Goal: Task Accomplishment & Management: Use online tool/utility

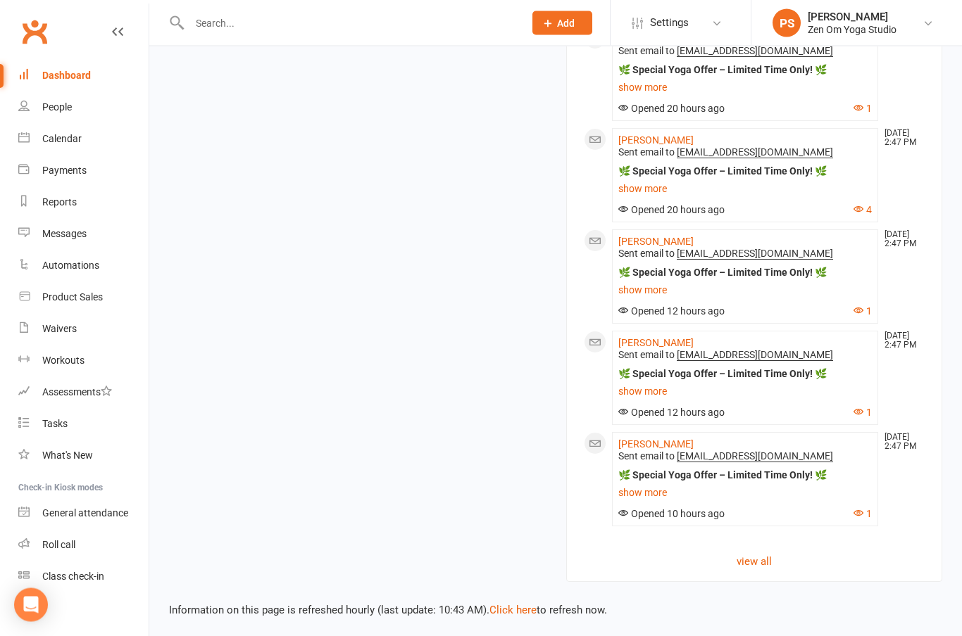
scroll to position [1833, 0]
click at [869, 216] on button "4" at bounding box center [862, 210] width 18 height 12
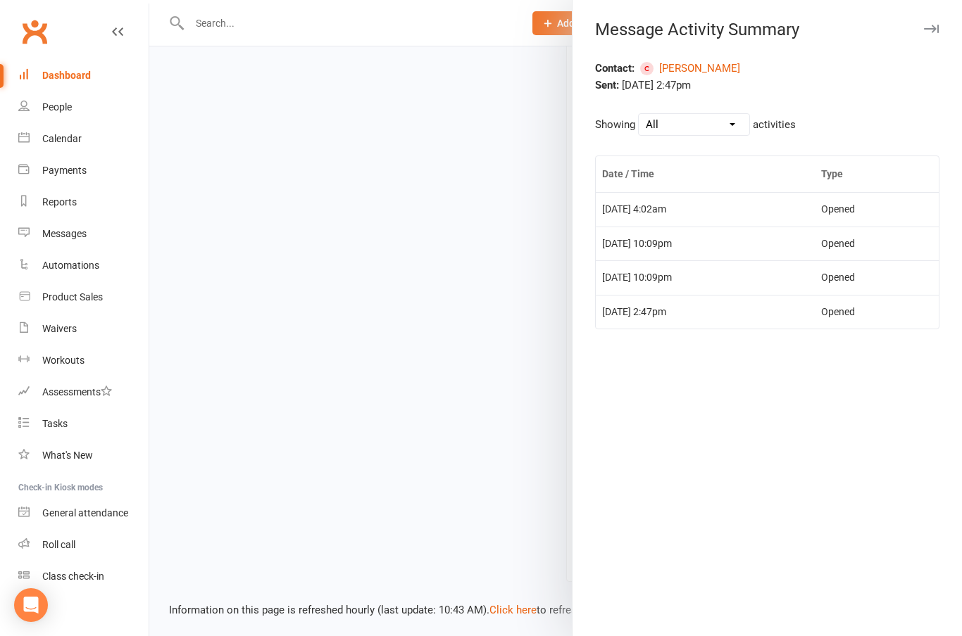
click at [950, 49] on div "Message Activity Summary Contact: [PERSON_NAME] Sent: [DATE] 2:47pm Showing All…" at bounding box center [767, 318] width 390 height 636
click at [929, 32] on icon "button" at bounding box center [931, 29] width 15 height 8
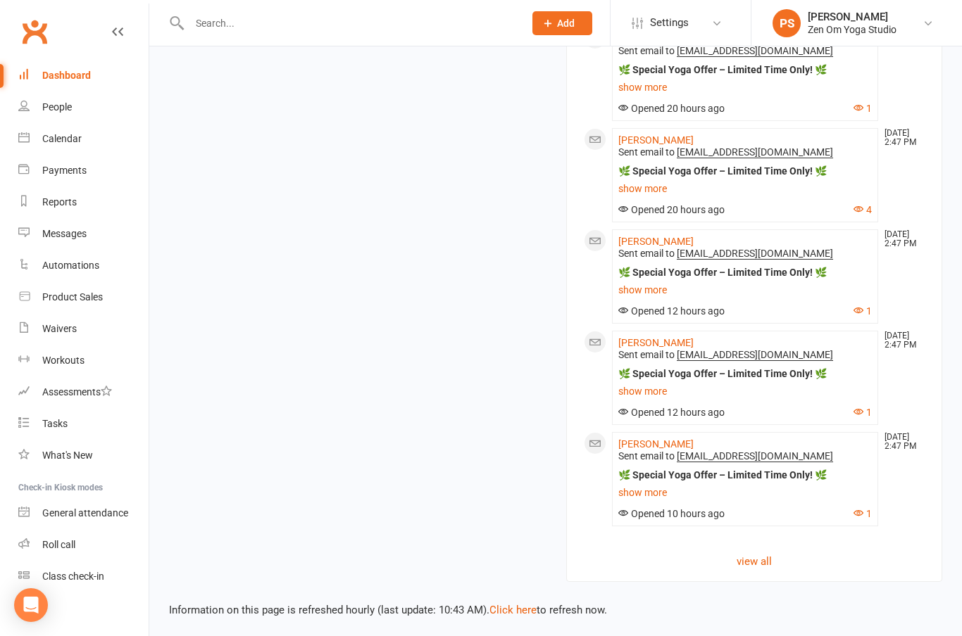
click at [760, 570] on link "view all" at bounding box center [754, 561] width 341 height 17
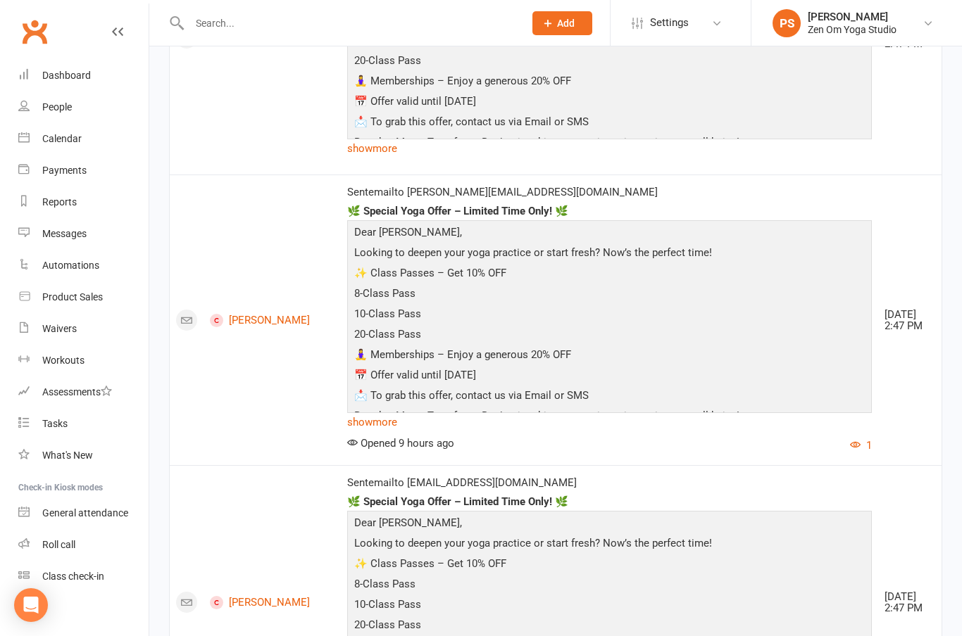
scroll to position [5428, 0]
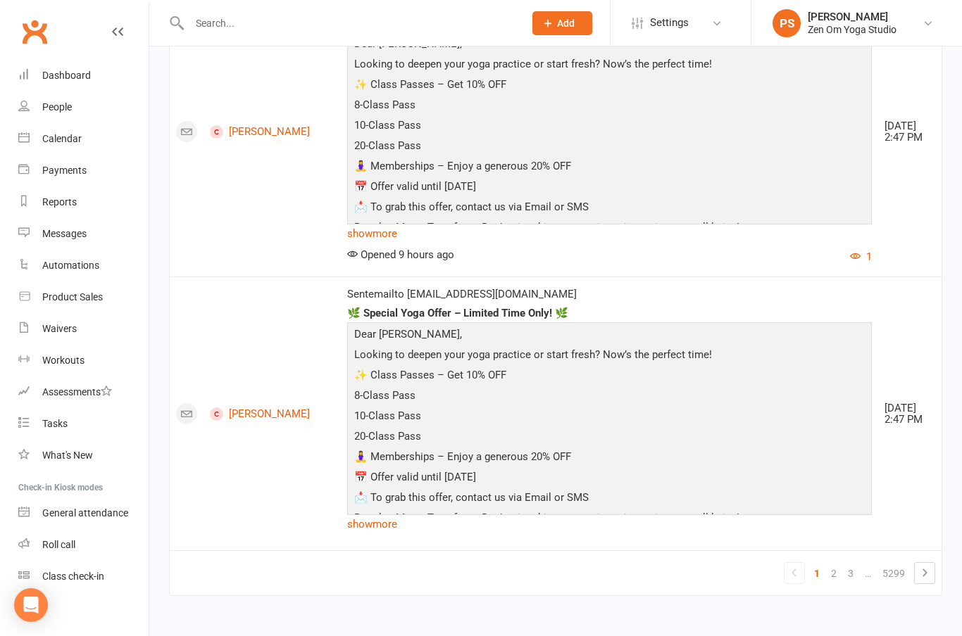
click at [842, 584] on link "2" at bounding box center [833, 574] width 17 height 20
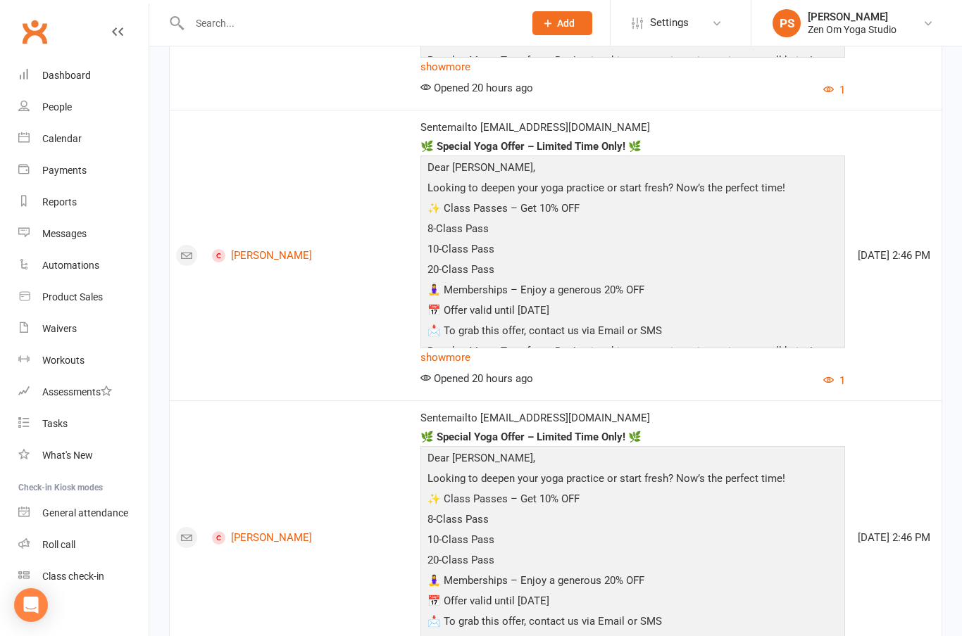
scroll to position [6691, 0]
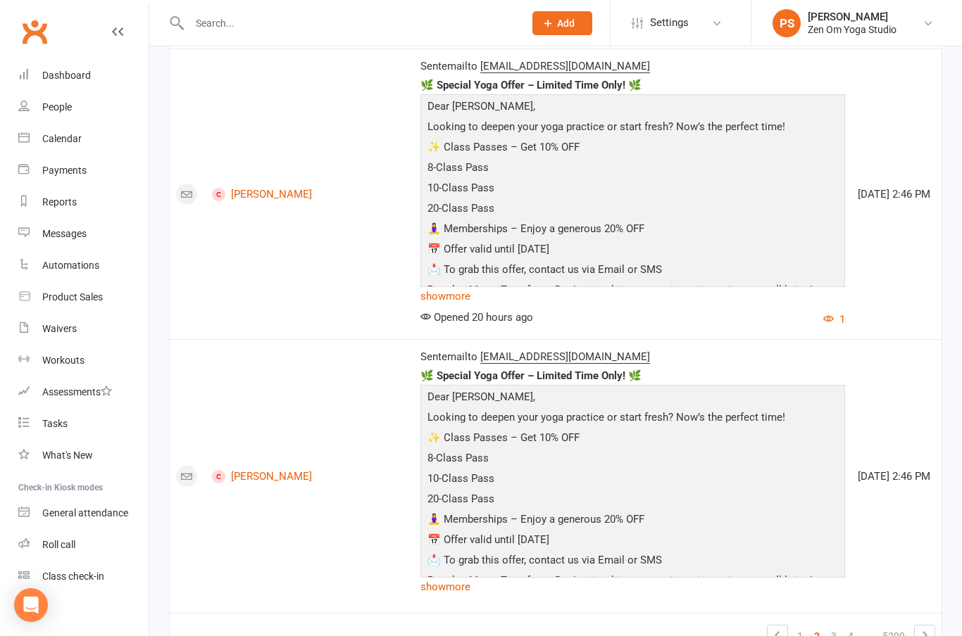
click at [855, 627] on link "4" at bounding box center [850, 637] width 17 height 20
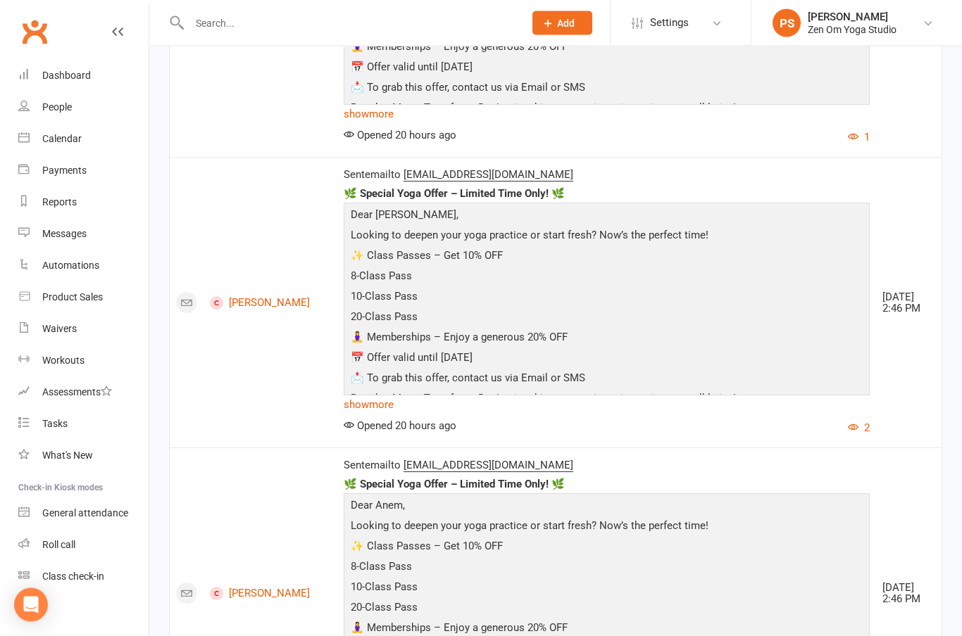
scroll to position [6180, 0]
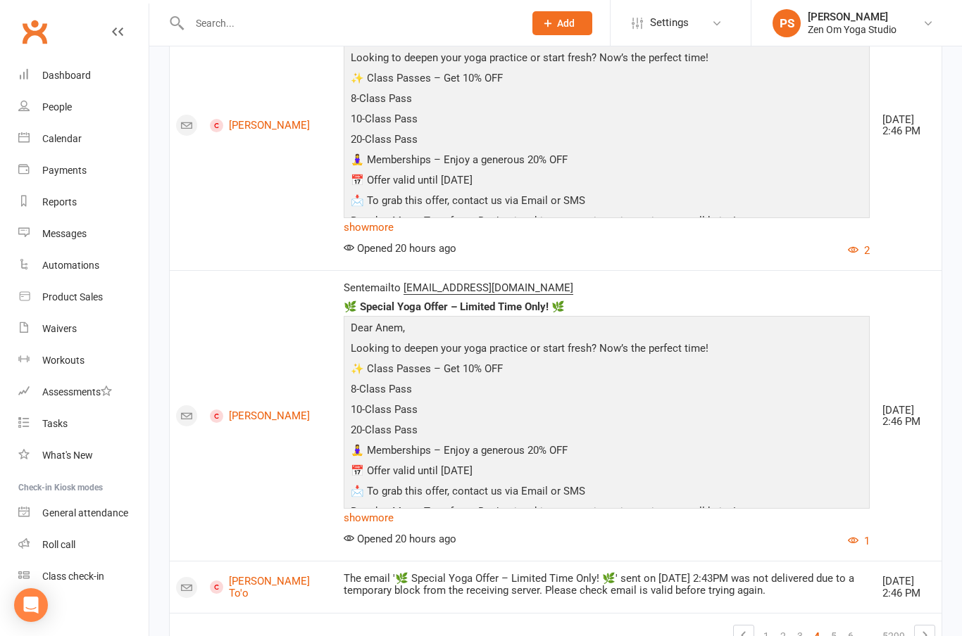
click at [855, 627] on link "6" at bounding box center [850, 637] width 17 height 20
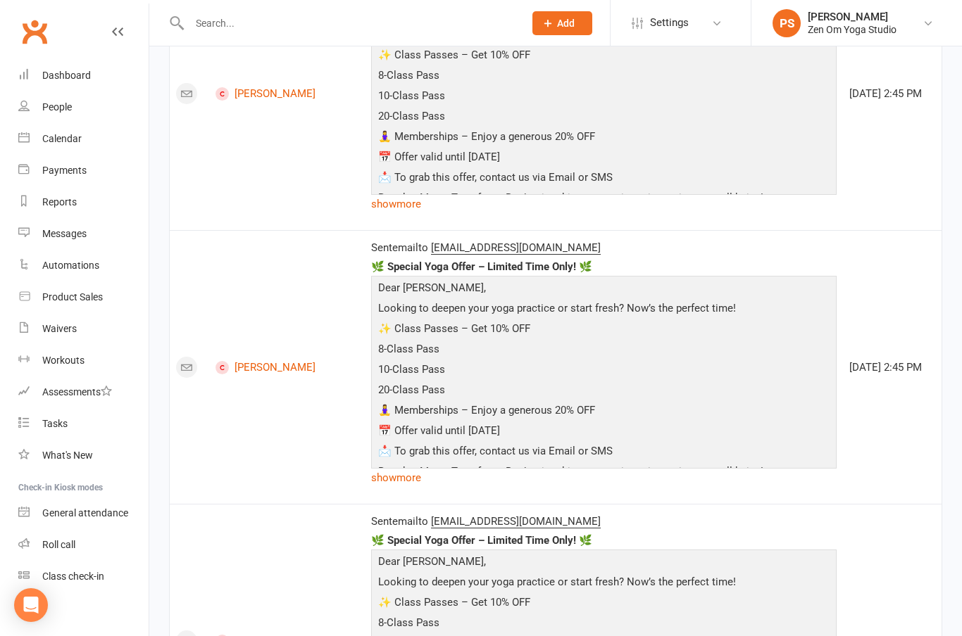
scroll to position [5993, 0]
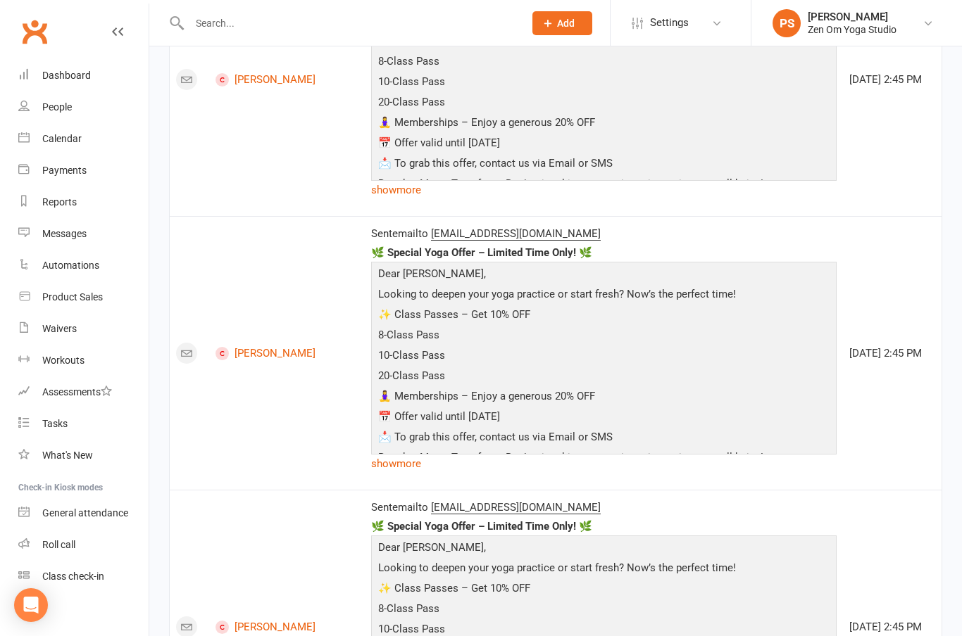
click at [271, 347] on link "[PERSON_NAME]" at bounding box center [287, 353] width 144 height 13
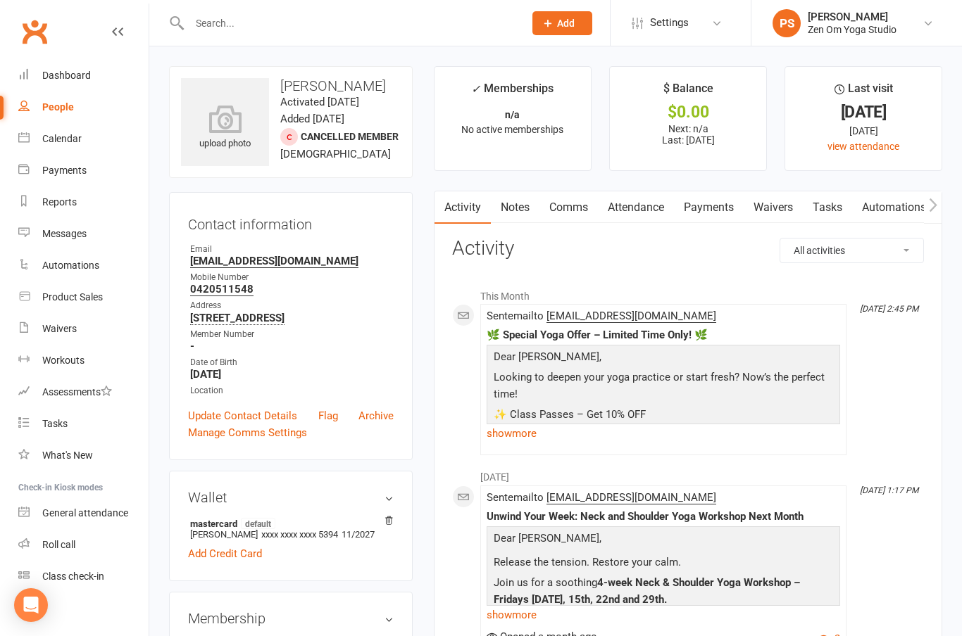
click at [294, 21] on input "text" at bounding box center [349, 23] width 329 height 20
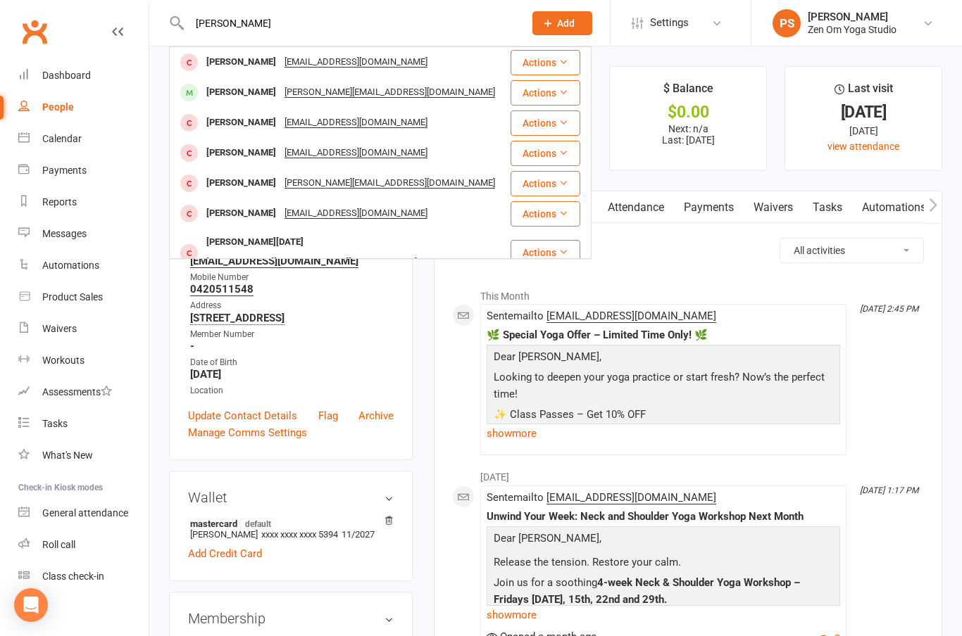
type input "[PERSON_NAME]"
click at [260, 99] on div "[PERSON_NAME]" at bounding box center [241, 92] width 78 height 20
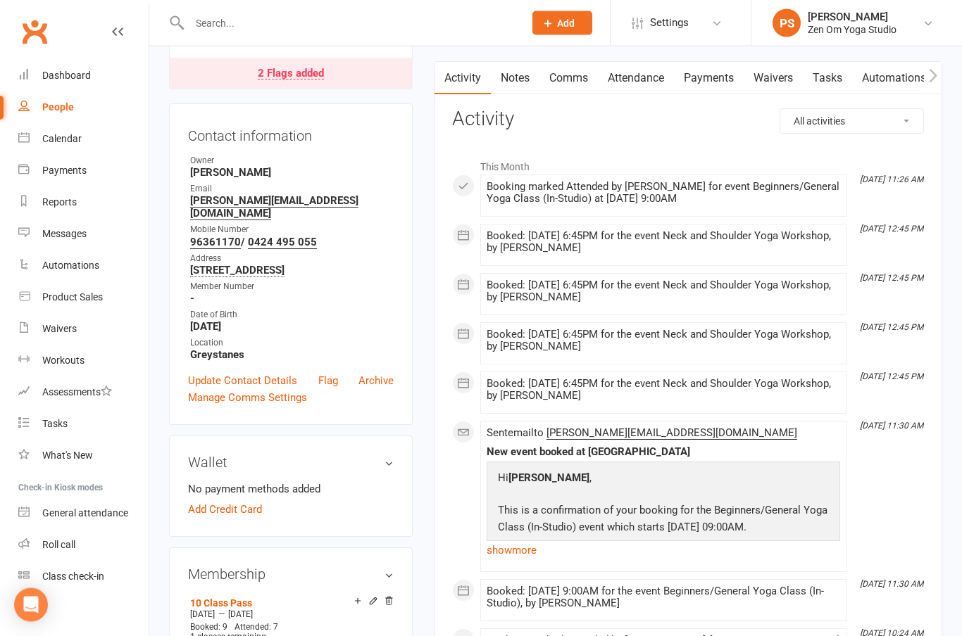
scroll to position [130, 0]
click at [211, 31] on input "text" at bounding box center [349, 23] width 329 height 20
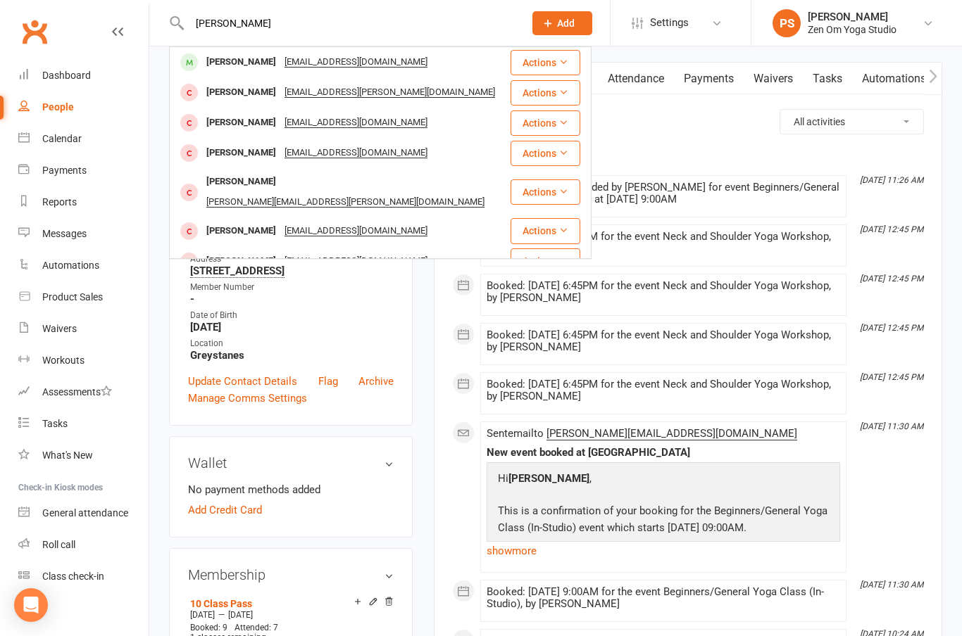
type input "[PERSON_NAME]"
click at [227, 68] on div "[PERSON_NAME]" at bounding box center [241, 62] width 78 height 20
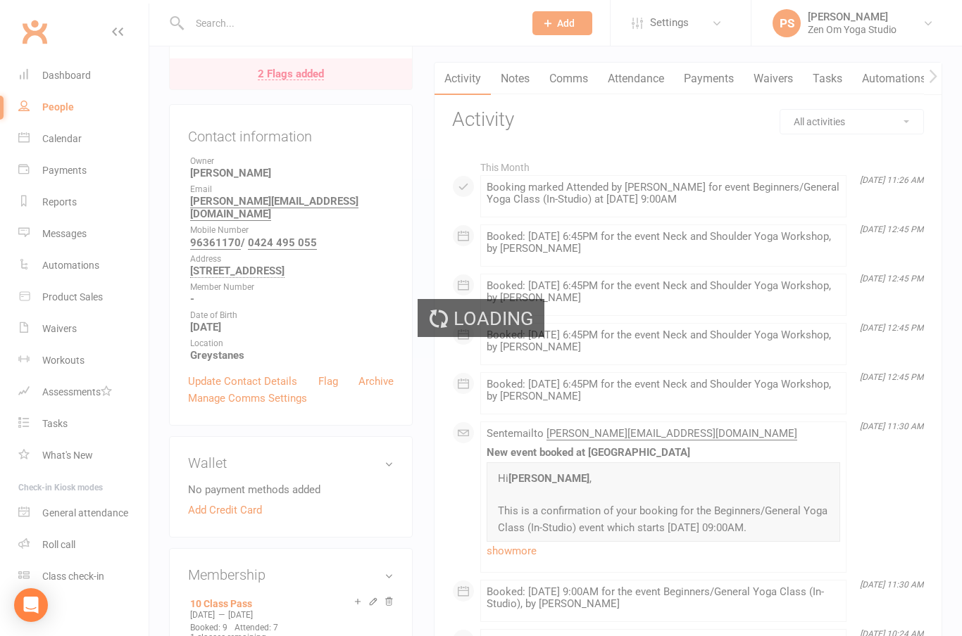
scroll to position [130, 0]
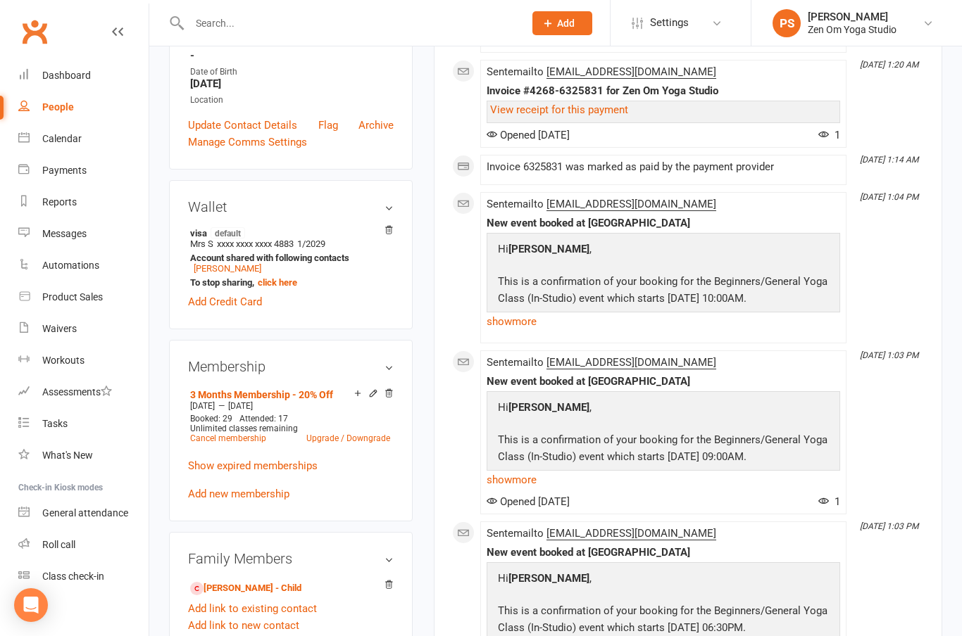
scroll to position [315, 0]
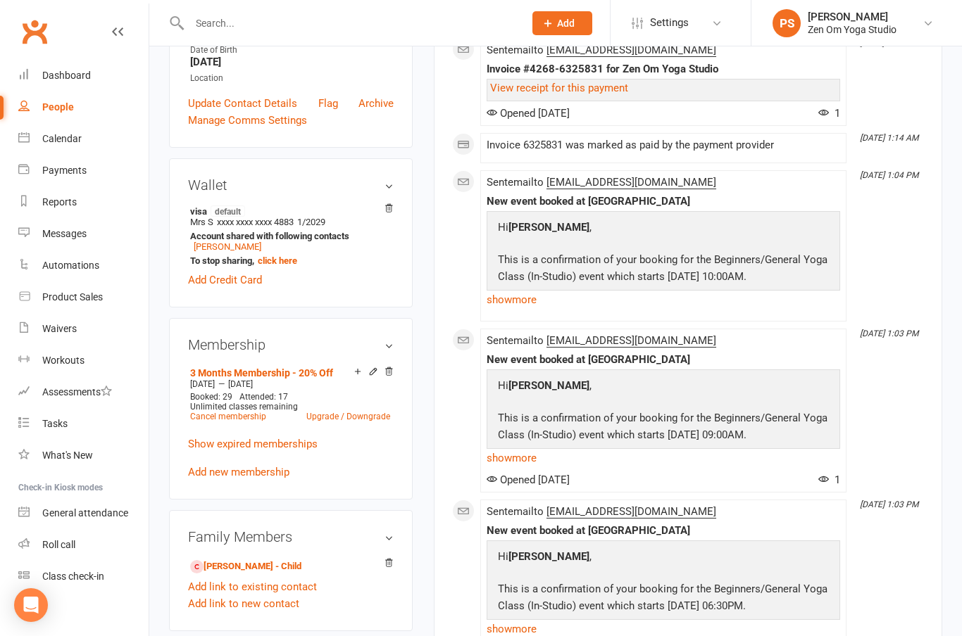
click at [246, 574] on link "[PERSON_NAME] - Child" at bounding box center [245, 567] width 111 height 15
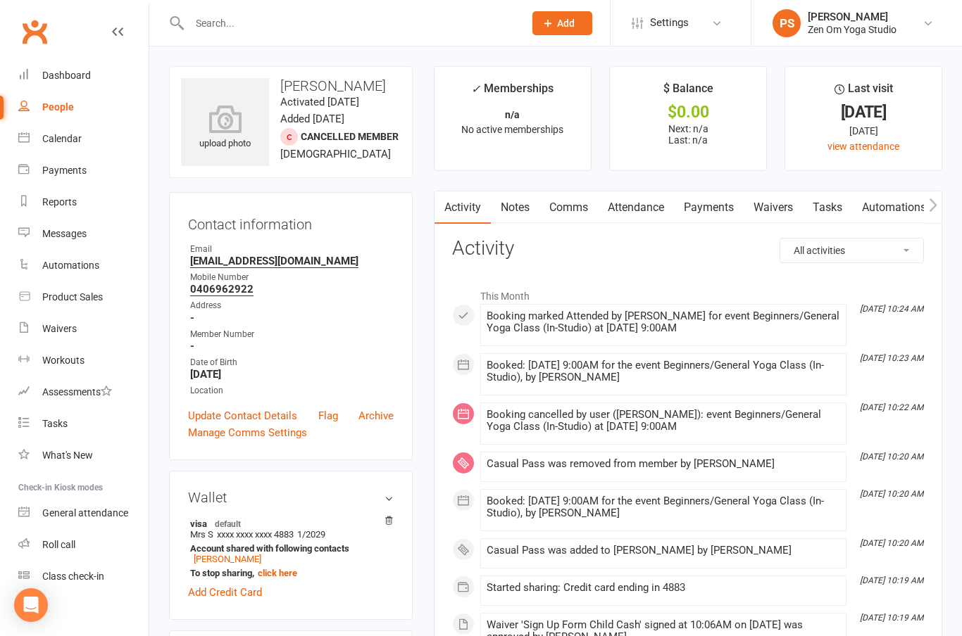
click at [62, 86] on link "Dashboard" at bounding box center [83, 76] width 130 height 32
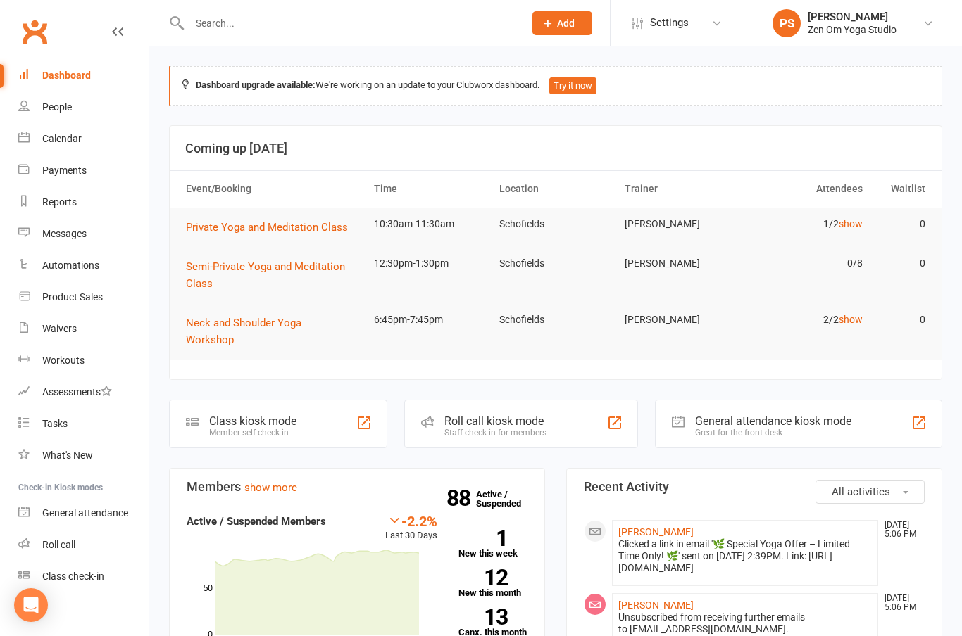
click at [78, 154] on link "Calendar" at bounding box center [83, 139] width 130 height 32
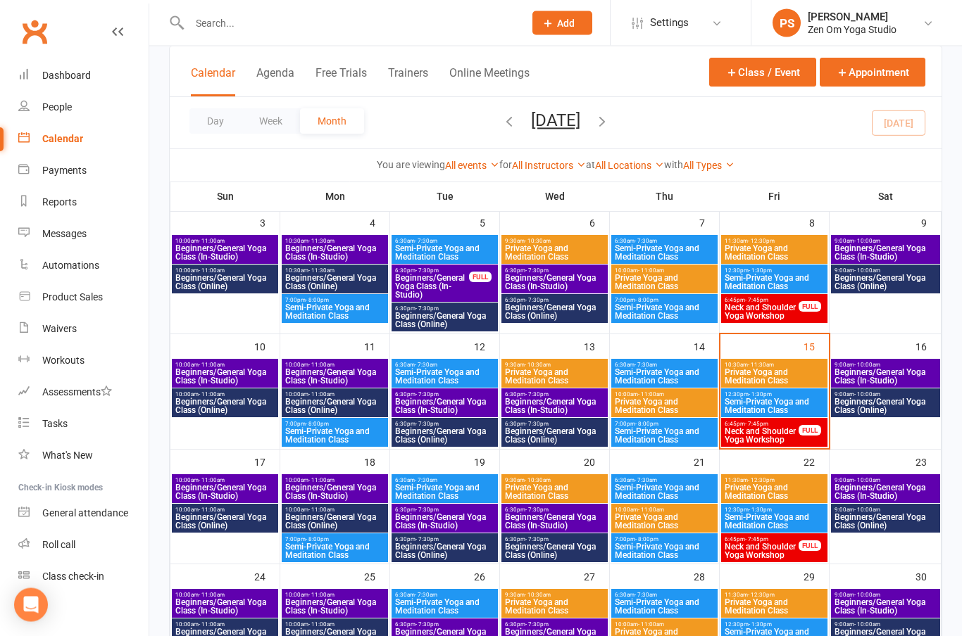
scroll to position [233, 0]
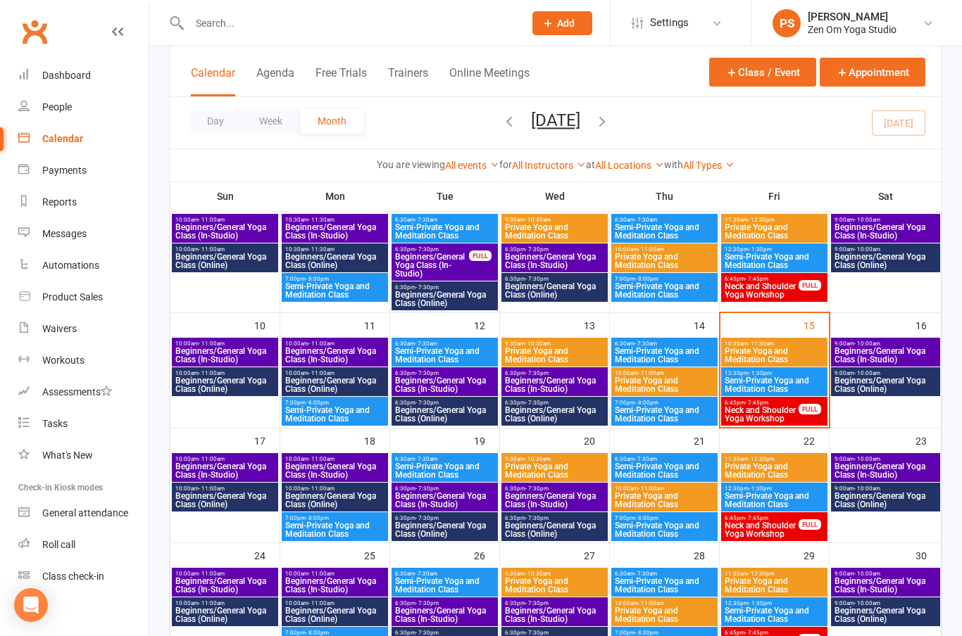
click at [877, 353] on span "Beginners/General Yoga Class (In-Studio)" at bounding box center [884, 355] width 103 height 17
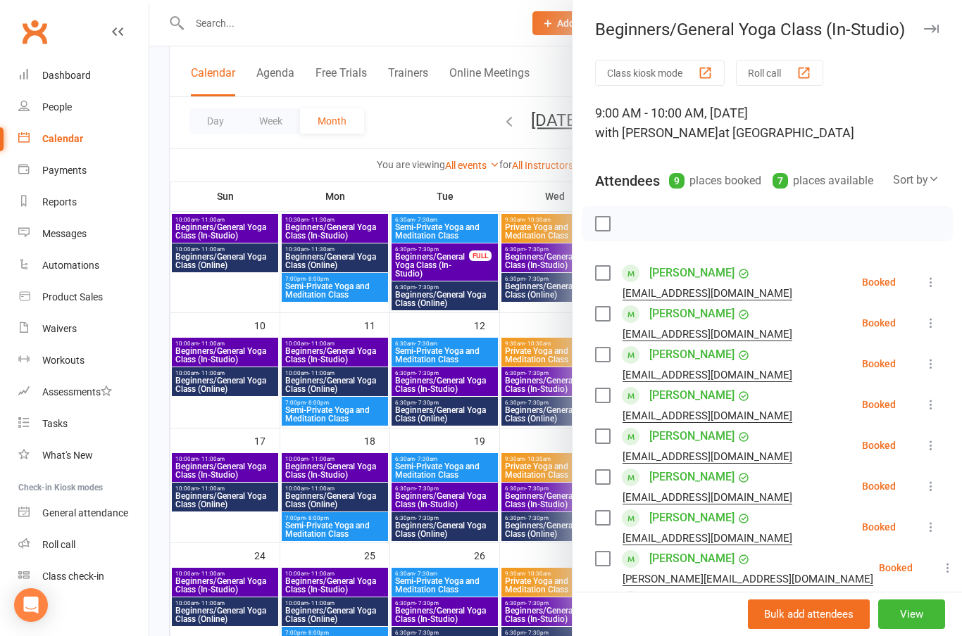
scroll to position [0, 0]
click at [931, 28] on icon "button" at bounding box center [931, 29] width 15 height 8
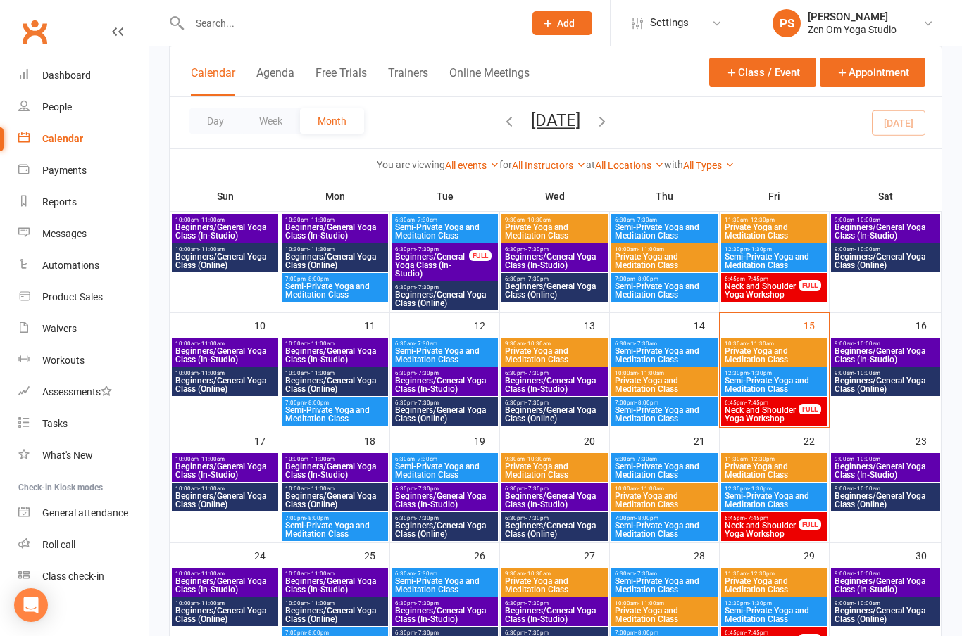
click at [901, 389] on span "Beginners/General Yoga Class (Online)" at bounding box center [884, 385] width 103 height 17
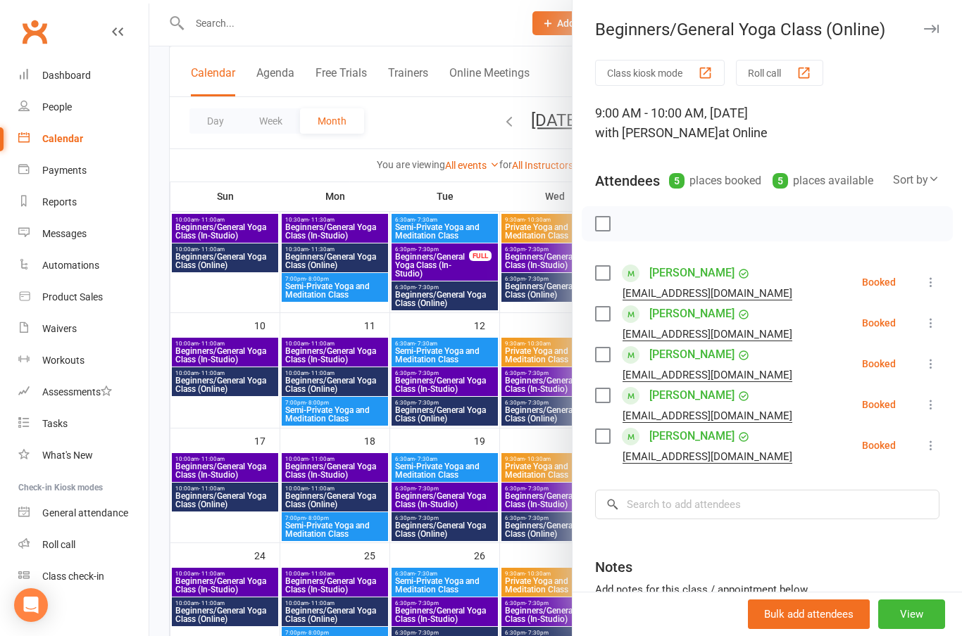
click at [931, 30] on icon "button" at bounding box center [931, 29] width 15 height 8
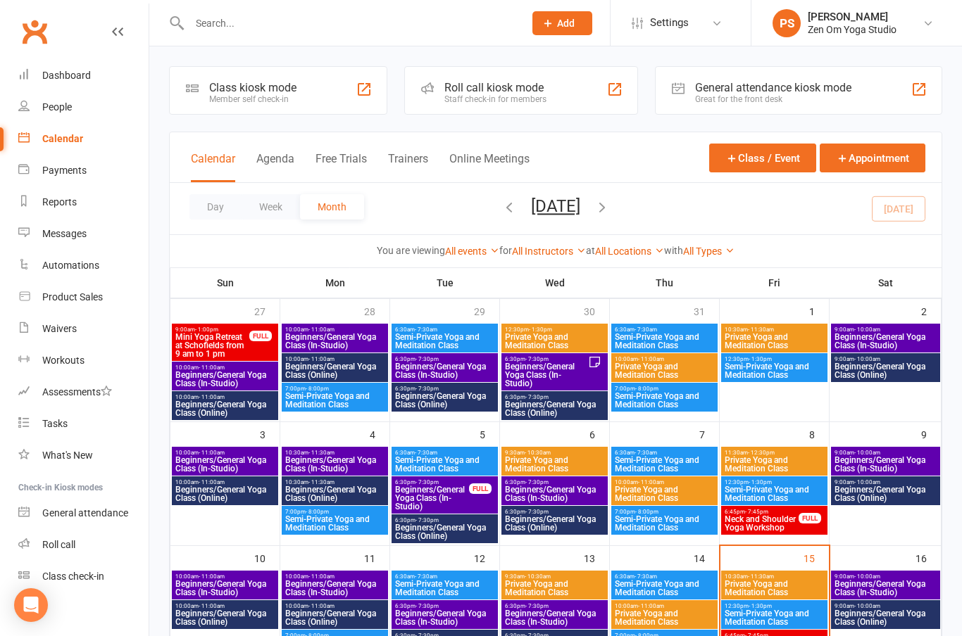
click at [78, 84] on link "Dashboard" at bounding box center [83, 76] width 130 height 32
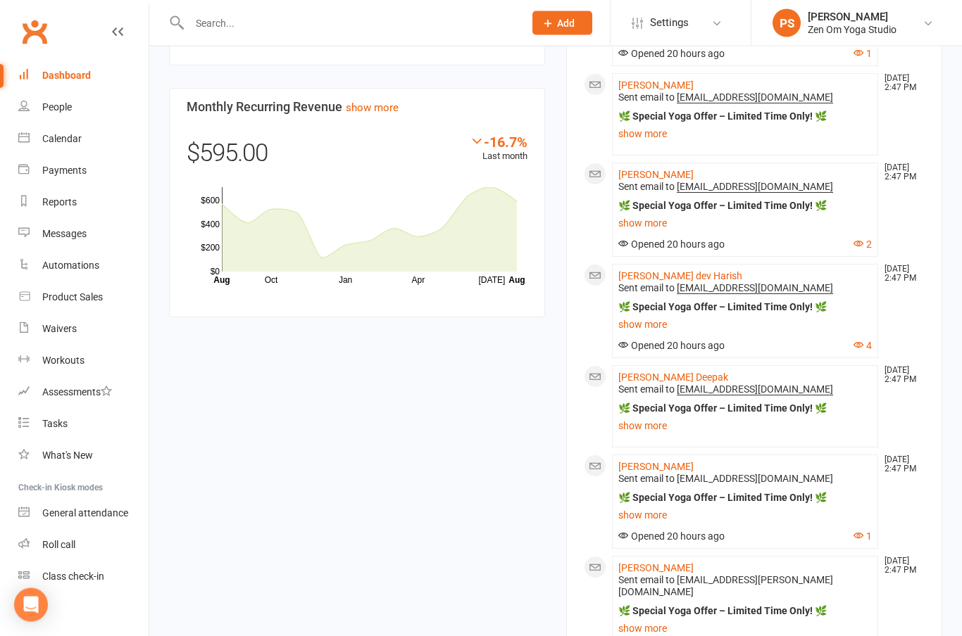
scroll to position [1089, 0]
click at [681, 180] on link "[PERSON_NAME]" at bounding box center [655, 174] width 75 height 11
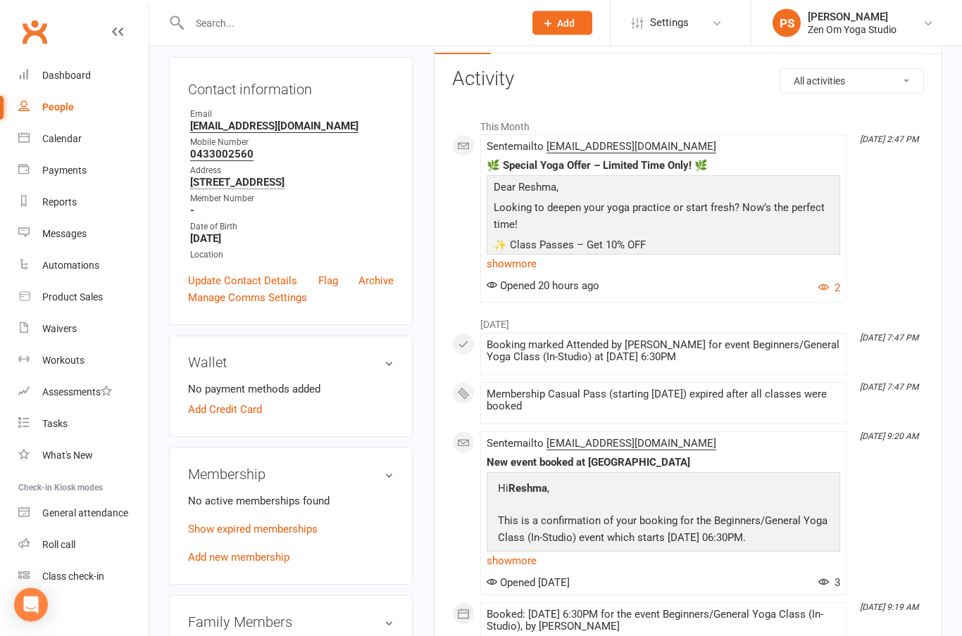
click at [260, 536] on link "Show expired memberships" at bounding box center [253, 530] width 130 height 13
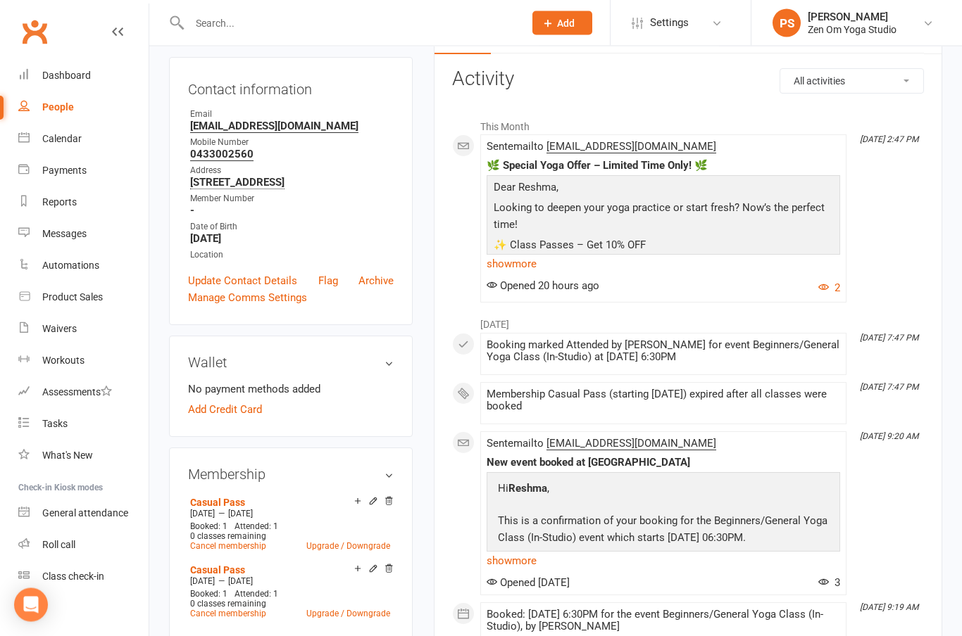
scroll to position [170, 0]
click at [73, 91] on link "Dashboard" at bounding box center [83, 76] width 130 height 32
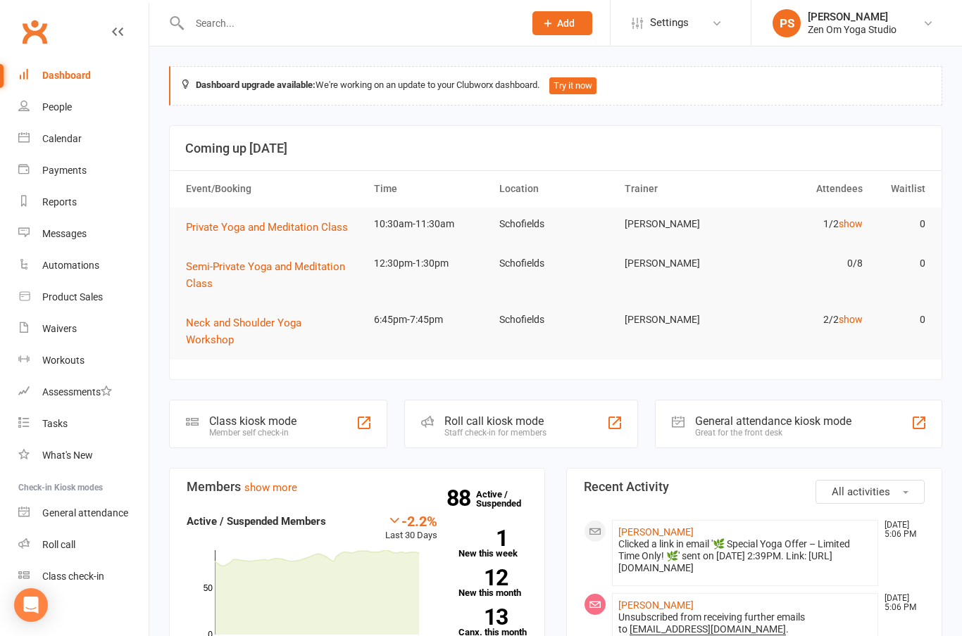
click at [109, 424] on link "Tasks" at bounding box center [83, 424] width 130 height 32
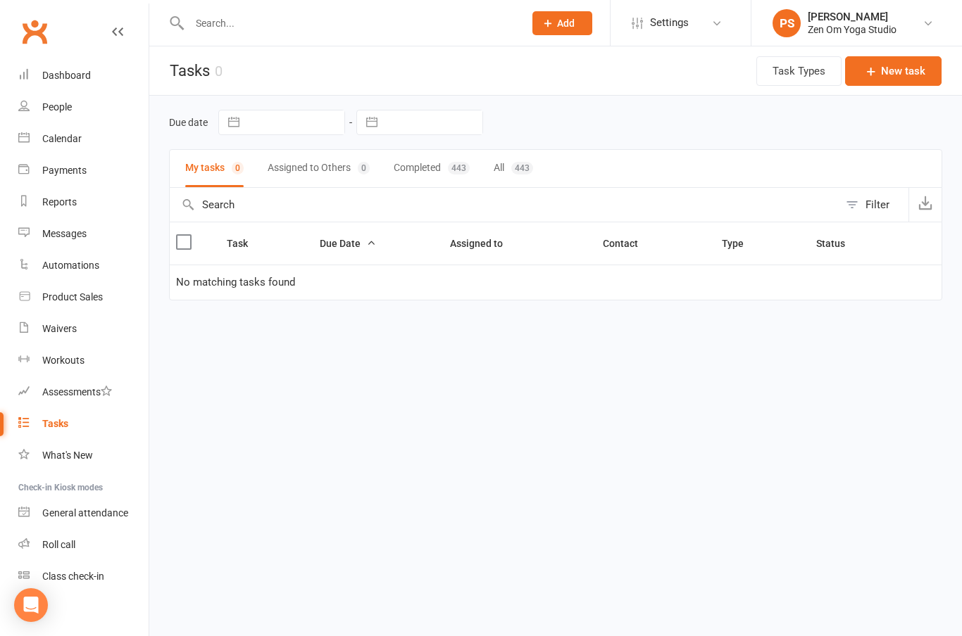
click at [65, 79] on div "Dashboard" at bounding box center [66, 75] width 49 height 11
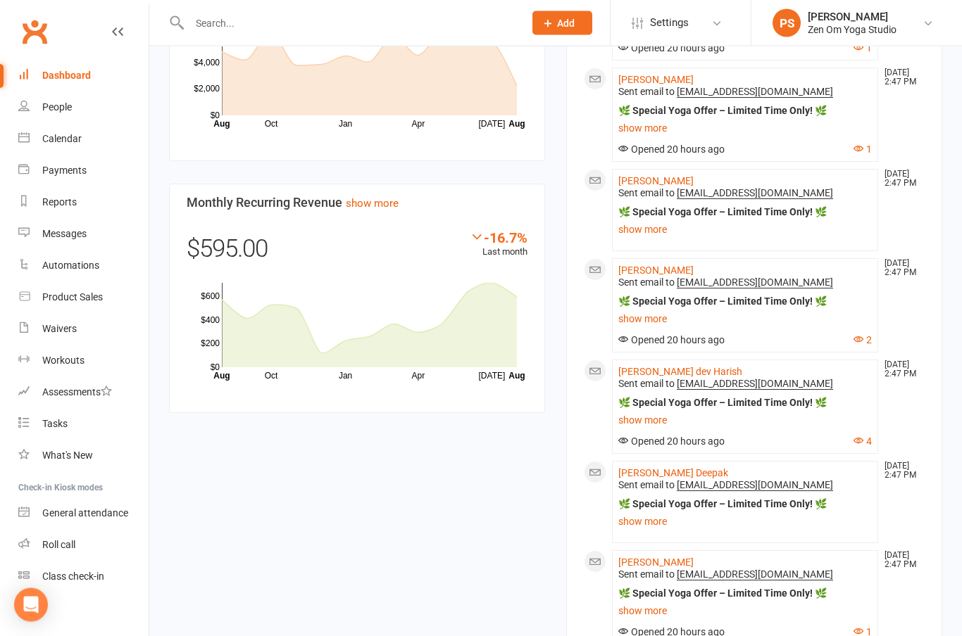
scroll to position [994, 0]
click at [208, 27] on input "text" at bounding box center [349, 23] width 329 height 20
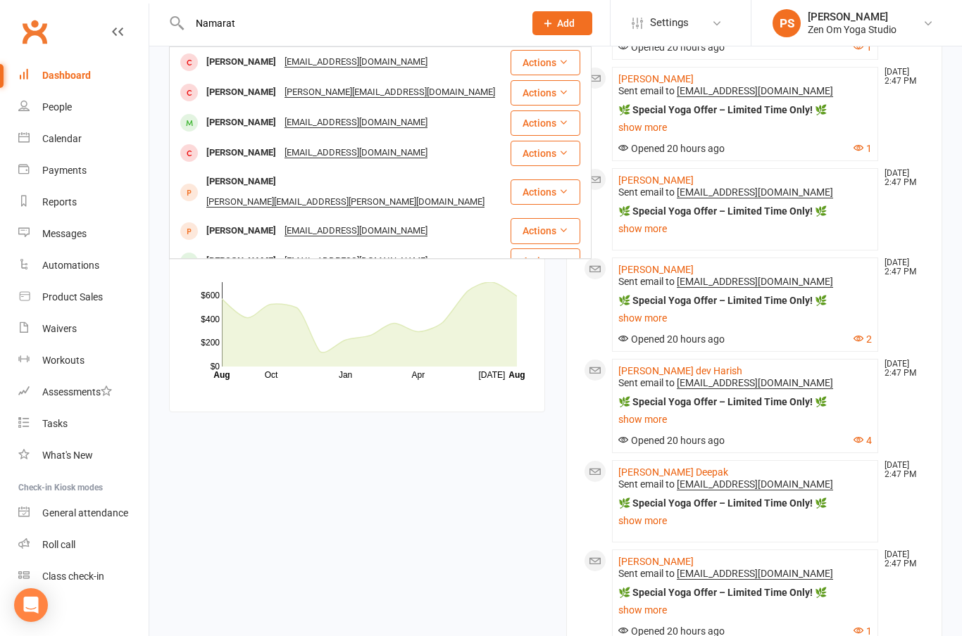
type input "Namarat"
click at [256, 101] on div "[PERSON_NAME]" at bounding box center [241, 92] width 78 height 20
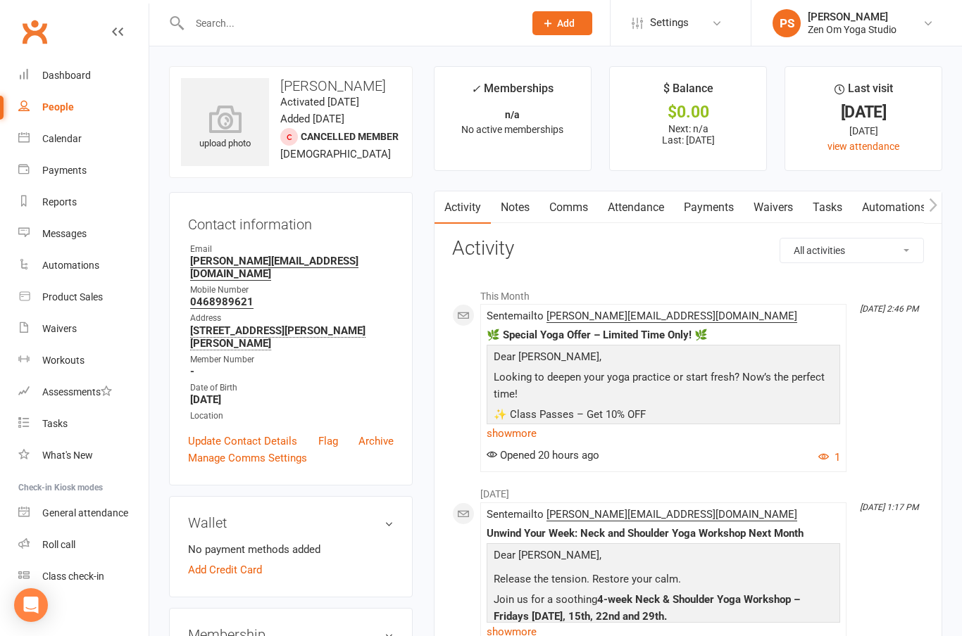
click at [58, 141] on div "Calendar" at bounding box center [61, 138] width 39 height 11
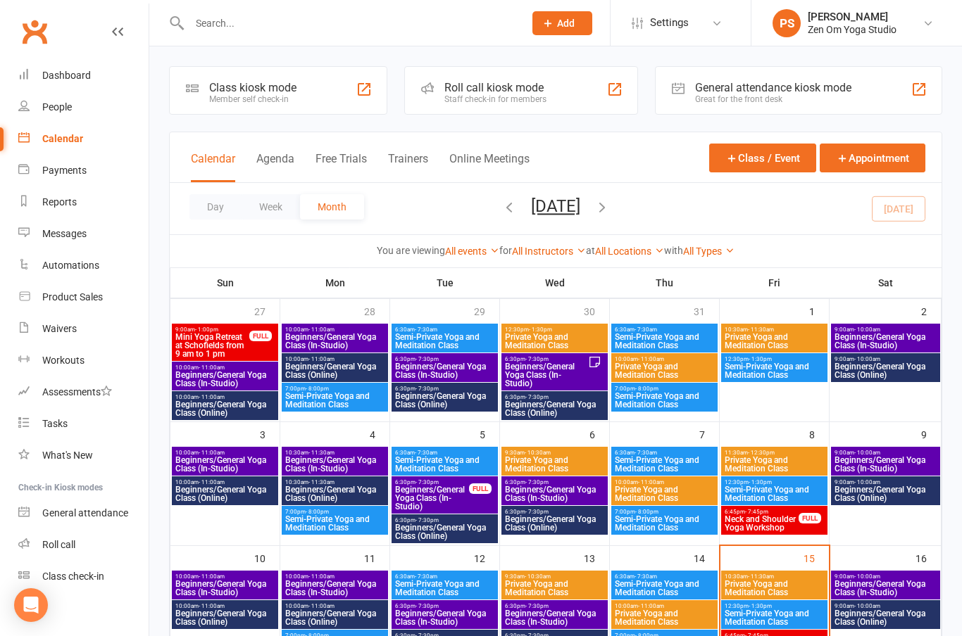
click at [204, 32] on input "text" at bounding box center [349, 23] width 329 height 20
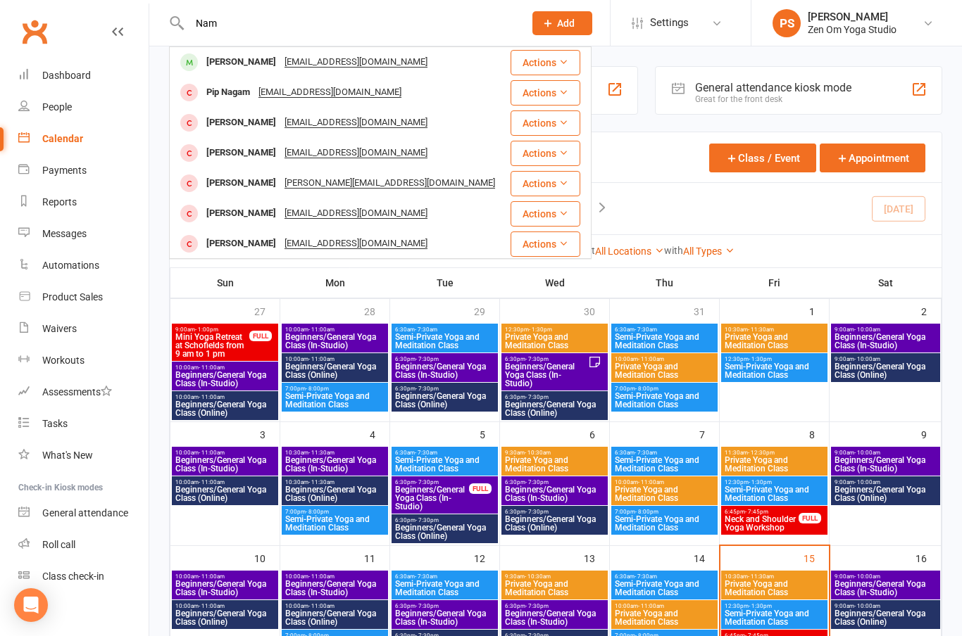
type input "Nam"
click at [74, 73] on div "Dashboard" at bounding box center [66, 75] width 49 height 11
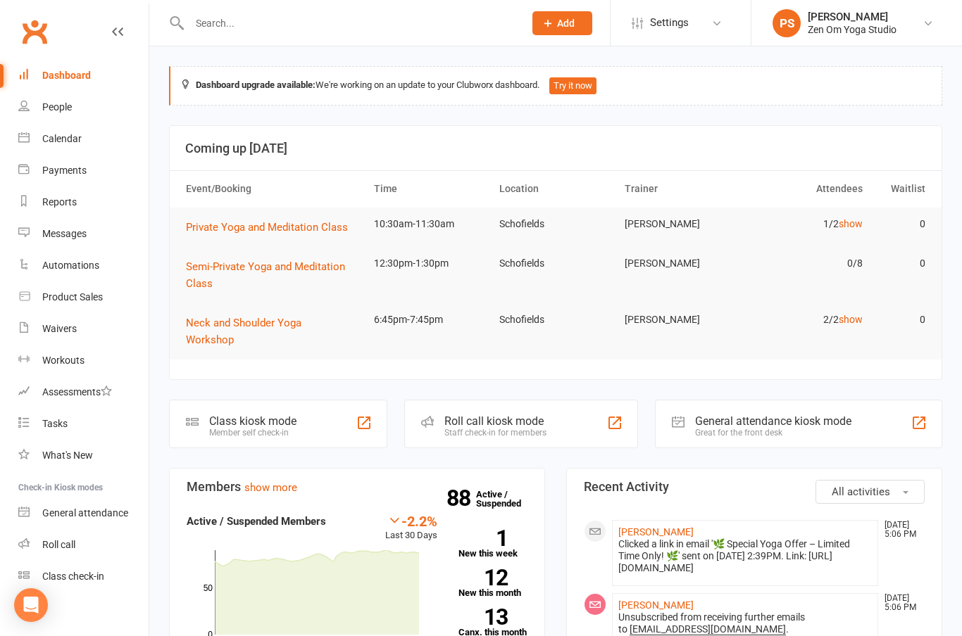
click at [247, 23] on input "text" at bounding box center [349, 23] width 329 height 20
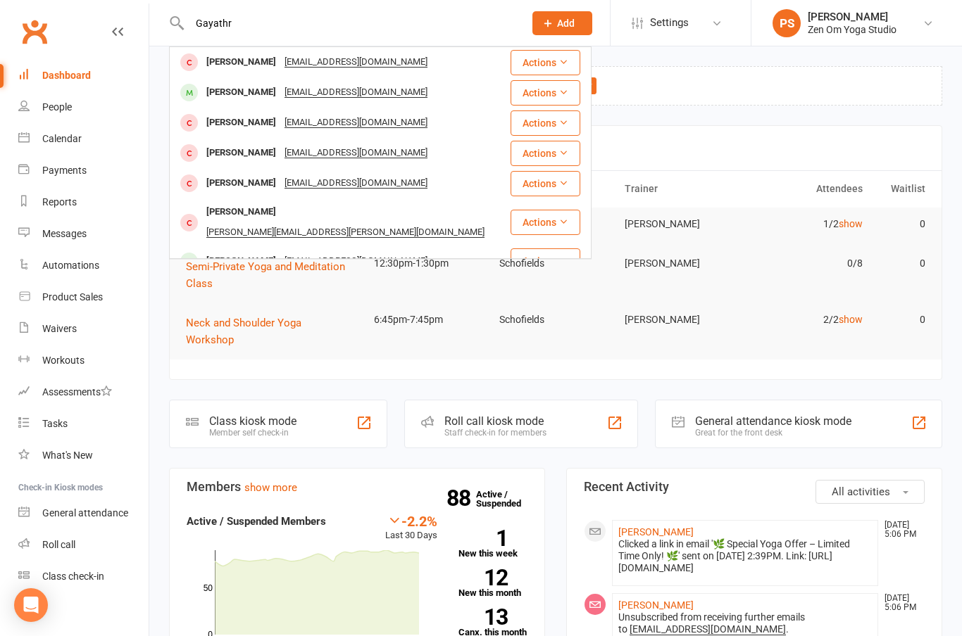
type input "Gayathr"
click at [275, 95] on div "[PERSON_NAME]" at bounding box center [241, 92] width 78 height 20
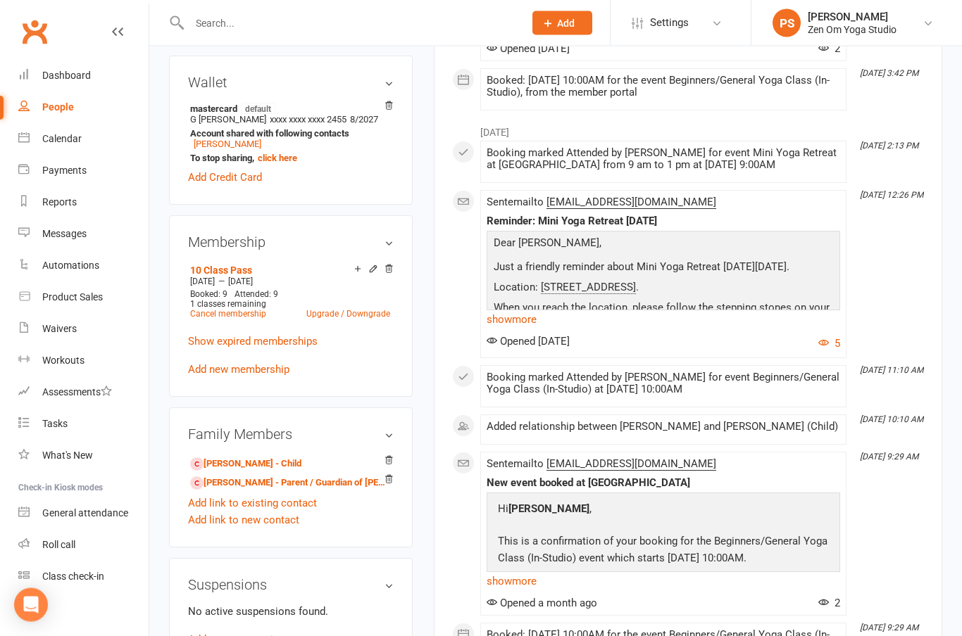
scroll to position [456, 0]
click at [273, 472] on link "[PERSON_NAME] - Child" at bounding box center [245, 464] width 111 height 15
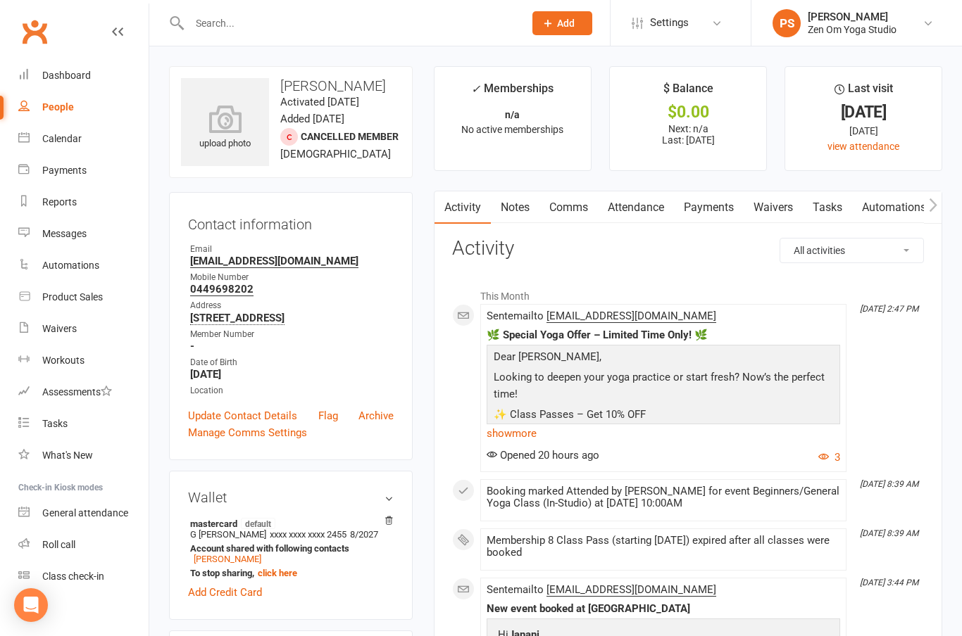
click at [828, 460] on button "3" at bounding box center [829, 457] width 22 height 17
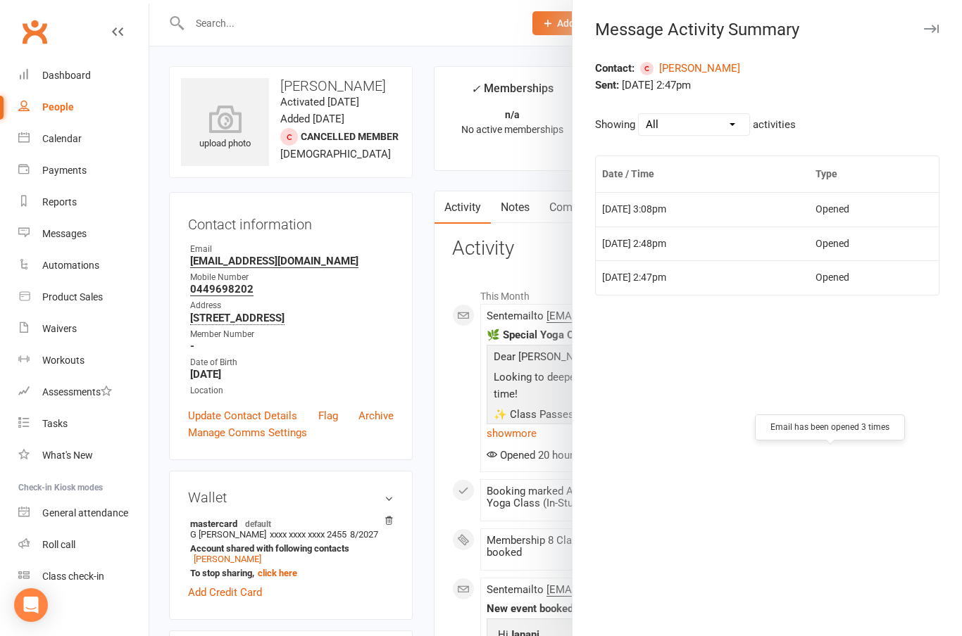
click at [936, 37] on button "button" at bounding box center [930, 28] width 17 height 17
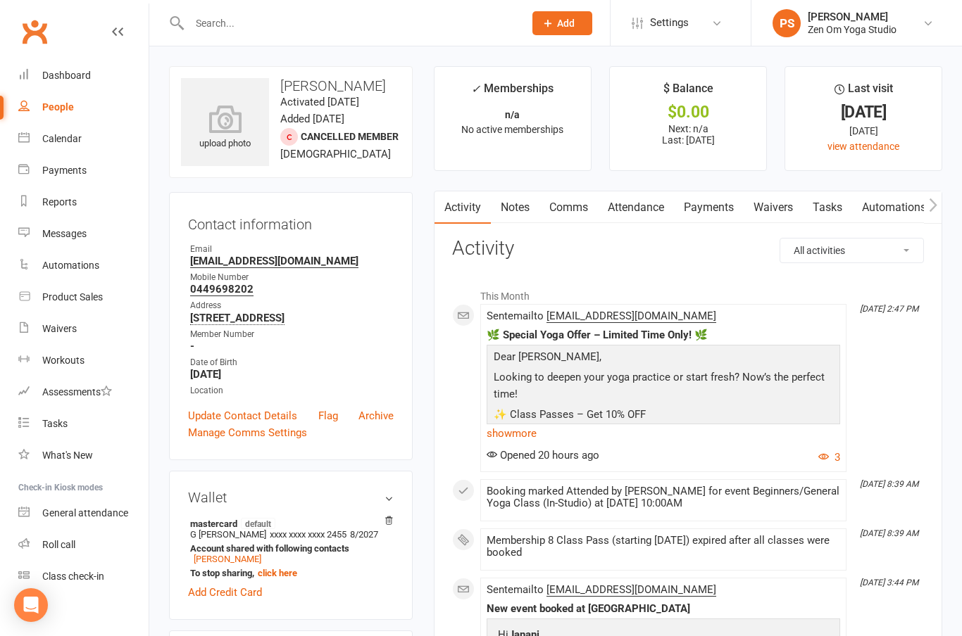
click at [61, 68] on link "Dashboard" at bounding box center [83, 76] width 130 height 32
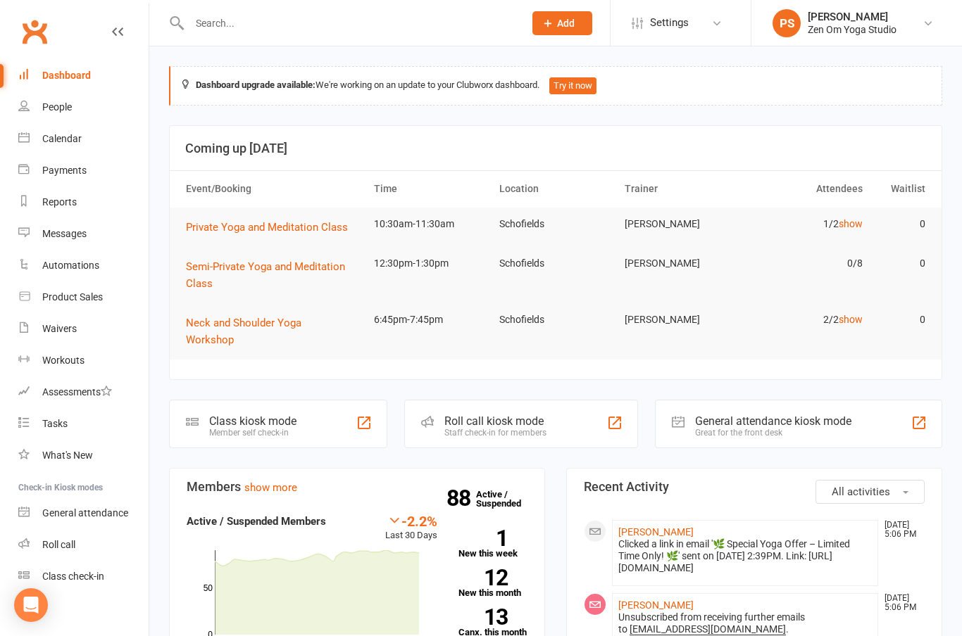
click at [63, 136] on div "Calendar" at bounding box center [61, 138] width 39 height 11
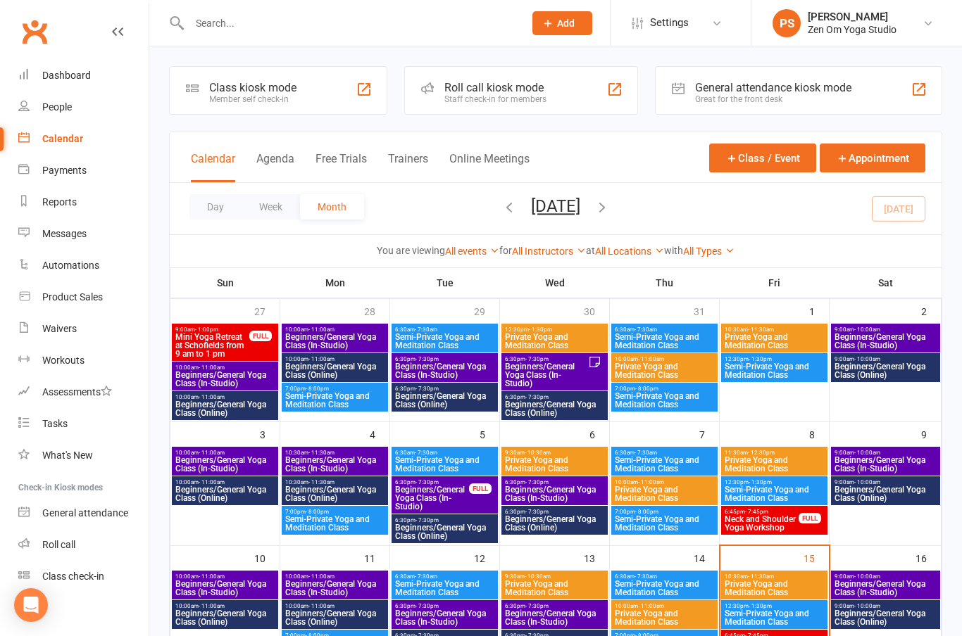
click at [342, 32] on input "text" at bounding box center [349, 23] width 329 height 20
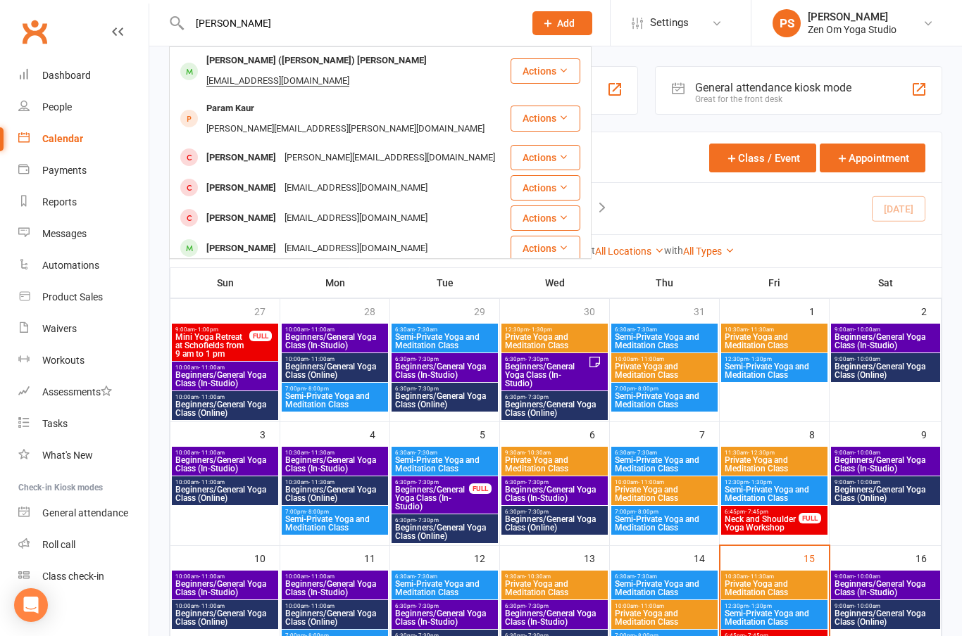
type input "[PERSON_NAME]"
click at [251, 63] on div "[PERSON_NAME] ([PERSON_NAME]) [PERSON_NAME]" at bounding box center [316, 61] width 229 height 20
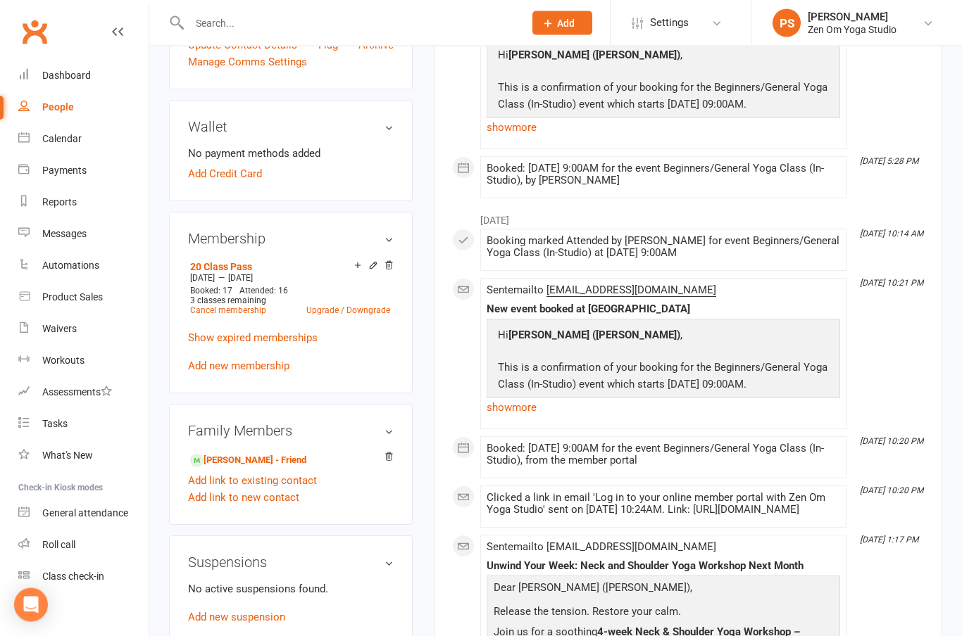
scroll to position [405, 0]
click at [272, 460] on link "[PERSON_NAME] - Friend" at bounding box center [248, 460] width 116 height 15
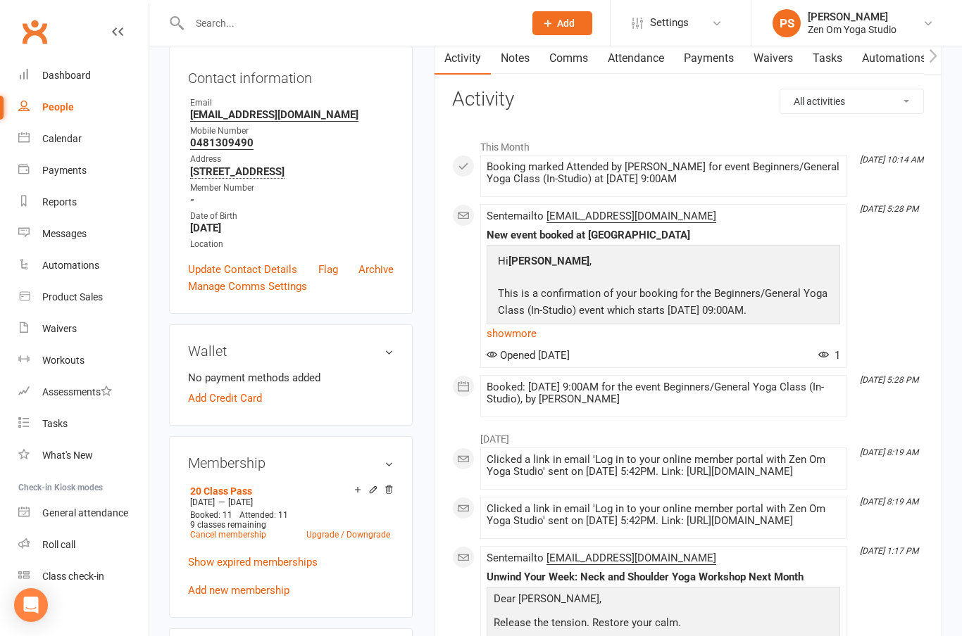
scroll to position [206, 0]
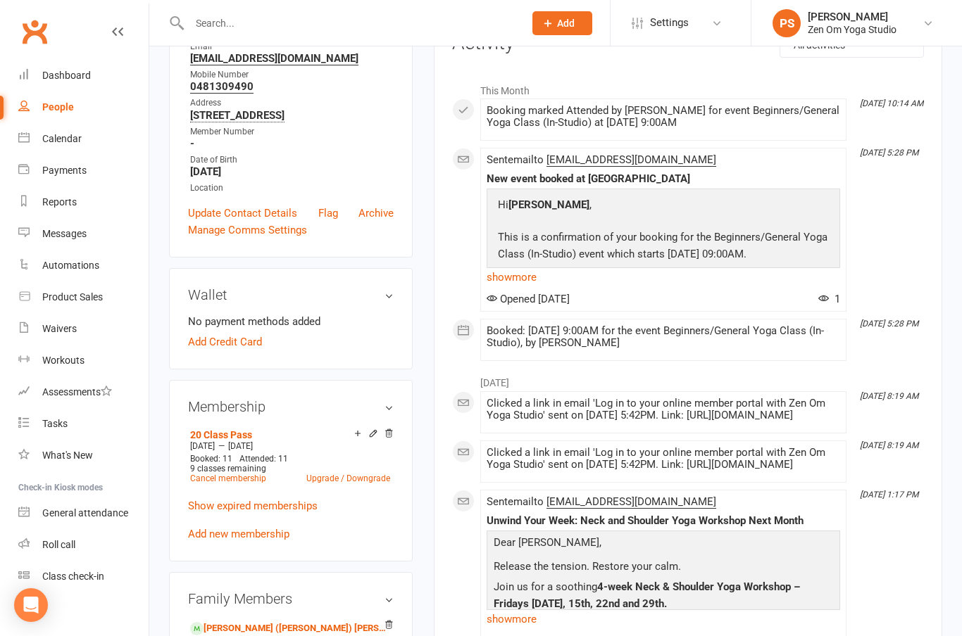
click at [201, 32] on input "text" at bounding box center [349, 23] width 329 height 20
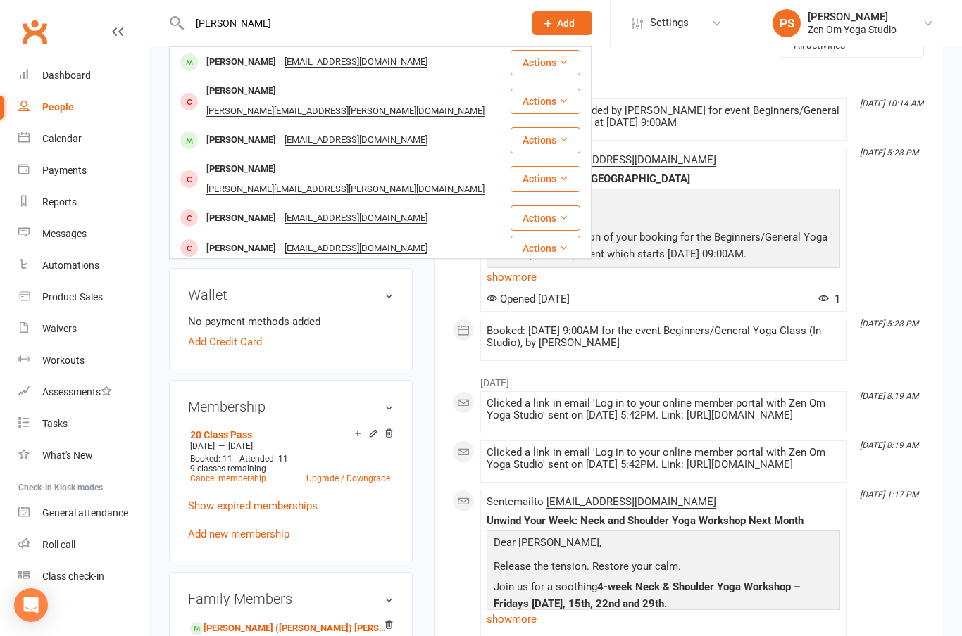
type input "[PERSON_NAME]"
click at [245, 65] on div "[PERSON_NAME]" at bounding box center [241, 62] width 78 height 20
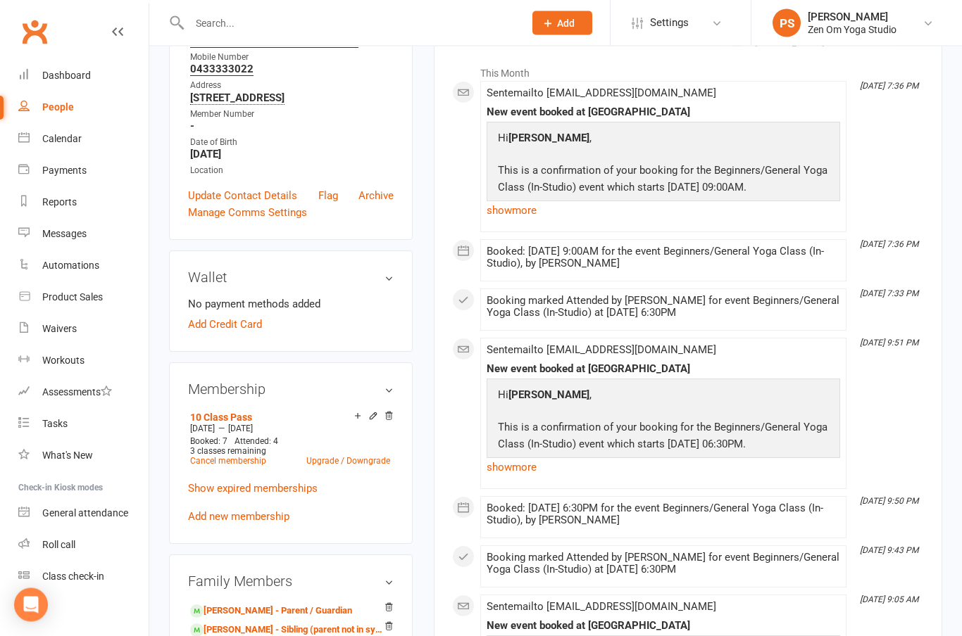
scroll to position [223, 0]
click at [51, 140] on div "Calendar" at bounding box center [61, 138] width 39 height 11
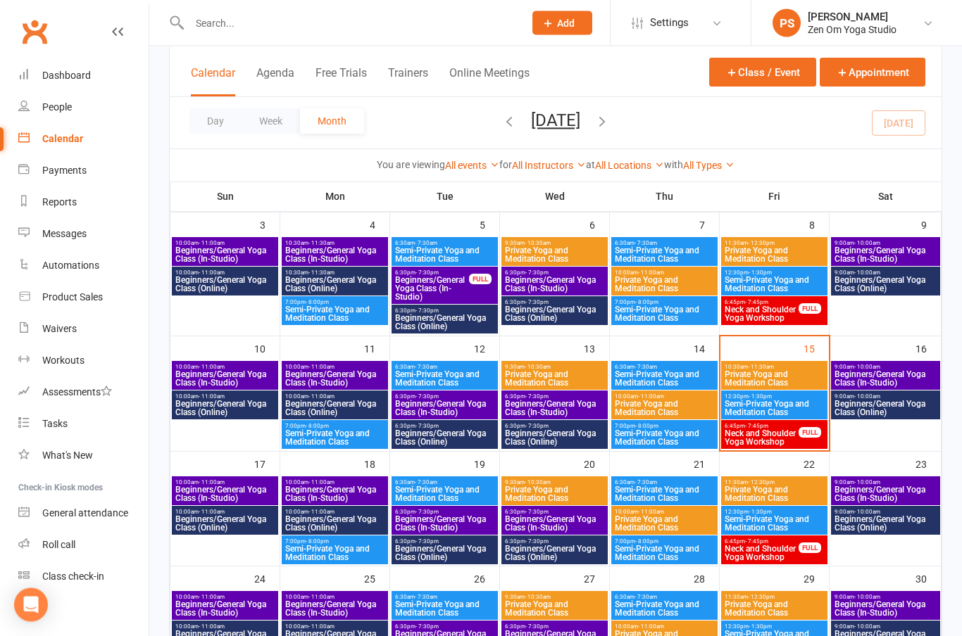
scroll to position [262, 0]
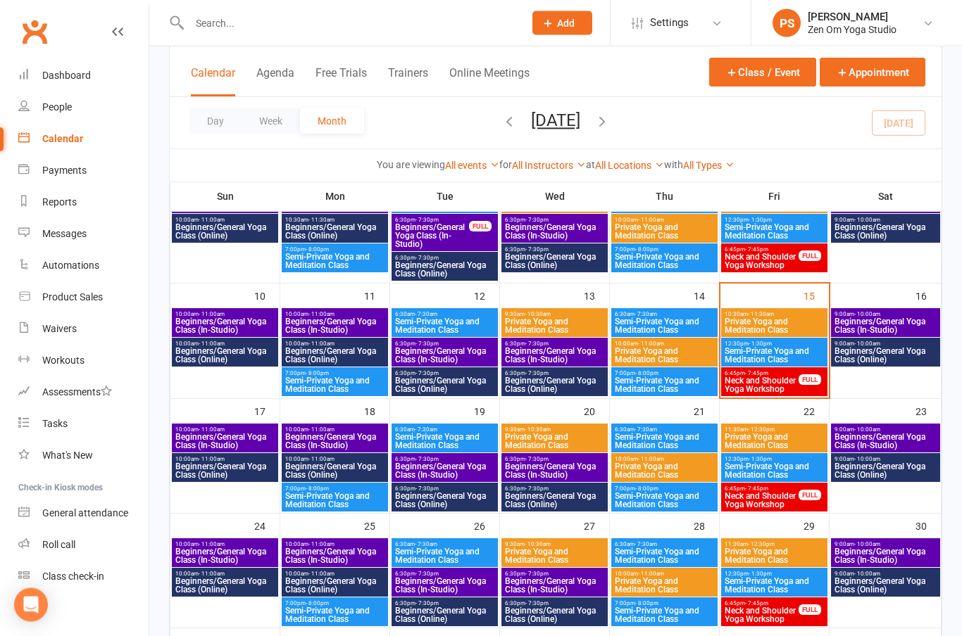
click at [424, 463] on span "Beginners/General Yoga Class (In-Studio)" at bounding box center [444, 471] width 101 height 17
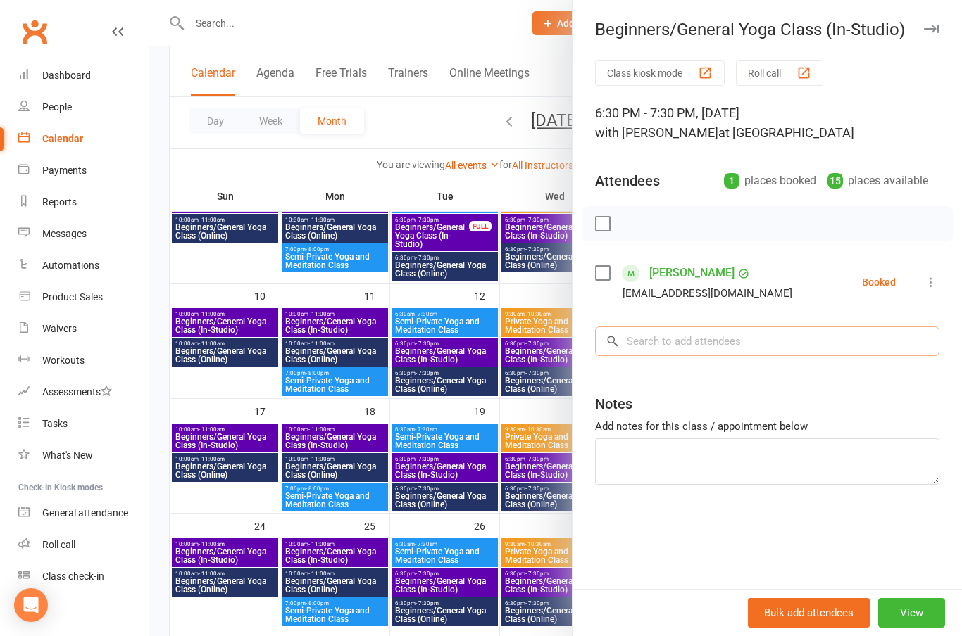
click at [706, 346] on input "search" at bounding box center [767, 342] width 344 height 30
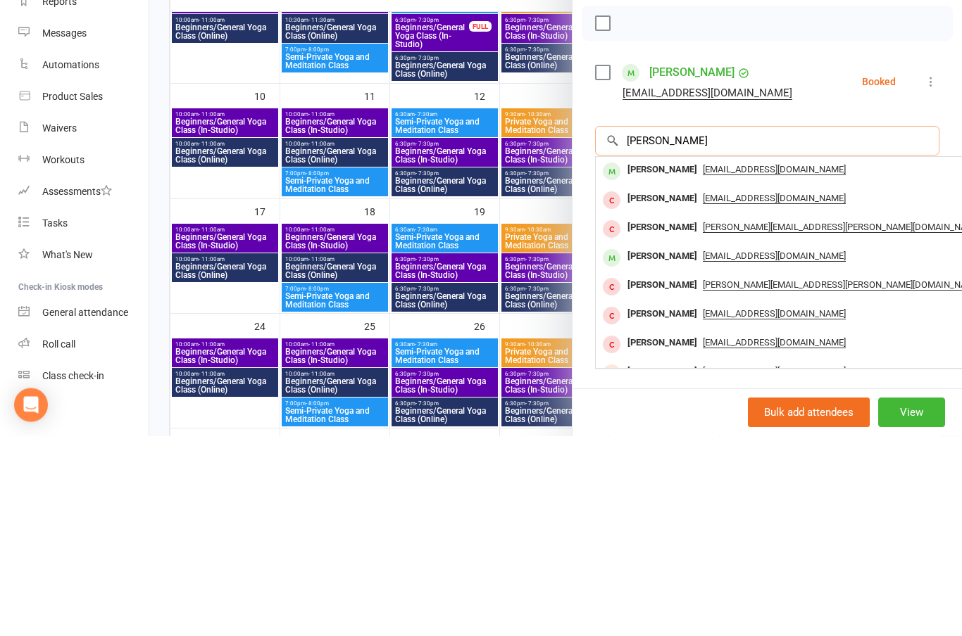
type input "[PERSON_NAME]"
click at [672, 360] on div "[PERSON_NAME]" at bounding box center [662, 370] width 81 height 20
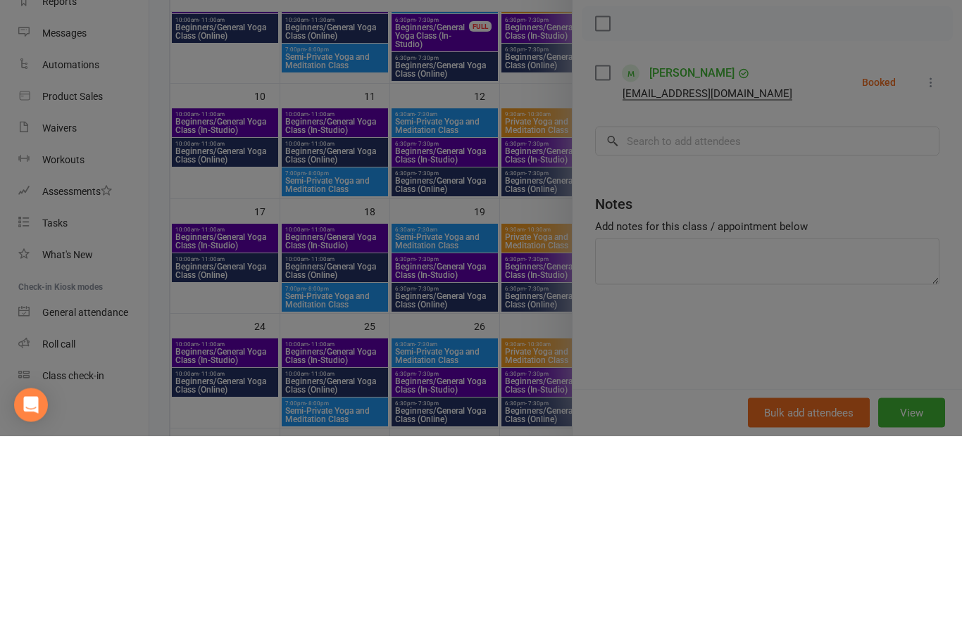
scroll to position [341, 0]
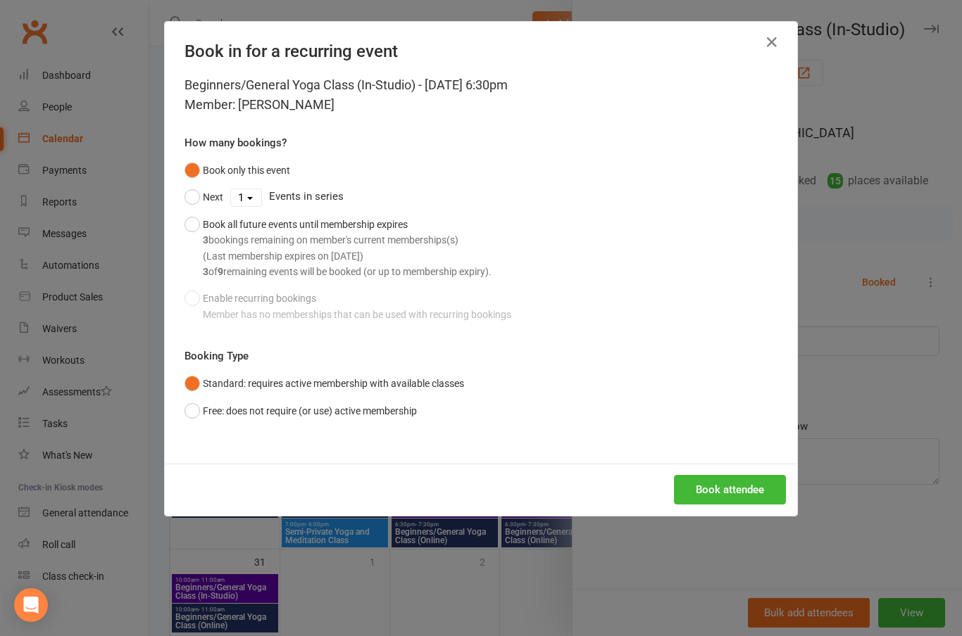
click at [748, 487] on button "Book attendee" at bounding box center [730, 490] width 112 height 30
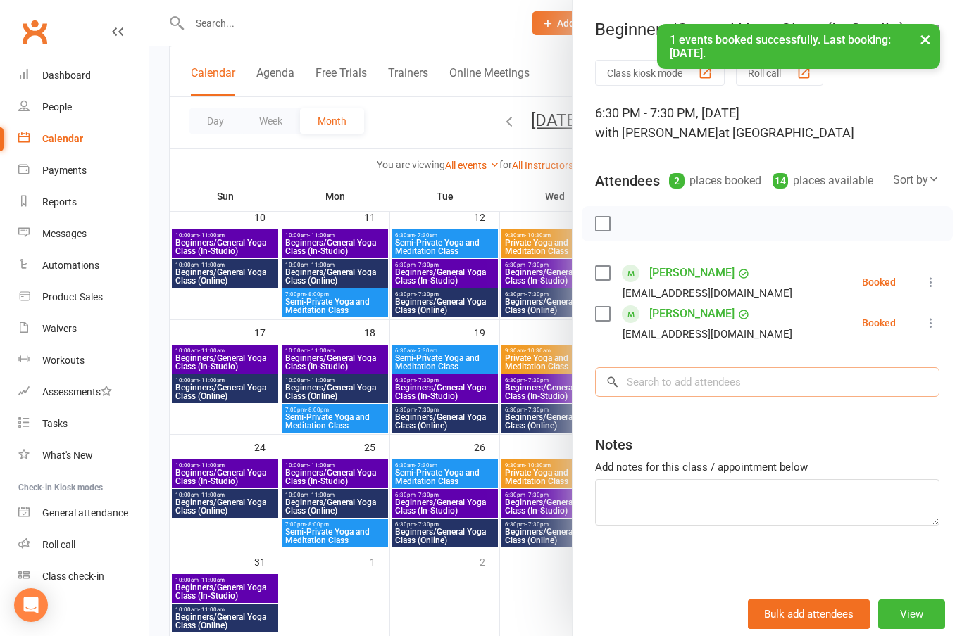
click at [716, 383] on input "search" at bounding box center [767, 382] width 344 height 30
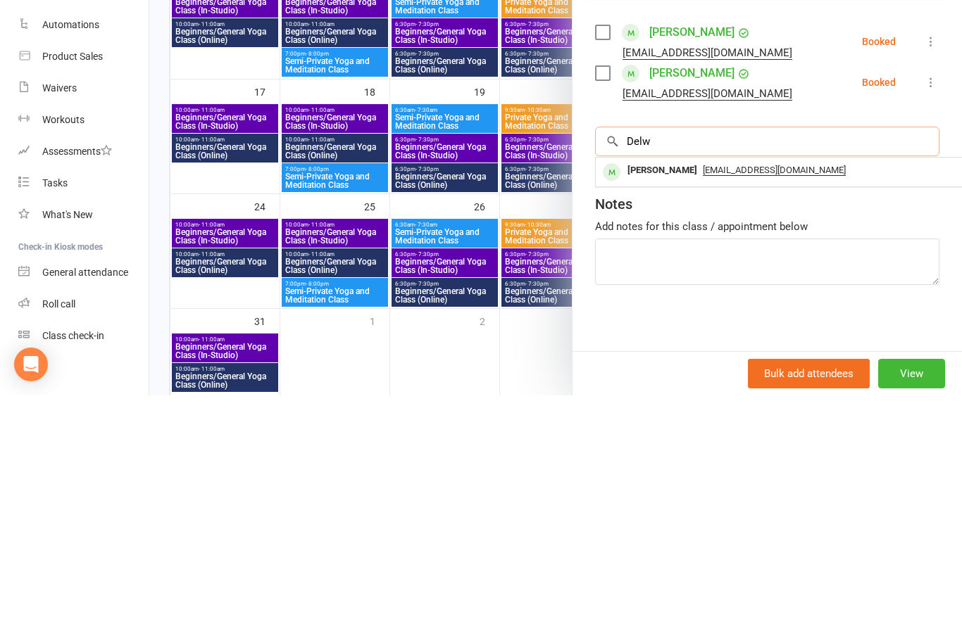
type input "Delw"
click at [658, 401] on div "[PERSON_NAME]" at bounding box center [662, 411] width 81 height 20
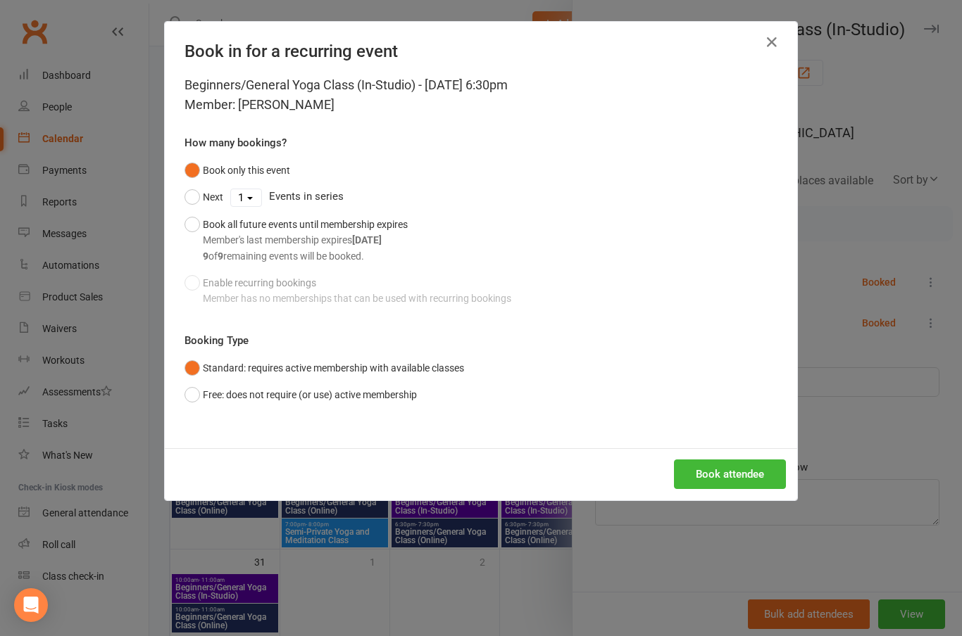
click at [752, 481] on button "Book attendee" at bounding box center [730, 475] width 112 height 30
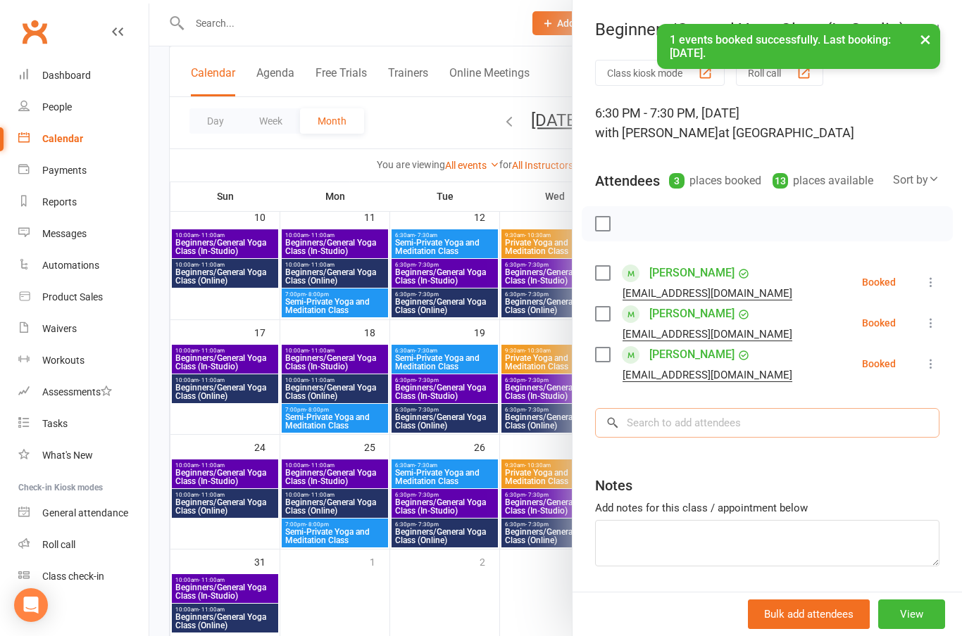
click at [725, 417] on input "search" at bounding box center [767, 423] width 344 height 30
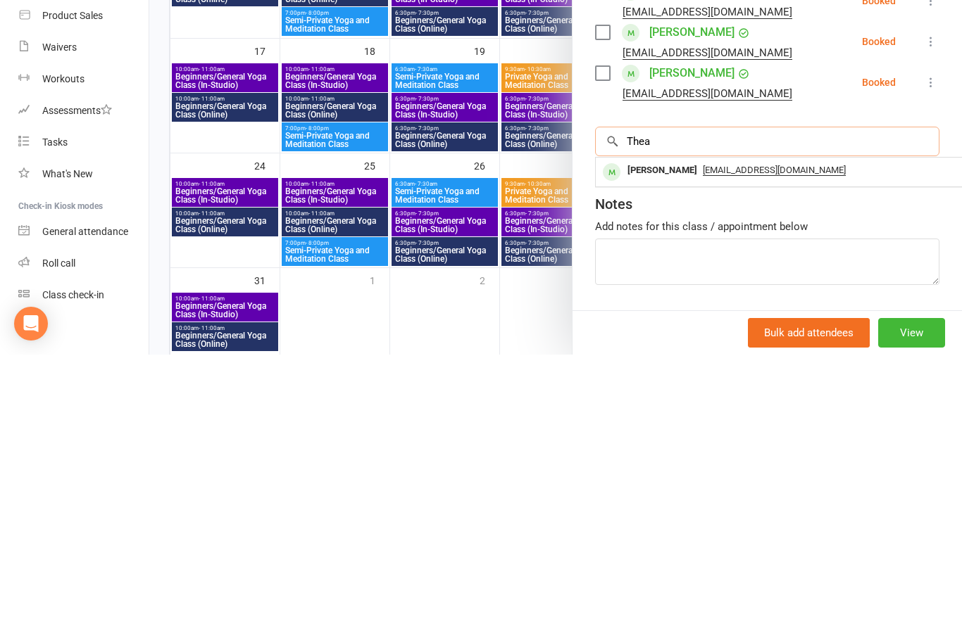
type input "Thea"
click at [667, 442] on div "[PERSON_NAME]" at bounding box center [662, 452] width 81 height 20
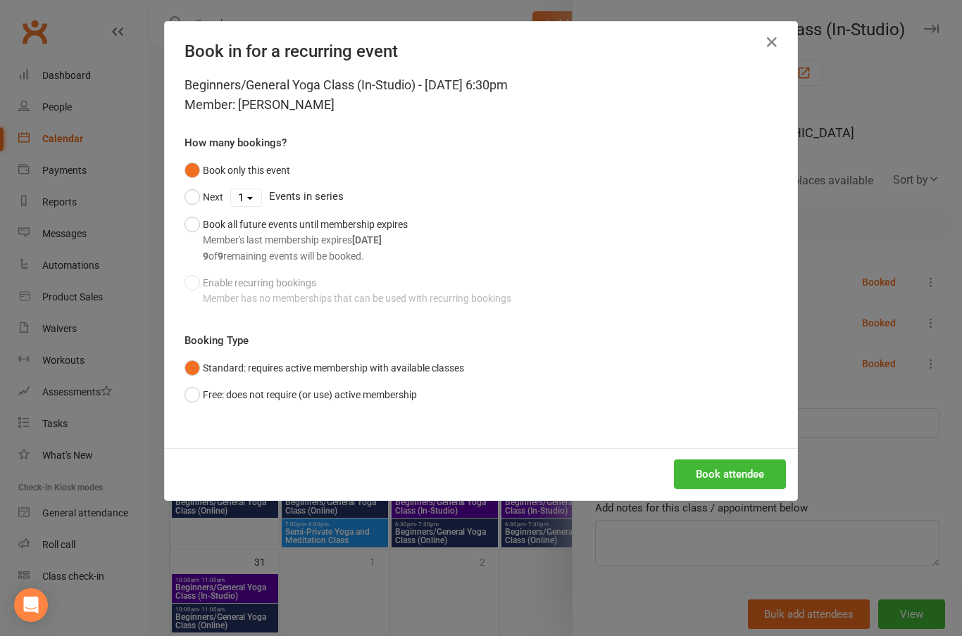
click at [743, 485] on button "Book attendee" at bounding box center [730, 475] width 112 height 30
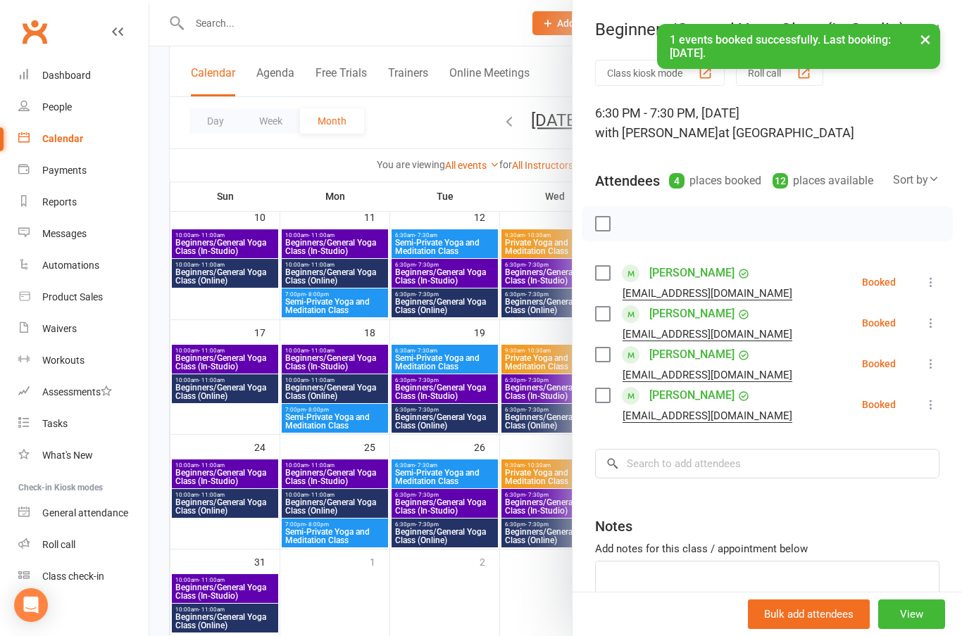
click at [925, 42] on button "×" at bounding box center [924, 39] width 25 height 30
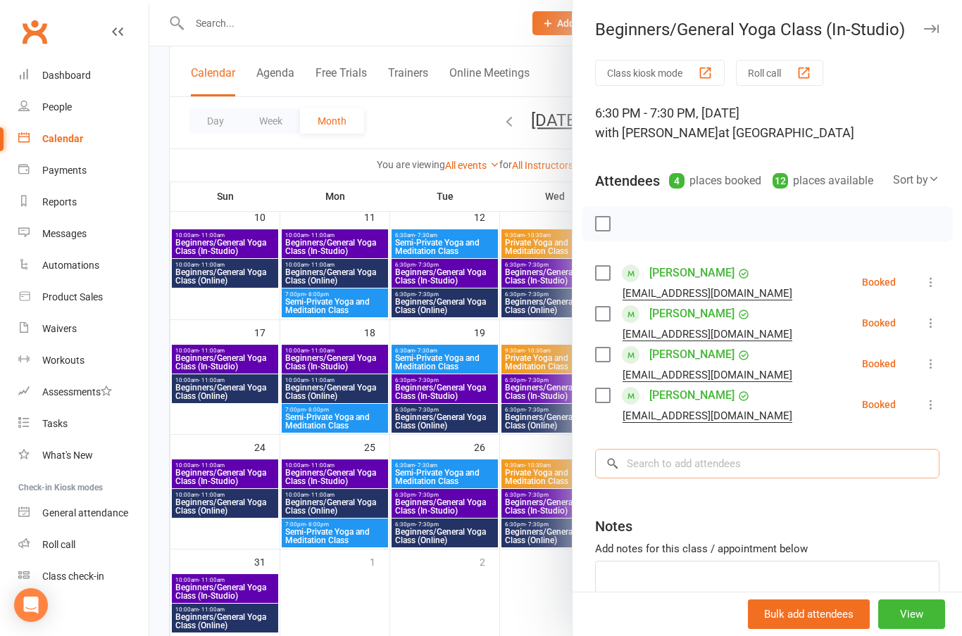
click at [760, 464] on input "search" at bounding box center [767, 464] width 344 height 30
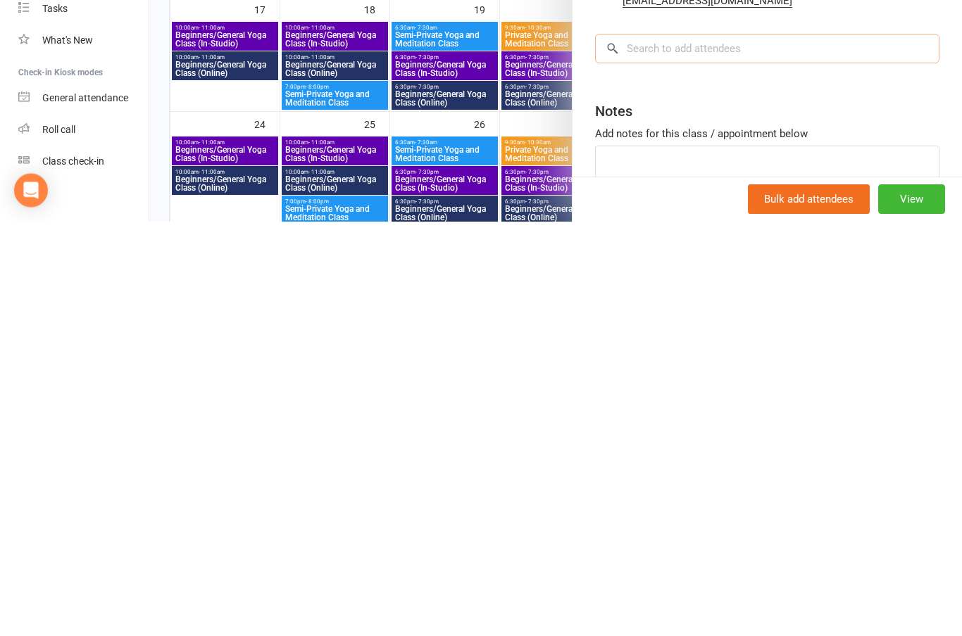
scroll to position [248, 0]
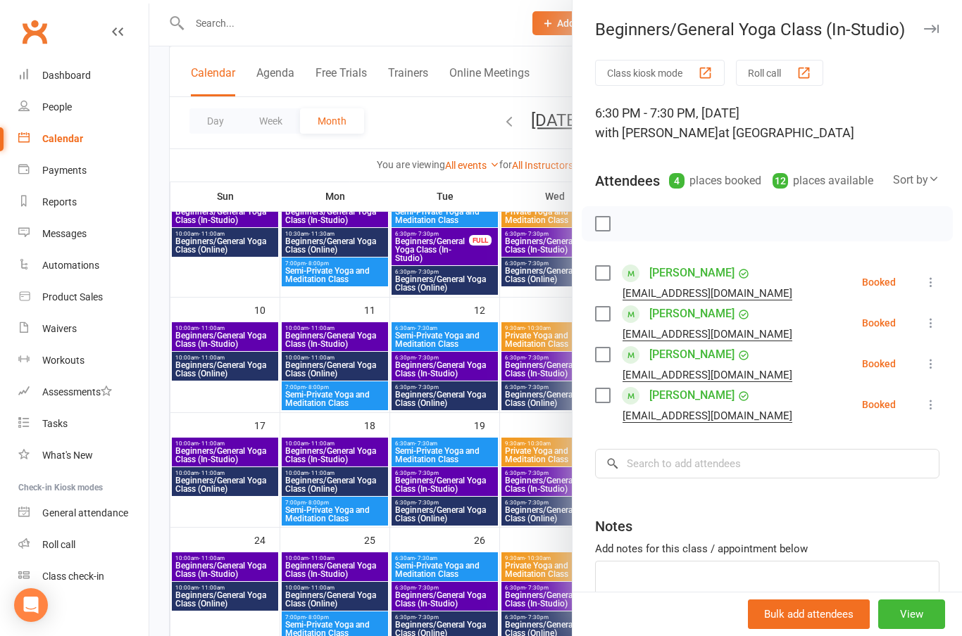
click at [934, 27] on icon "button" at bounding box center [931, 29] width 15 height 8
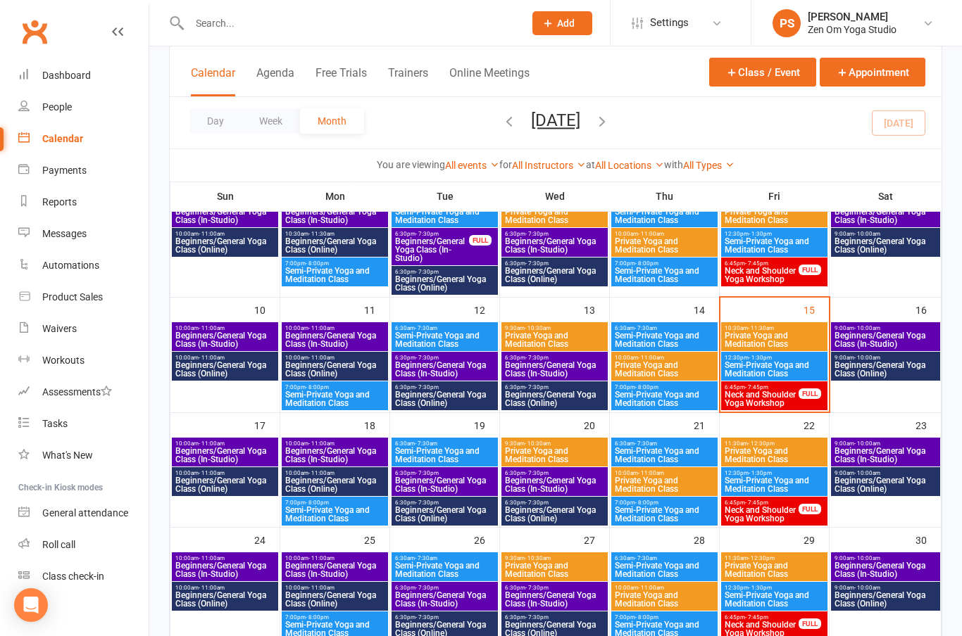
click at [447, 358] on span "6:30pm - 7:30pm" at bounding box center [444, 358] width 101 height 6
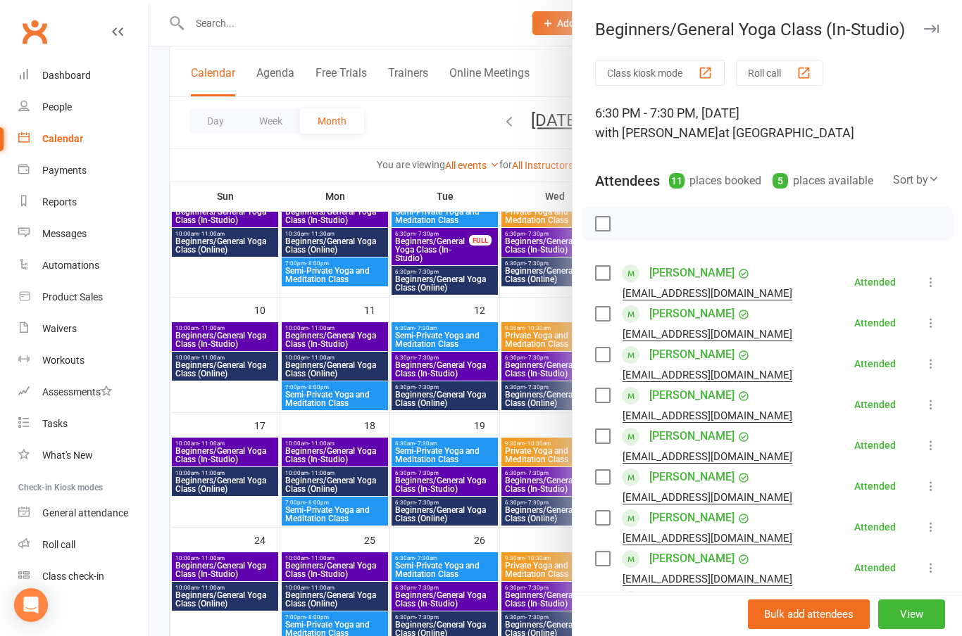
scroll to position [0, 0]
click at [938, 28] on icon "button" at bounding box center [931, 29] width 15 height 8
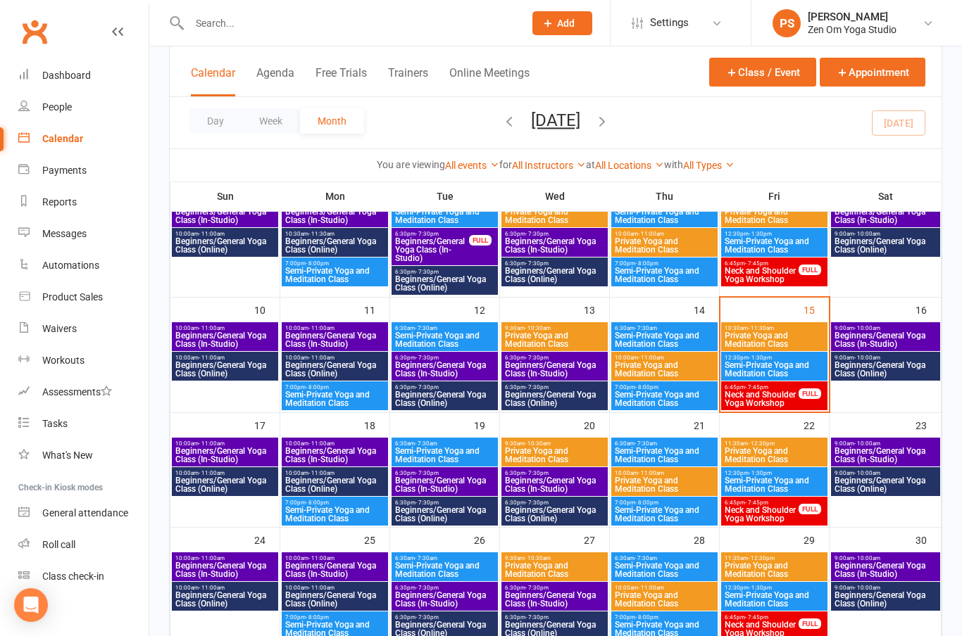
click at [445, 484] on span "Beginners/General Yoga Class (In-Studio)" at bounding box center [444, 485] width 101 height 17
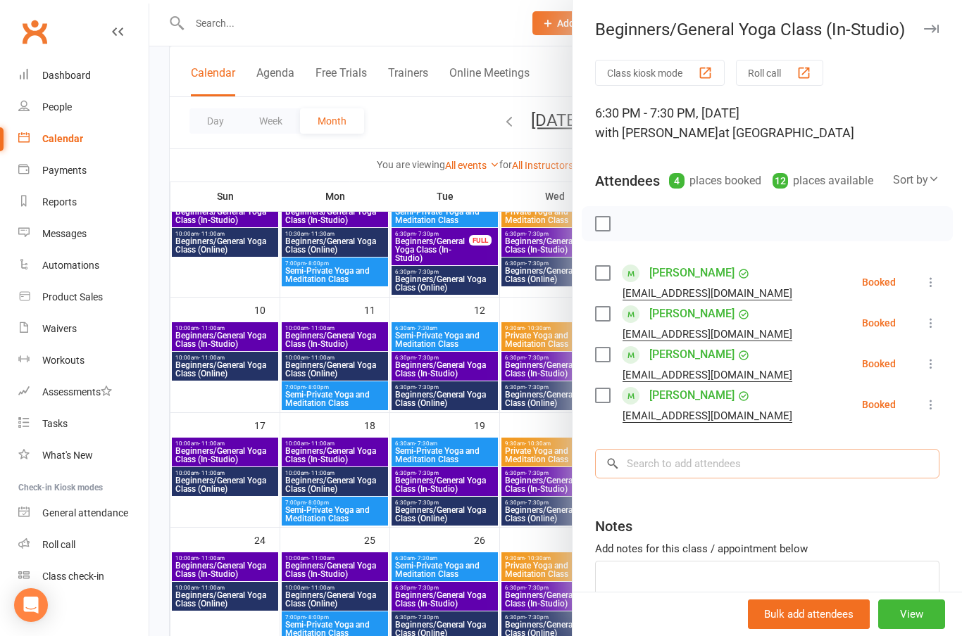
click at [699, 467] on input "search" at bounding box center [767, 464] width 344 height 30
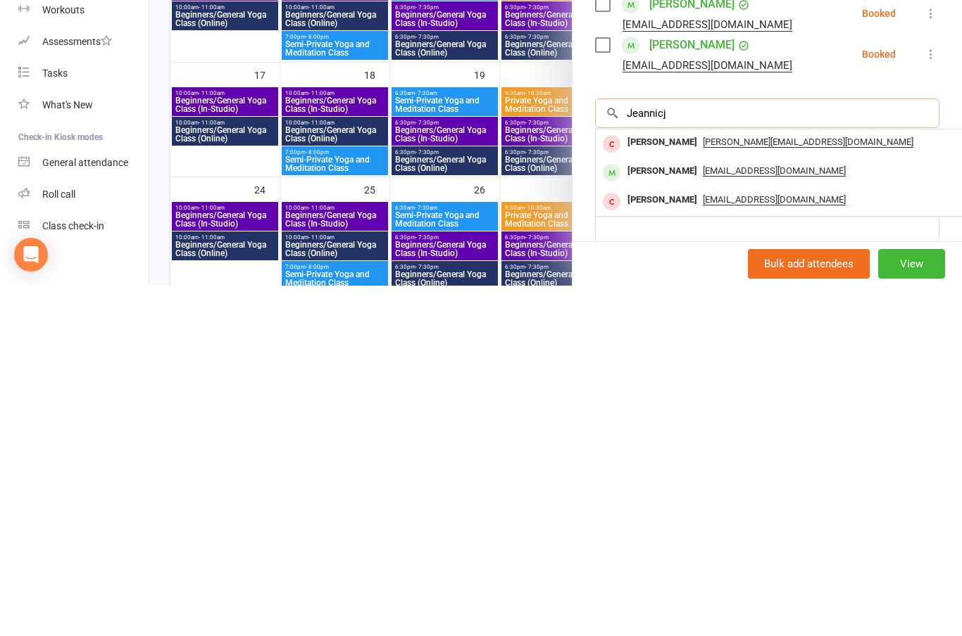
type input "Jeannicj"
click at [685, 512] on div "[PERSON_NAME]" at bounding box center [662, 522] width 81 height 20
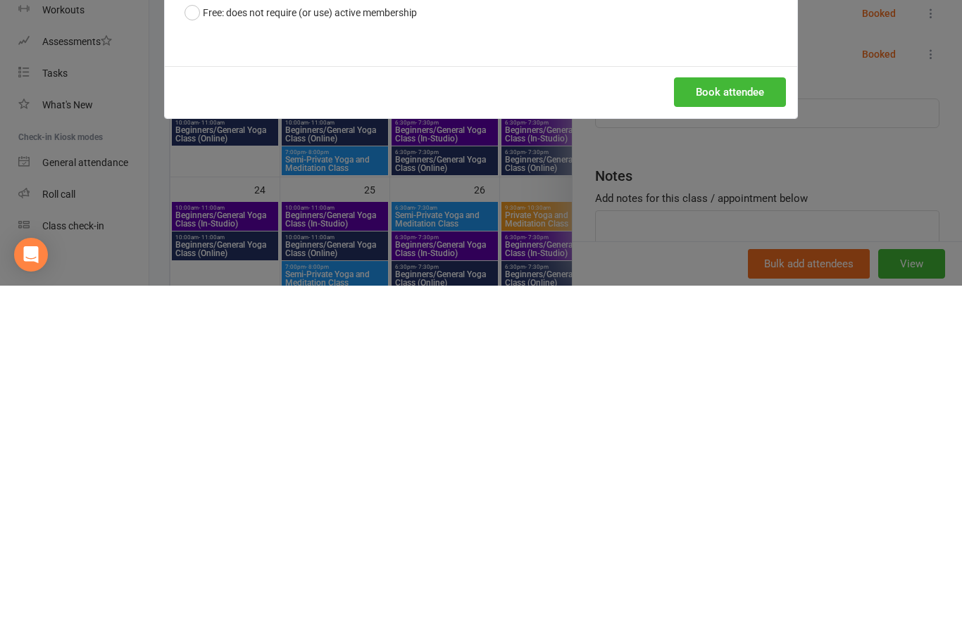
scroll to position [398, 0]
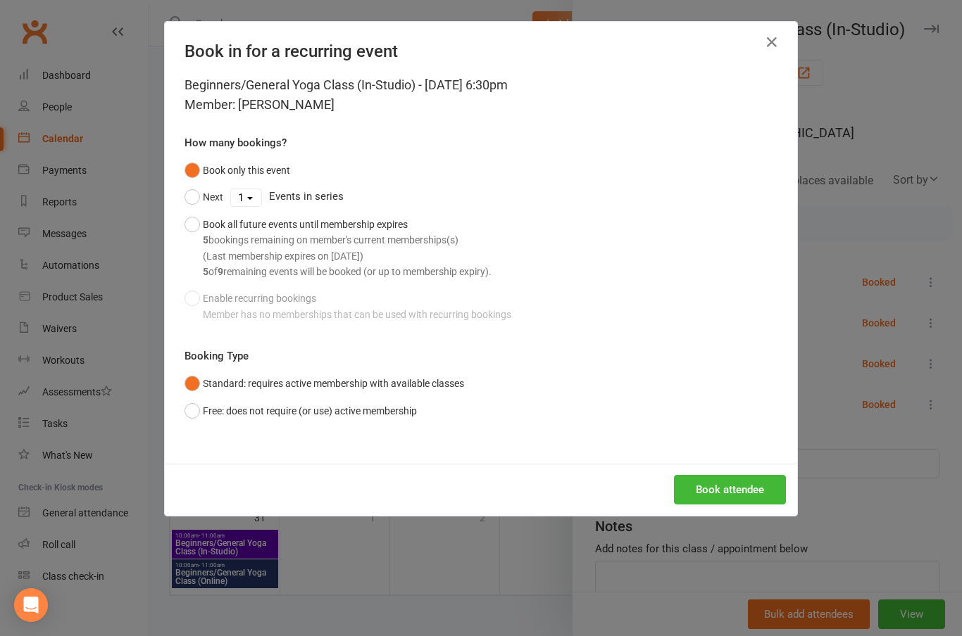
click at [750, 484] on button "Book attendee" at bounding box center [730, 490] width 112 height 30
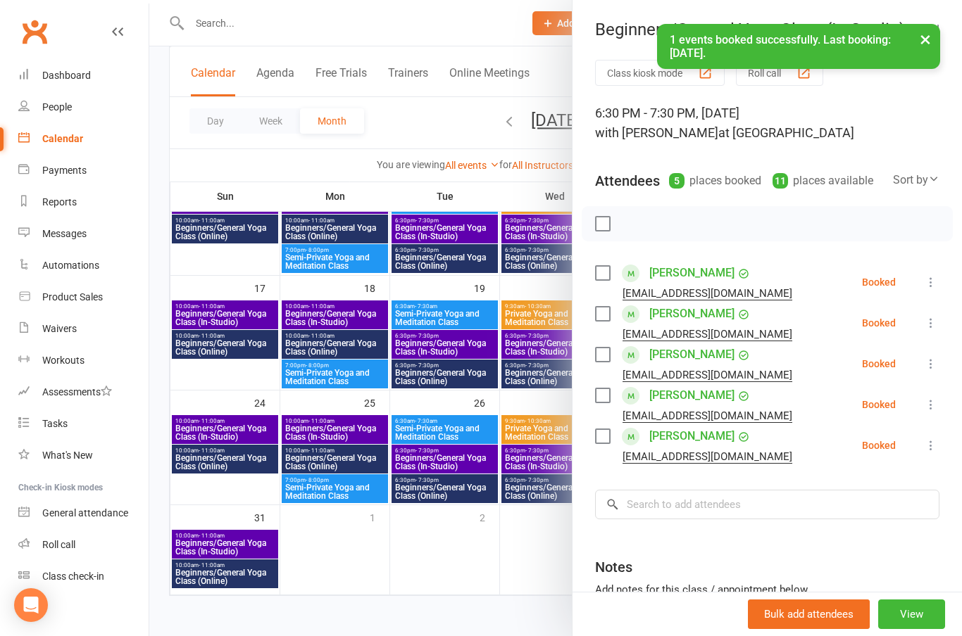
click at [930, 39] on button "×" at bounding box center [924, 39] width 25 height 30
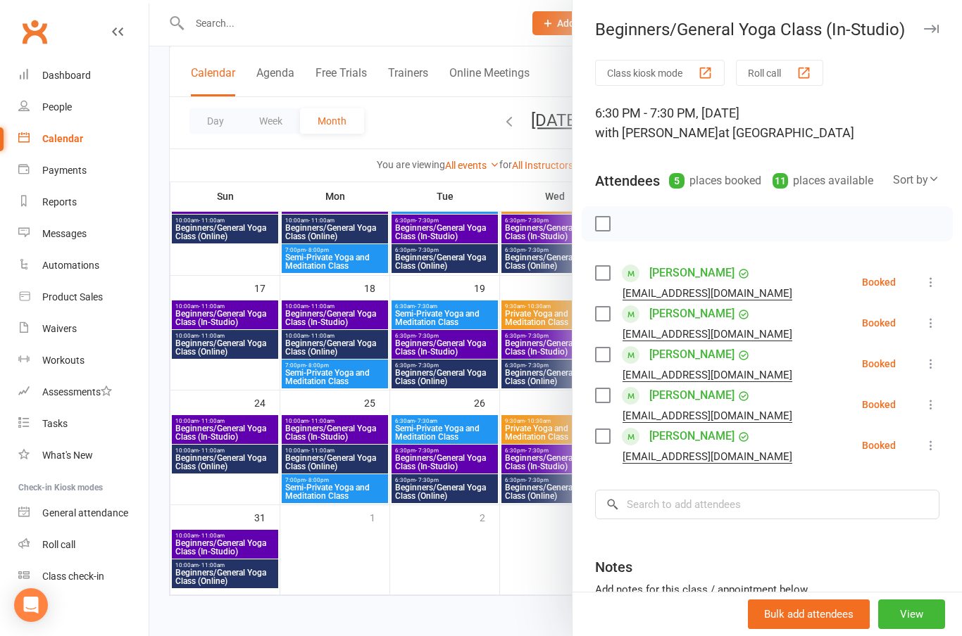
click at [935, 25] on icon "button" at bounding box center [931, 29] width 15 height 8
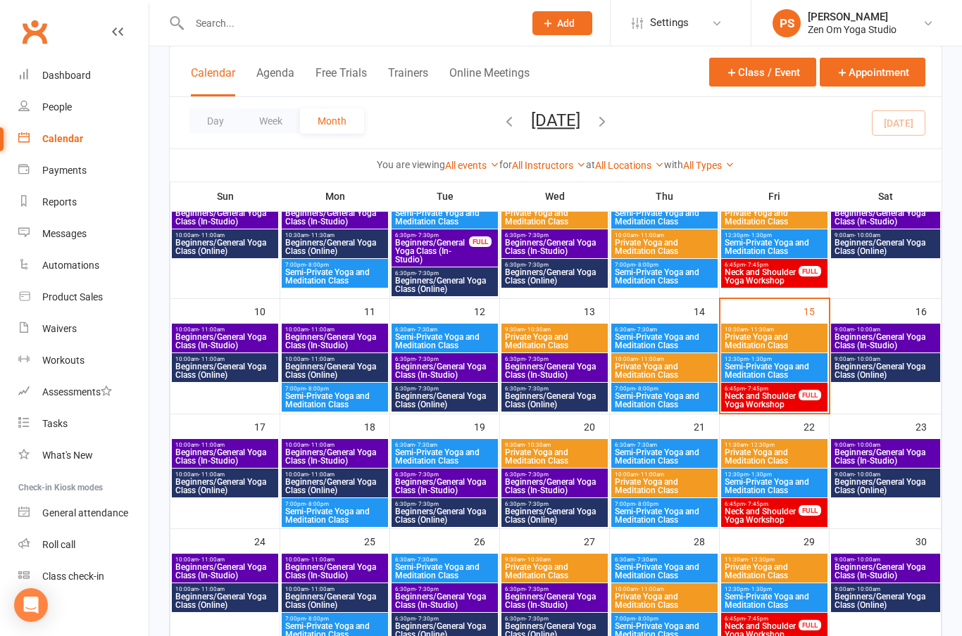
scroll to position [246, 0]
click at [344, 458] on span "Beginners/General Yoga Class (In-Studio)" at bounding box center [334, 457] width 101 height 17
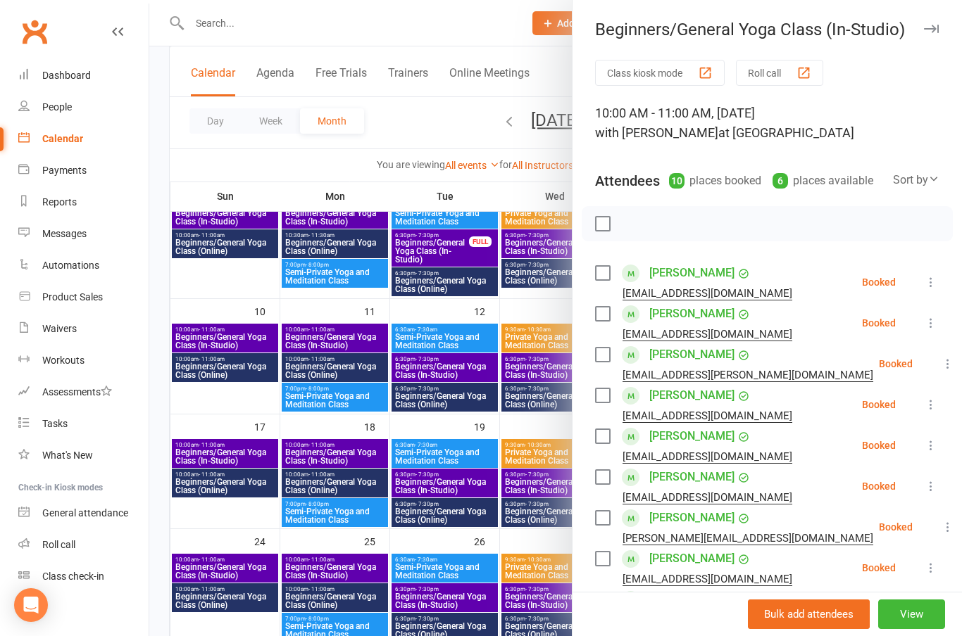
scroll to position [0, 0]
click at [936, 22] on button "button" at bounding box center [930, 28] width 17 height 17
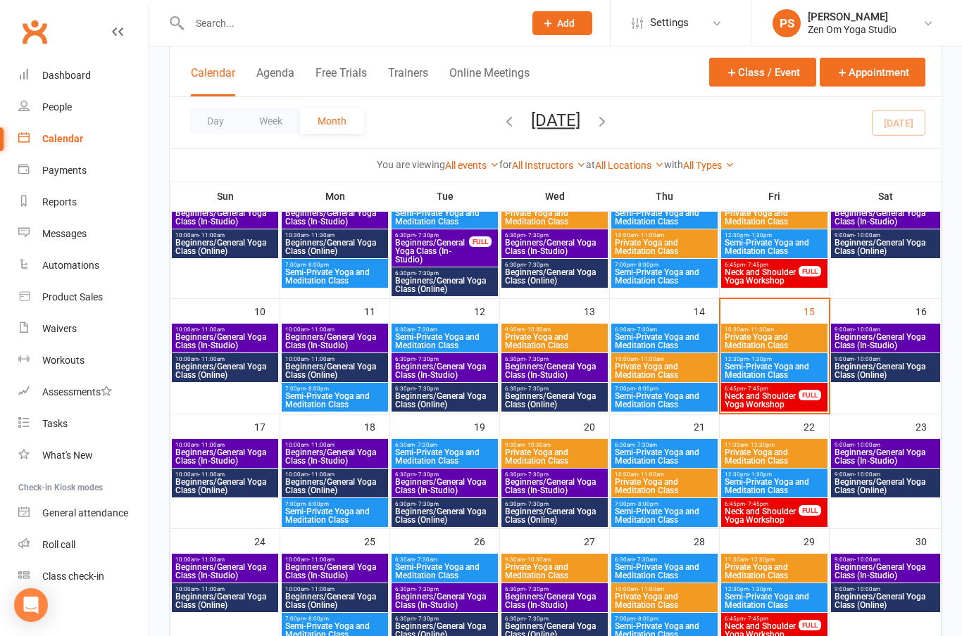
click at [63, 75] on div "Dashboard" at bounding box center [66, 75] width 49 height 11
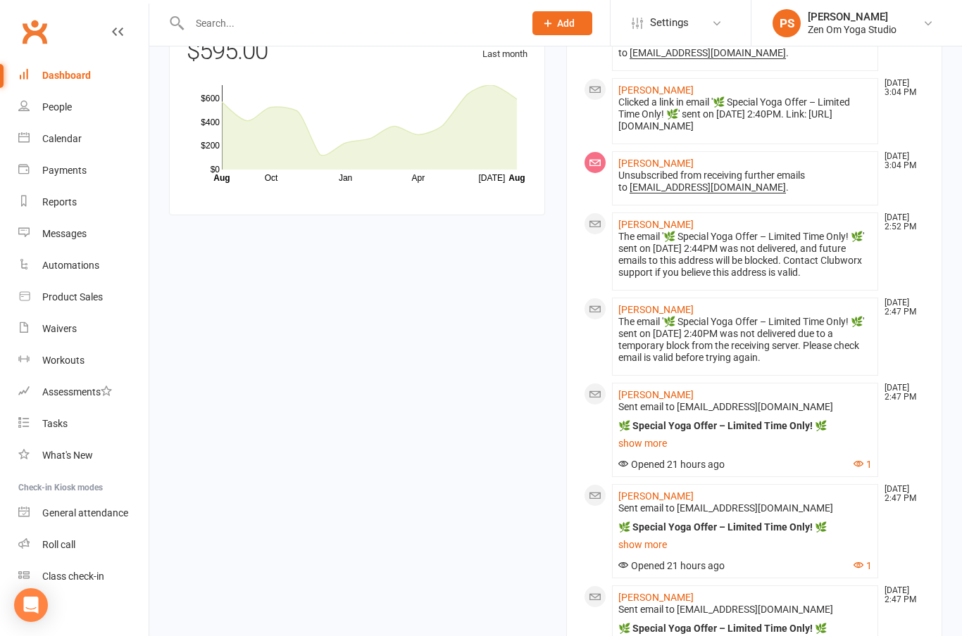
scroll to position [1160, 0]
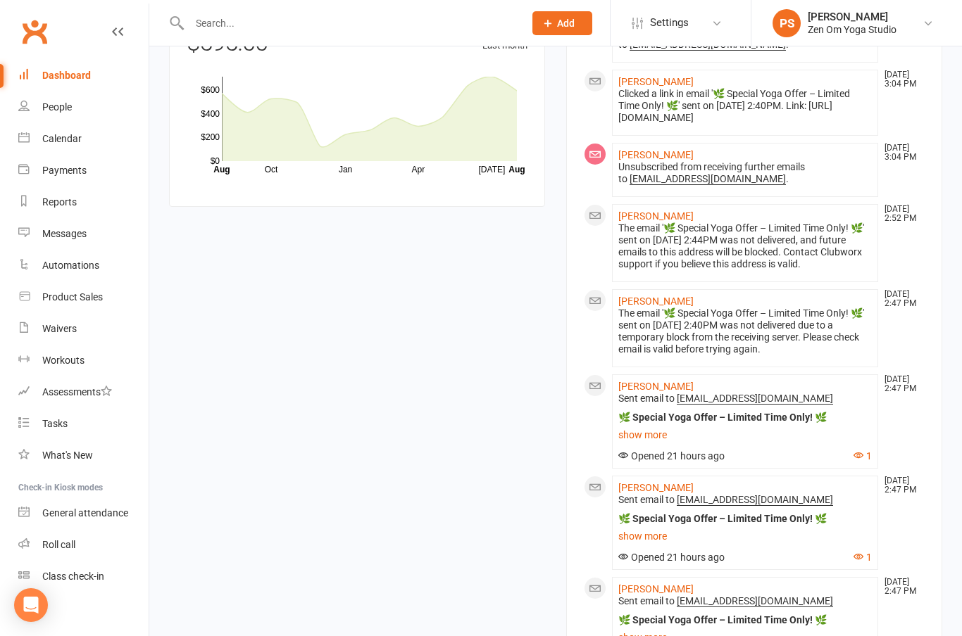
click at [657, 445] on link "show more" at bounding box center [744, 435] width 253 height 20
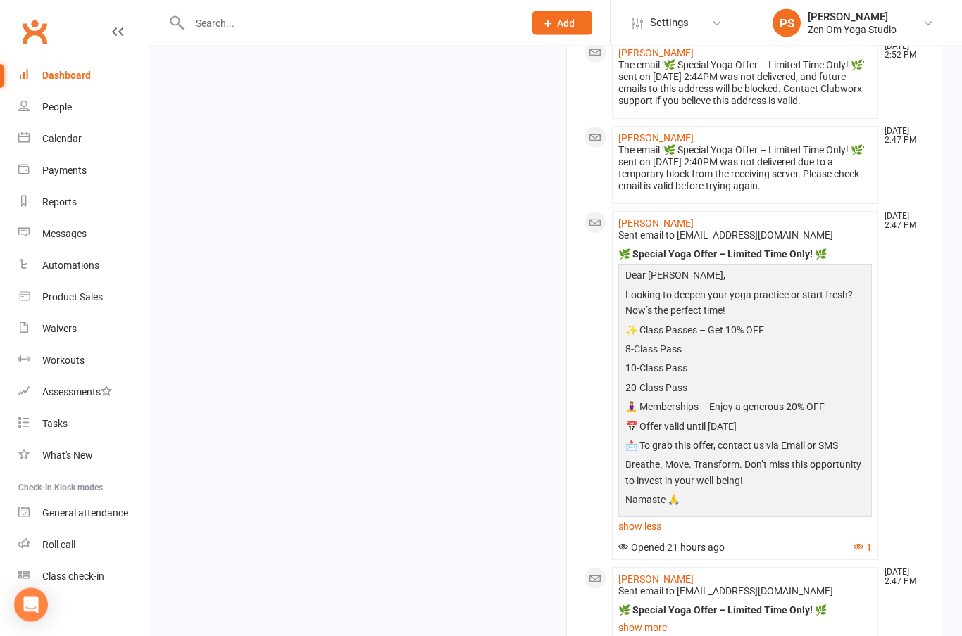
scroll to position [1331, 0]
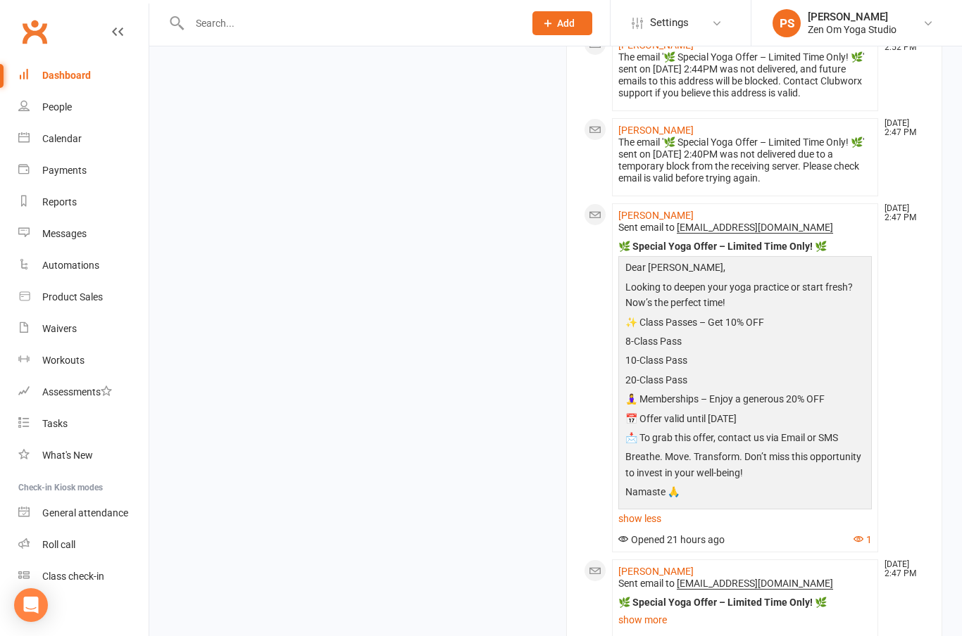
copy div "Dear [PERSON_NAME] , Looking to deepen your yoga practice or start fresh? Now’s…"
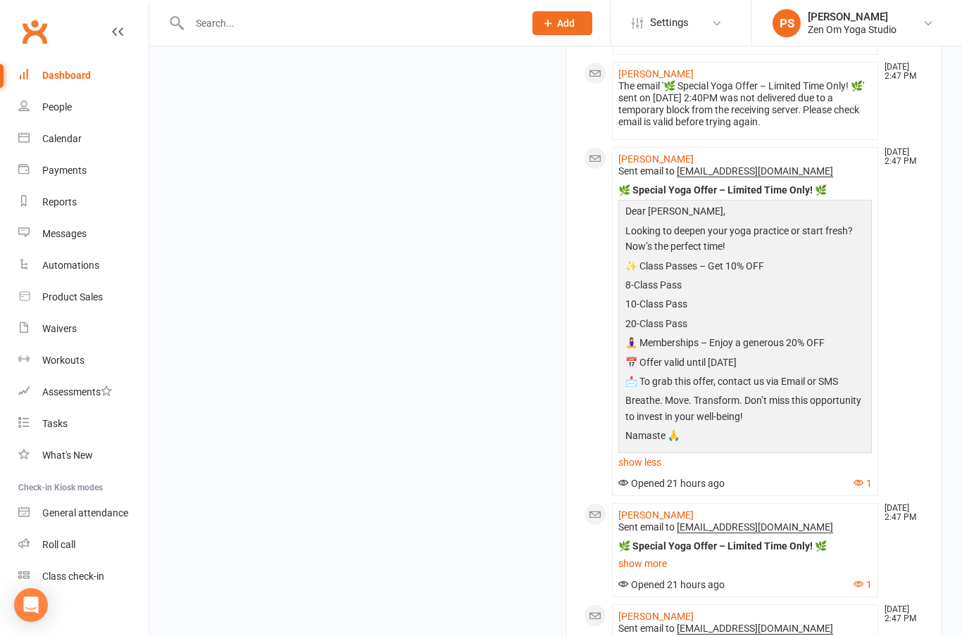
copy div "Dear [PERSON_NAME] , Looking to deepen your yoga practice or start fresh? Now’s…"
click at [214, 32] on input "text" at bounding box center [349, 23] width 329 height 20
type input "Nan"
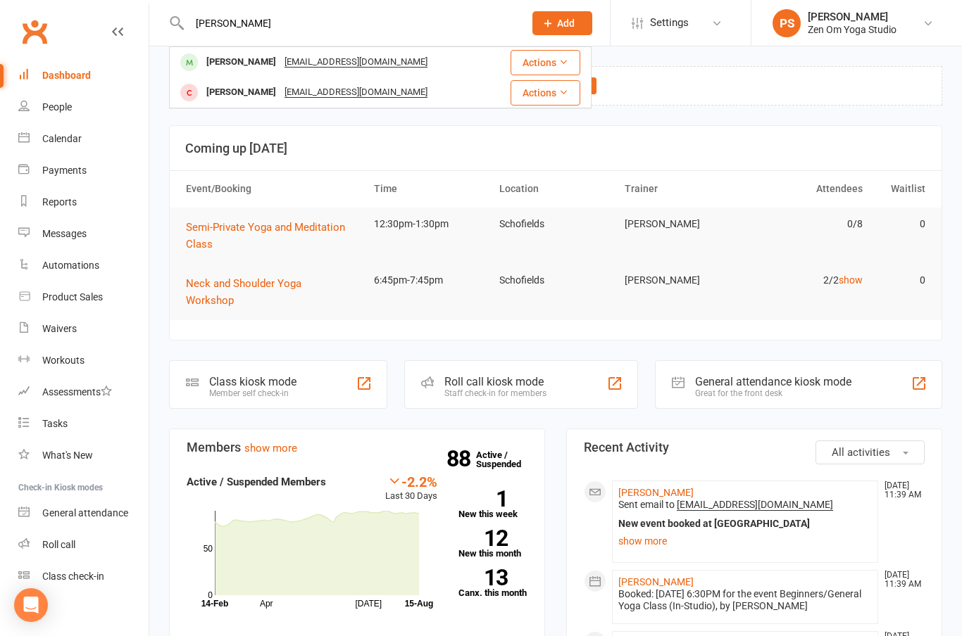
type input "[PERSON_NAME]"
click at [250, 64] on div "[PERSON_NAME]" at bounding box center [241, 62] width 78 height 20
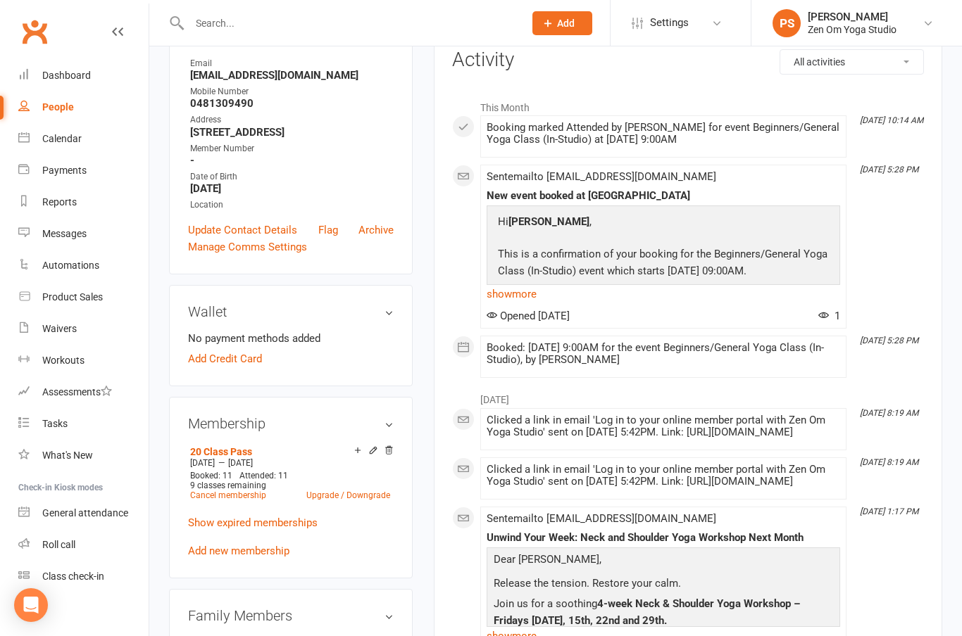
scroll to position [213, 0]
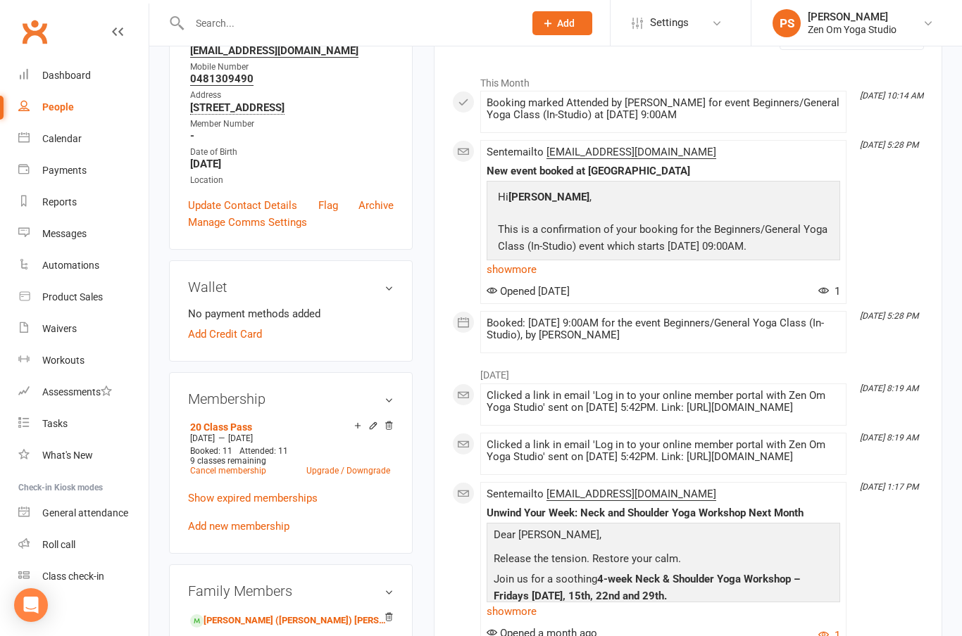
click at [65, 82] on link "Dashboard" at bounding box center [83, 76] width 130 height 32
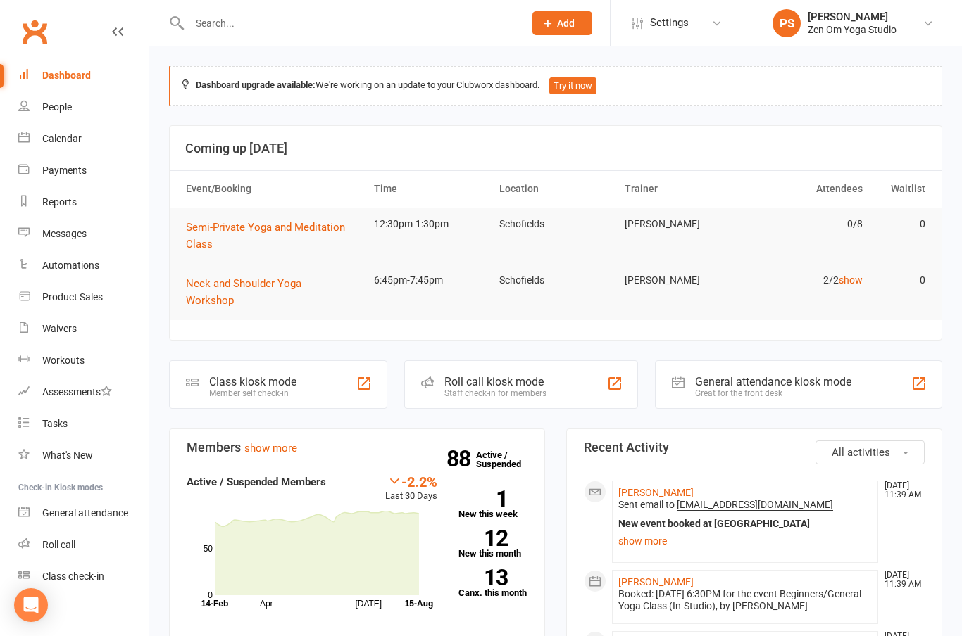
click at [63, 144] on div "Calendar" at bounding box center [61, 138] width 39 height 11
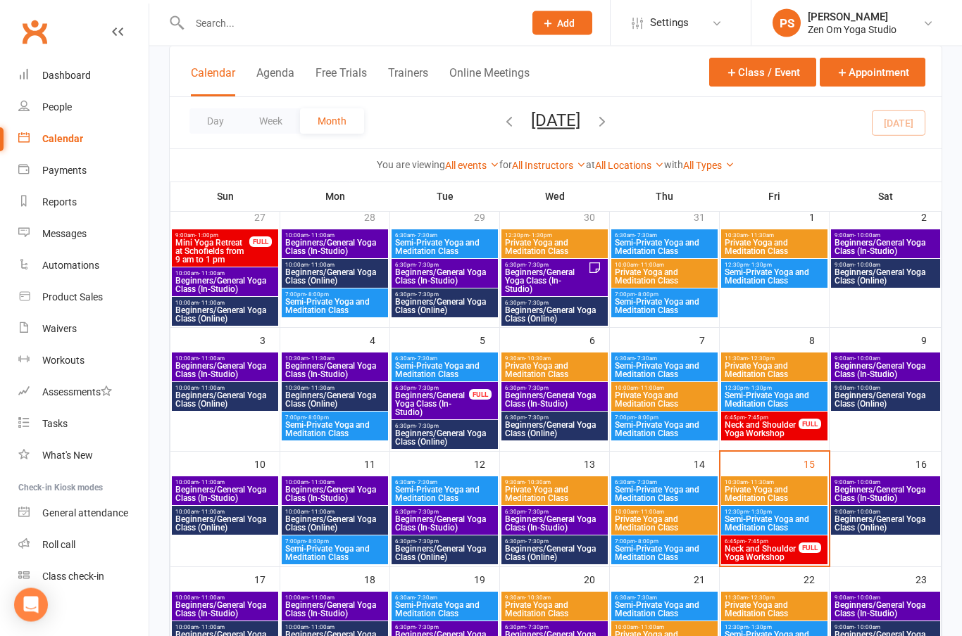
click at [883, 492] on span "Beginners/General Yoga Class (In-Studio)" at bounding box center [884, 494] width 103 height 17
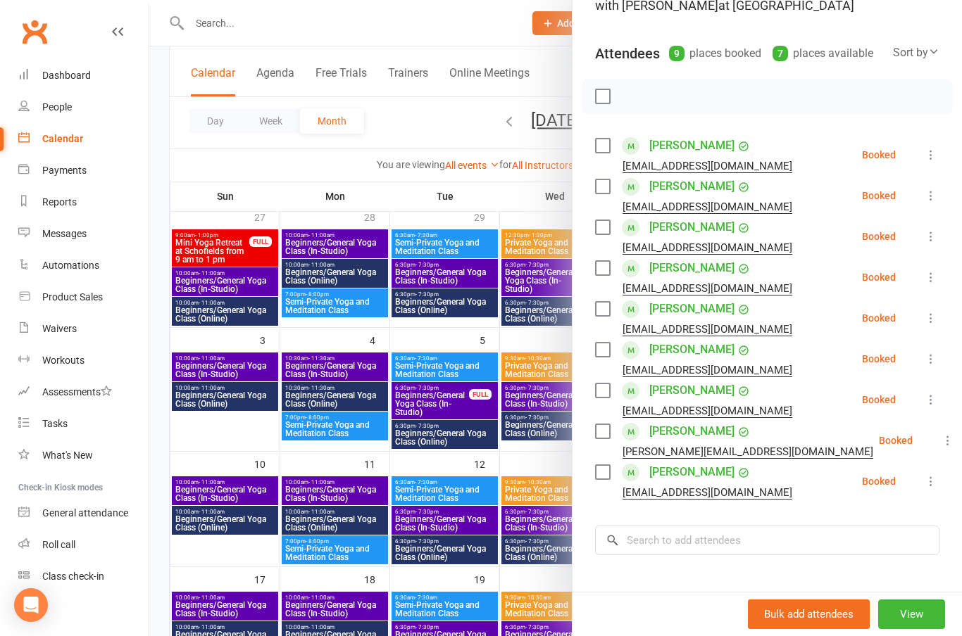
scroll to position [146, 0]
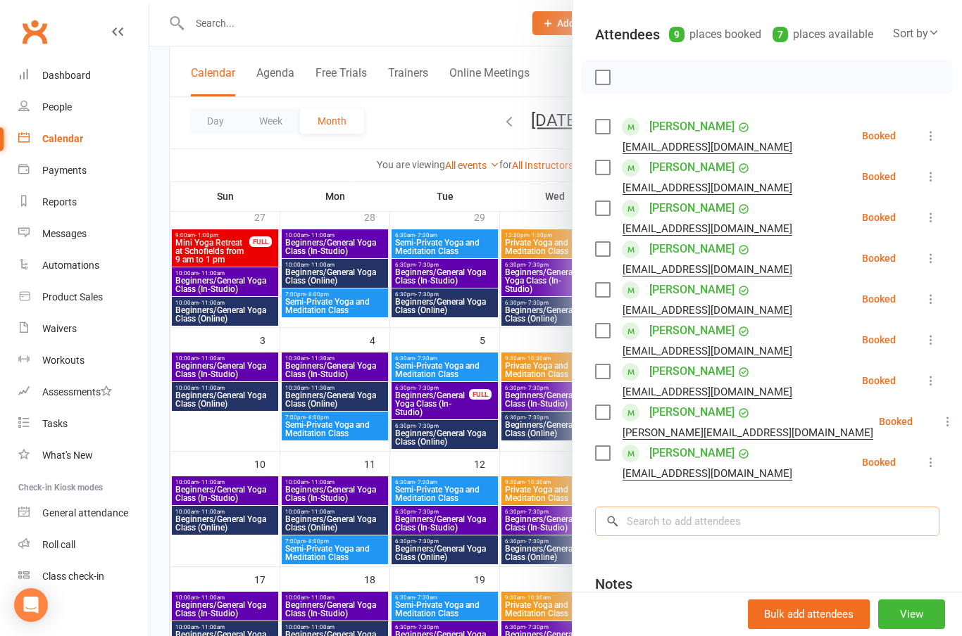
click at [745, 517] on input "search" at bounding box center [767, 522] width 344 height 30
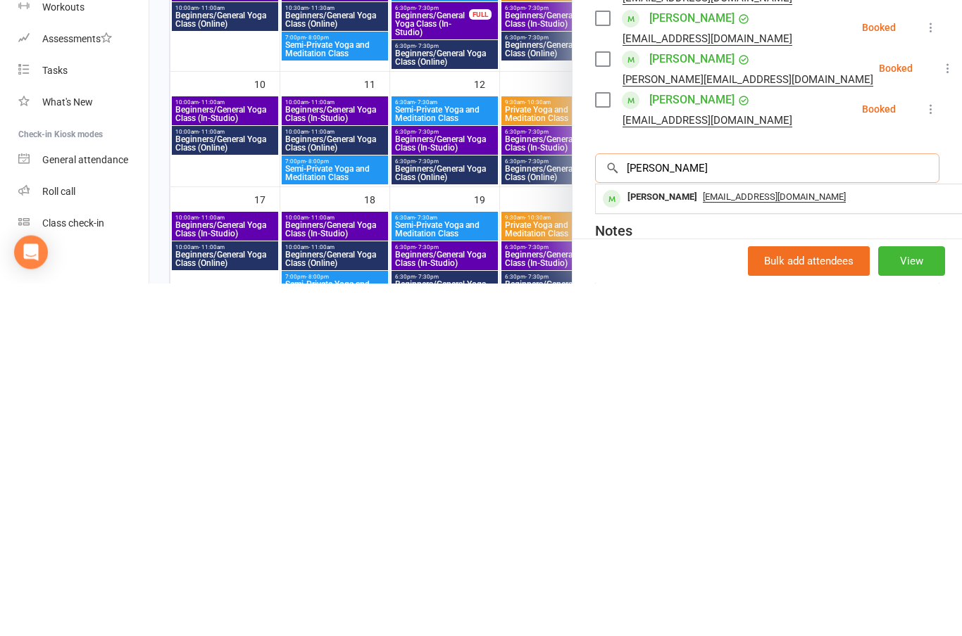
type input "[PERSON_NAME]"
click at [665, 541] on div "[PERSON_NAME]" at bounding box center [662, 551] width 81 height 20
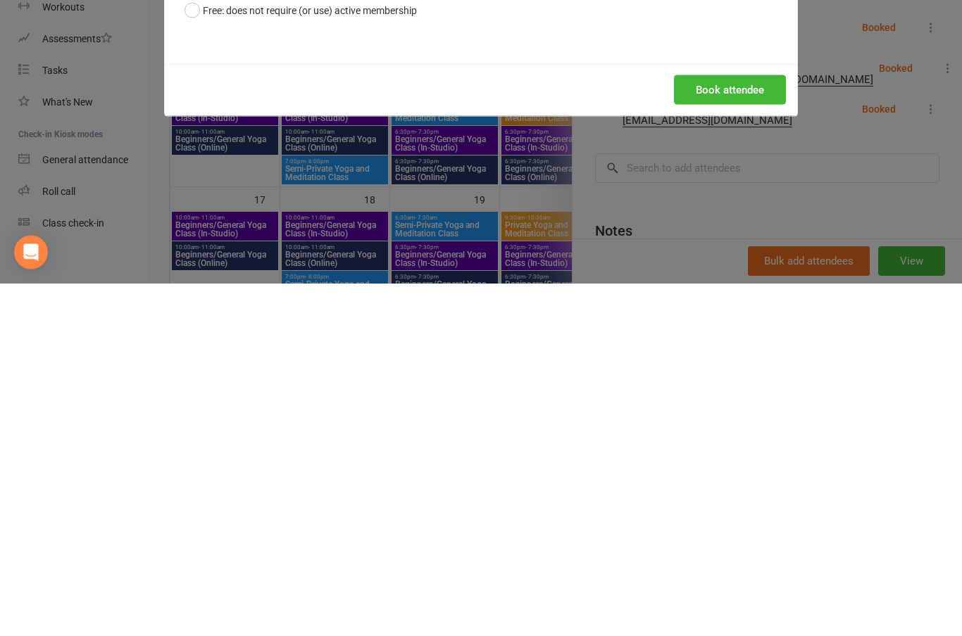
scroll to position [341, 0]
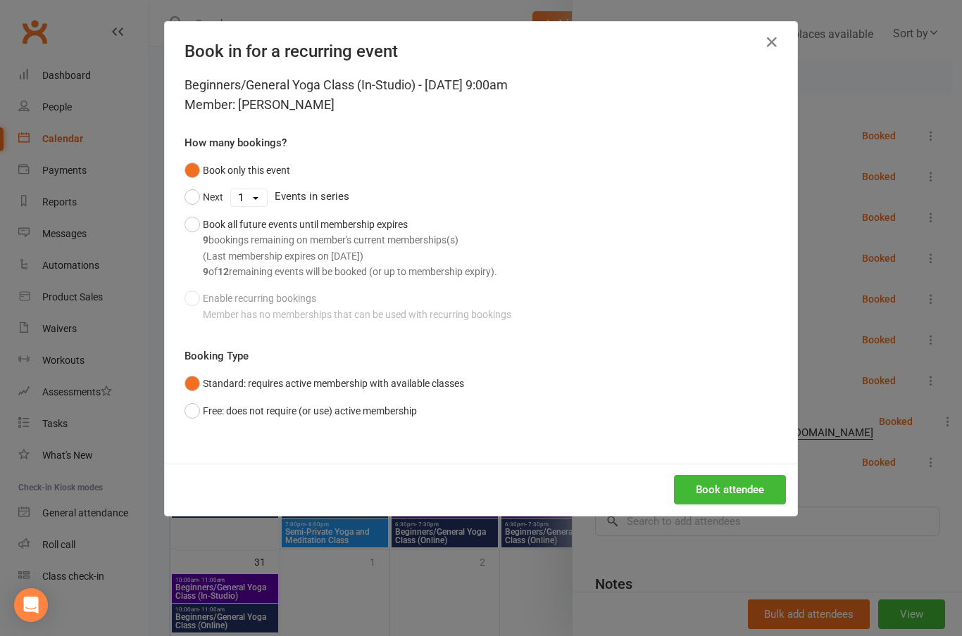
click at [750, 492] on button "Book attendee" at bounding box center [730, 490] width 112 height 30
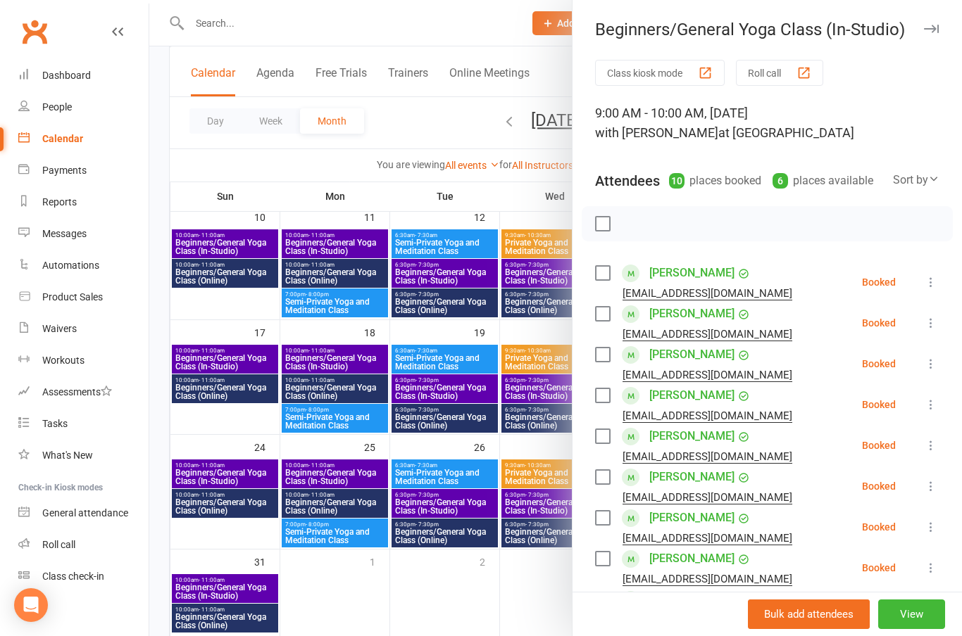
scroll to position [0, 0]
click at [934, 29] on icon "button" at bounding box center [931, 29] width 15 height 8
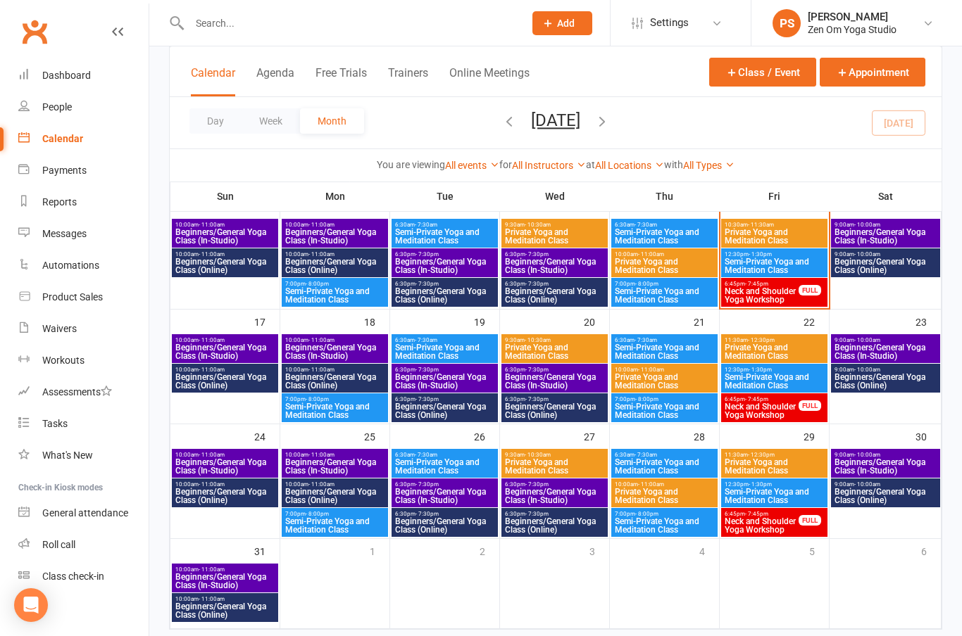
scroll to position [347, 0]
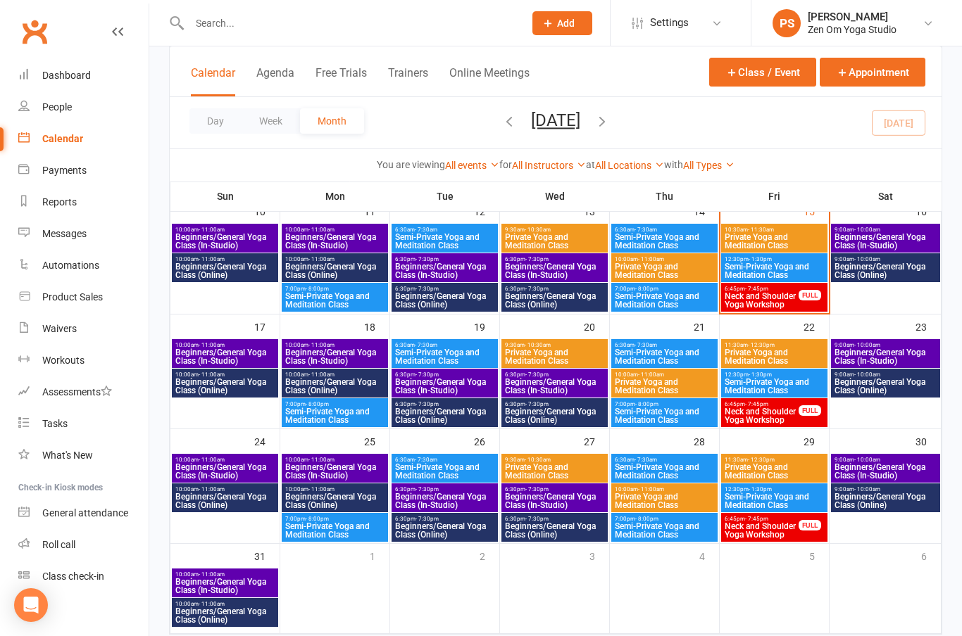
click at [893, 224] on div "9:00am - 10:00am Beginners/General Yoga Class (In-Studio)" at bounding box center [885, 238] width 109 height 29
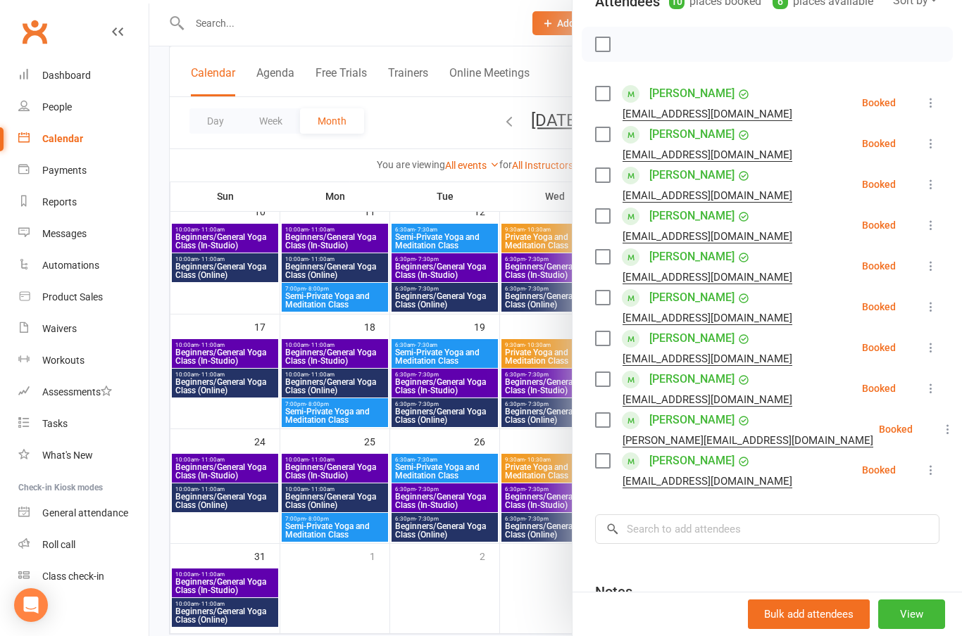
scroll to position [180, 0]
click at [682, 298] on link "[PERSON_NAME]" at bounding box center [691, 297] width 85 height 23
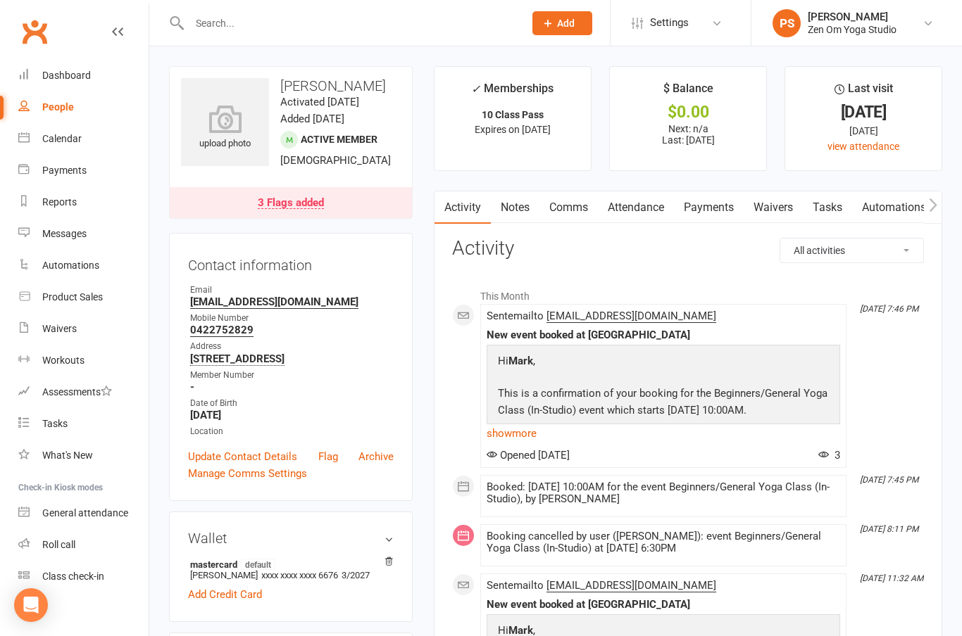
click at [64, 143] on div "Calendar" at bounding box center [61, 138] width 39 height 11
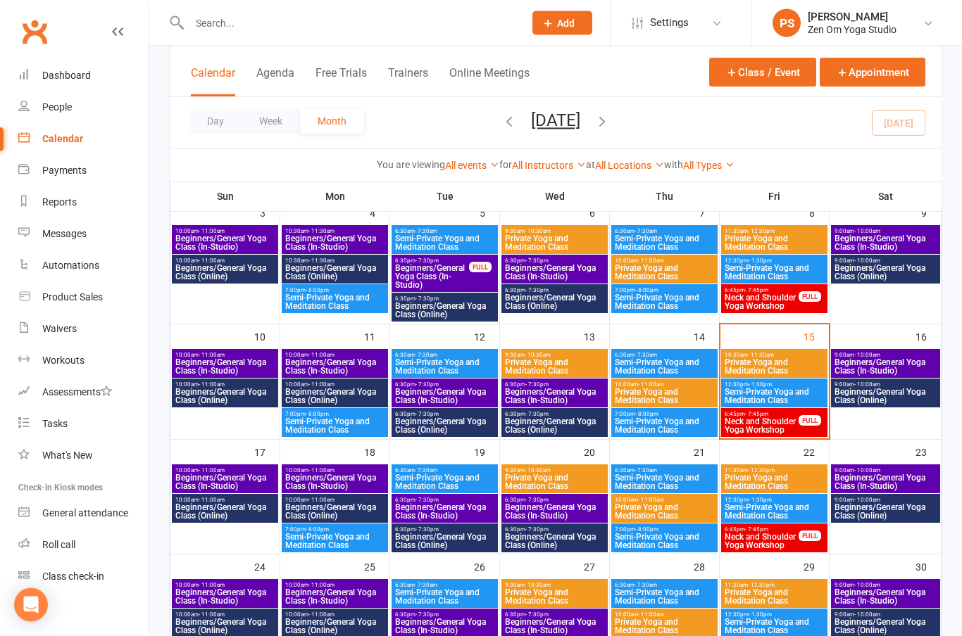
scroll to position [222, 0]
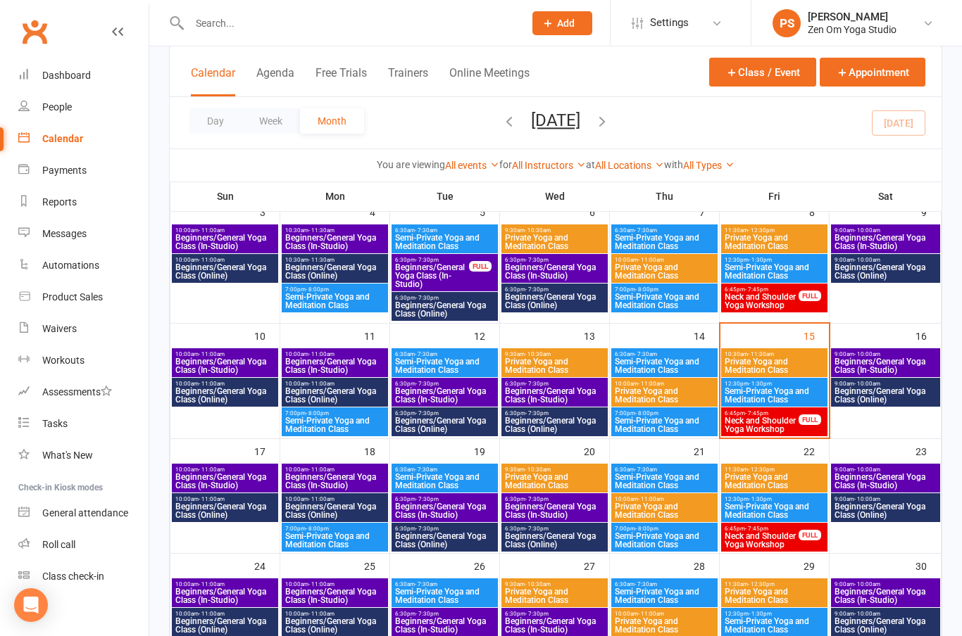
click at [887, 370] on span "Beginners/General Yoga Class (In-Studio)" at bounding box center [884, 366] width 103 height 17
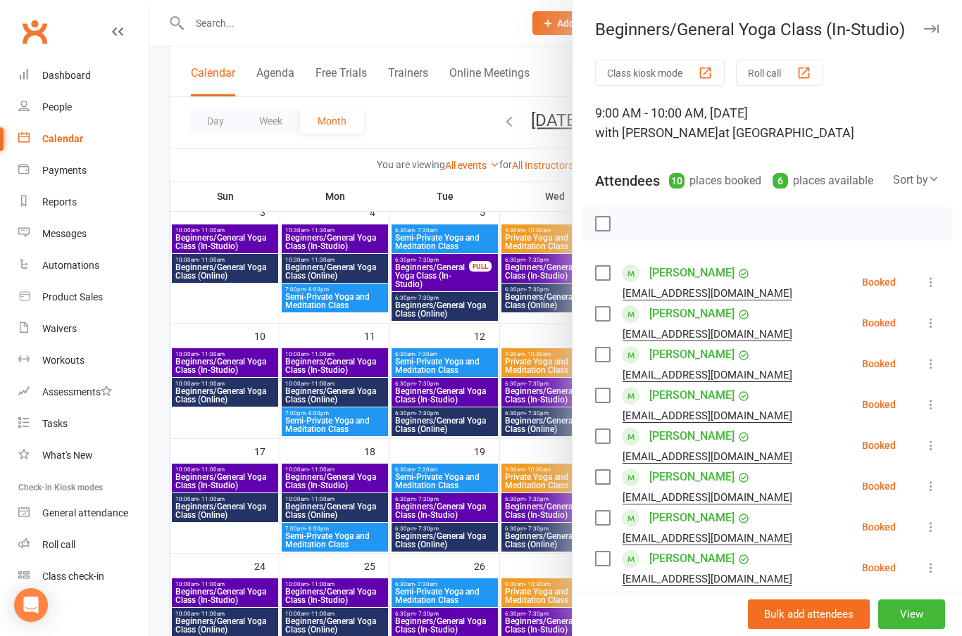
click at [694, 312] on link "[PERSON_NAME]" at bounding box center [691, 314] width 85 height 23
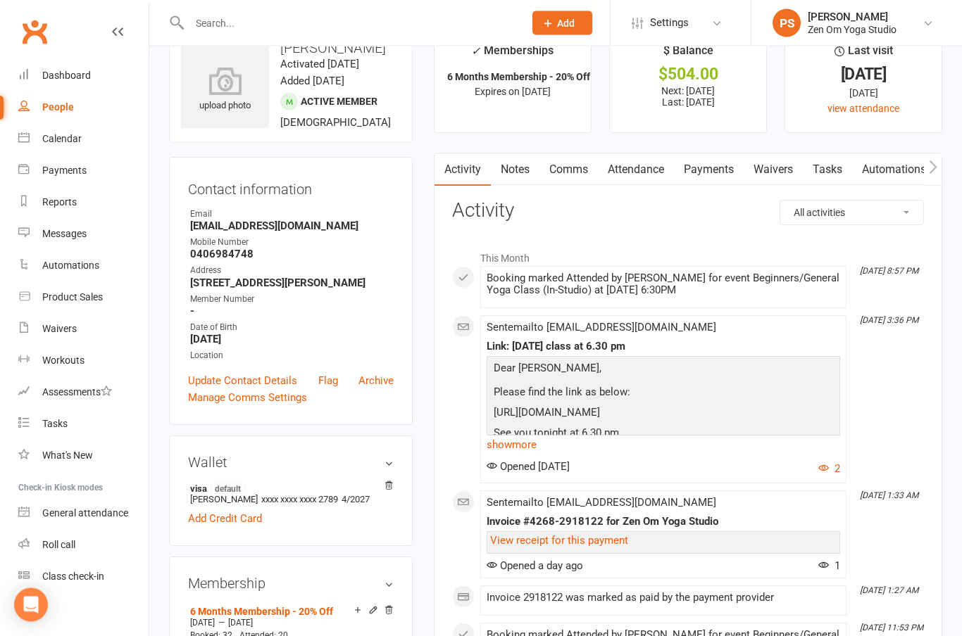
scroll to position [38, 0]
click at [66, 79] on div "Dashboard" at bounding box center [66, 75] width 49 height 11
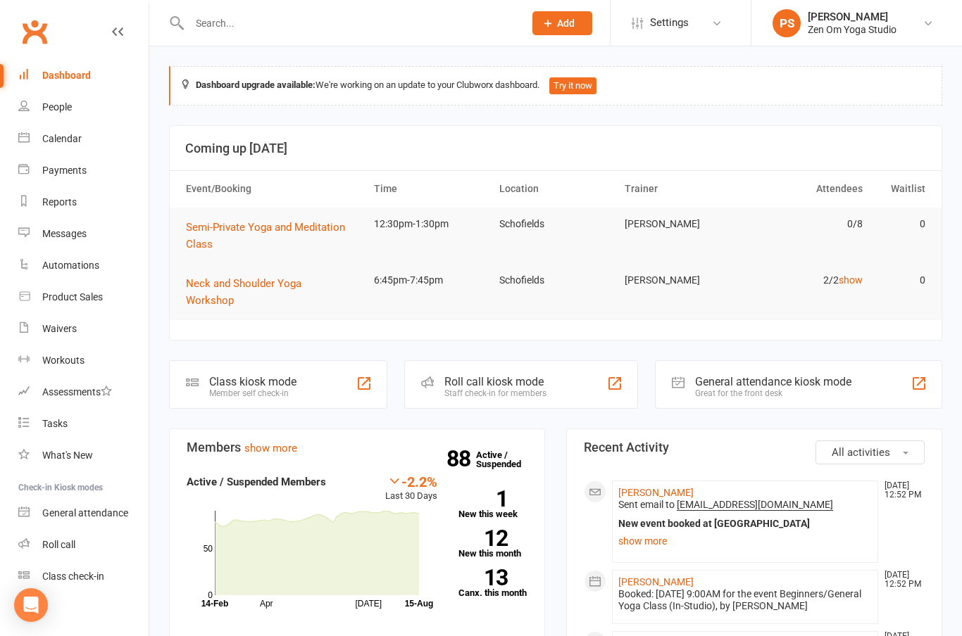
click at [67, 140] on div "Calendar" at bounding box center [61, 138] width 39 height 11
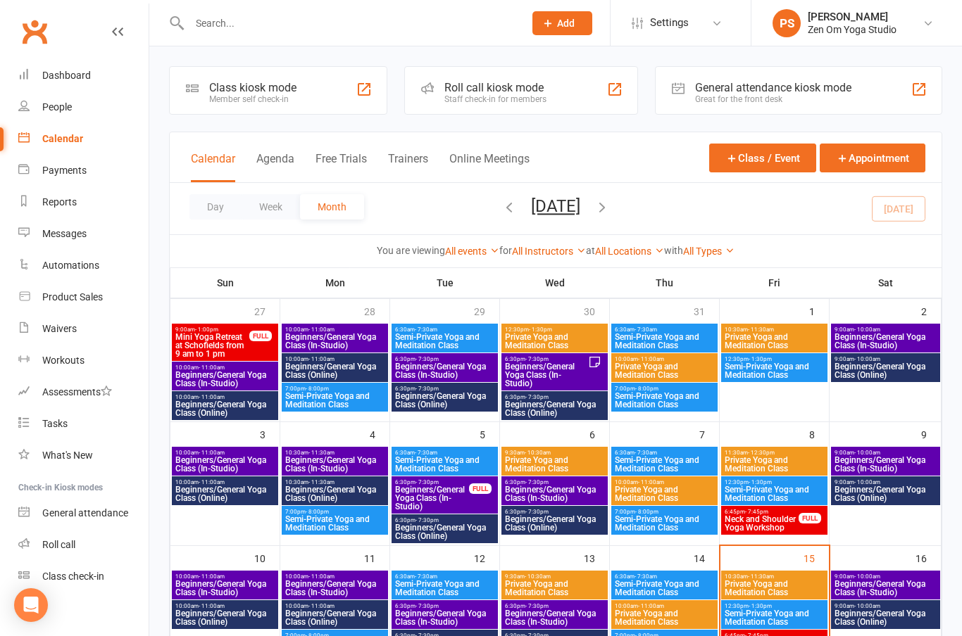
click at [879, 590] on span "Beginners/General Yoga Class (In-Studio)" at bounding box center [884, 588] width 103 height 17
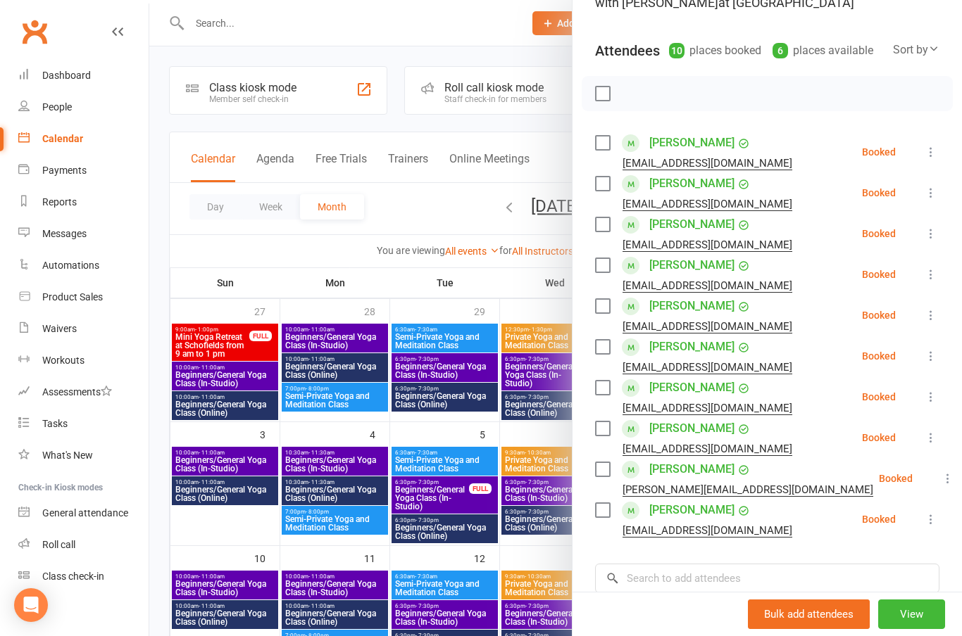
scroll to position [139, 0]
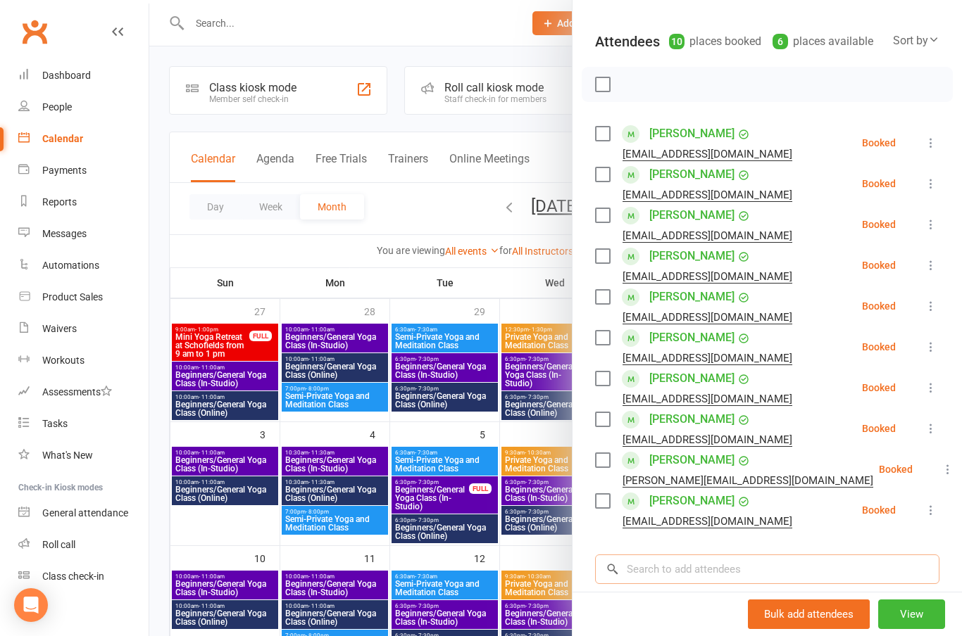
click at [734, 574] on input "search" at bounding box center [767, 570] width 344 height 30
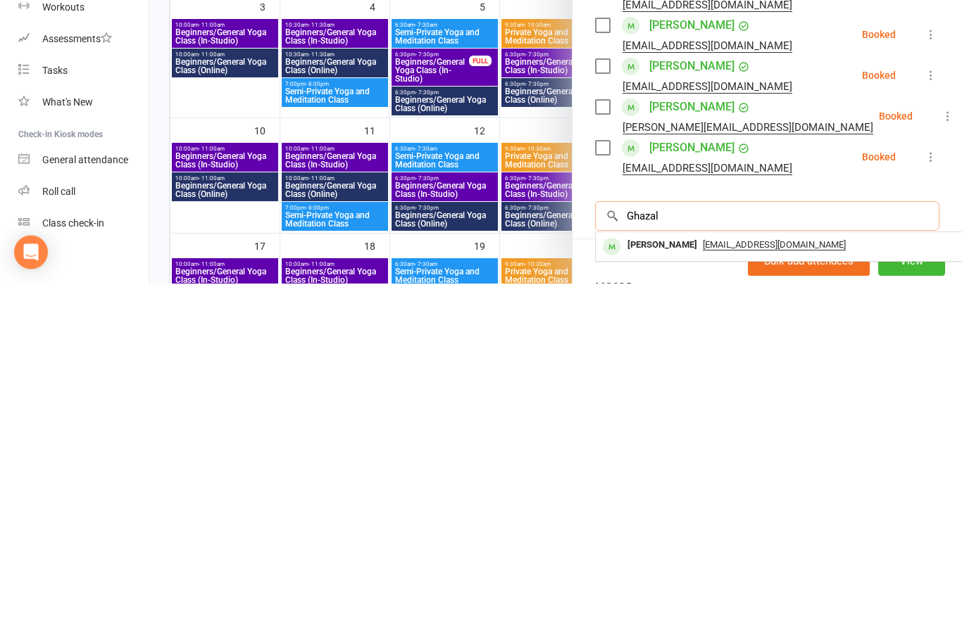
type input "Ghazal"
click at [661, 588] on div "[PERSON_NAME]" at bounding box center [662, 598] width 81 height 20
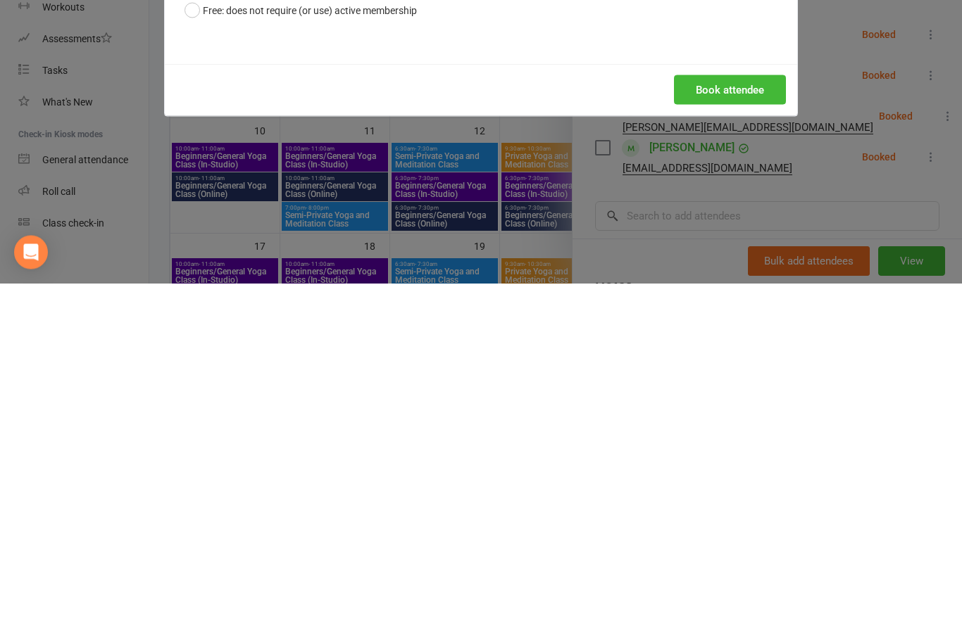
scroll to position [341, 0]
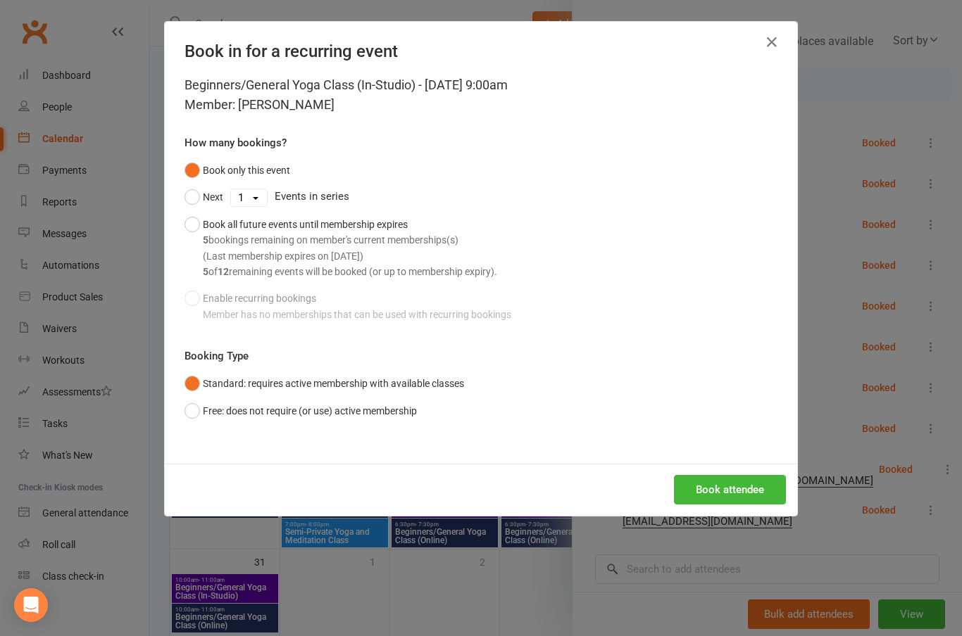
click at [755, 485] on button "Book attendee" at bounding box center [730, 490] width 112 height 30
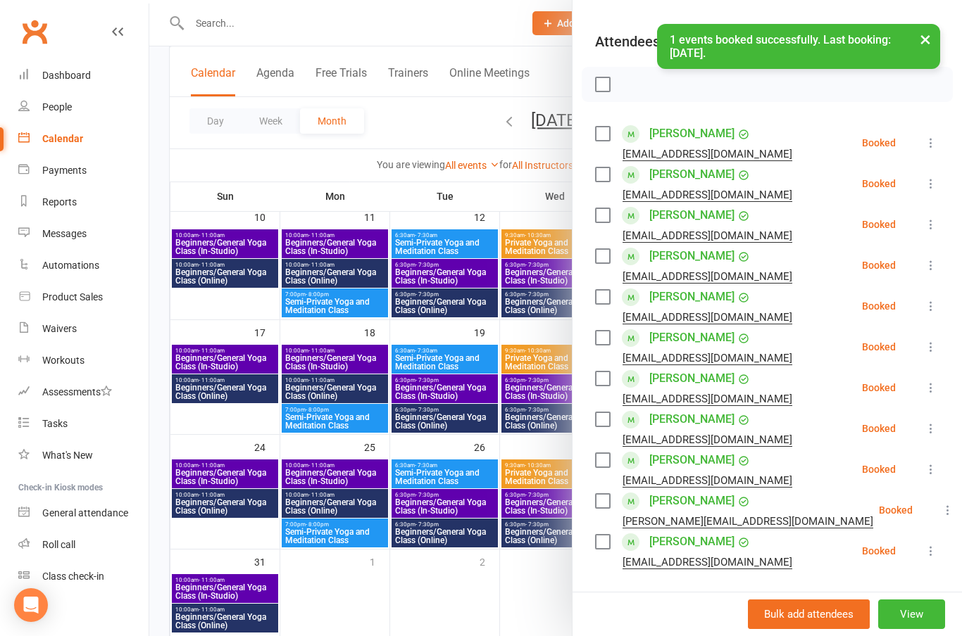
click at [703, 379] on link "[PERSON_NAME]" at bounding box center [691, 378] width 85 height 23
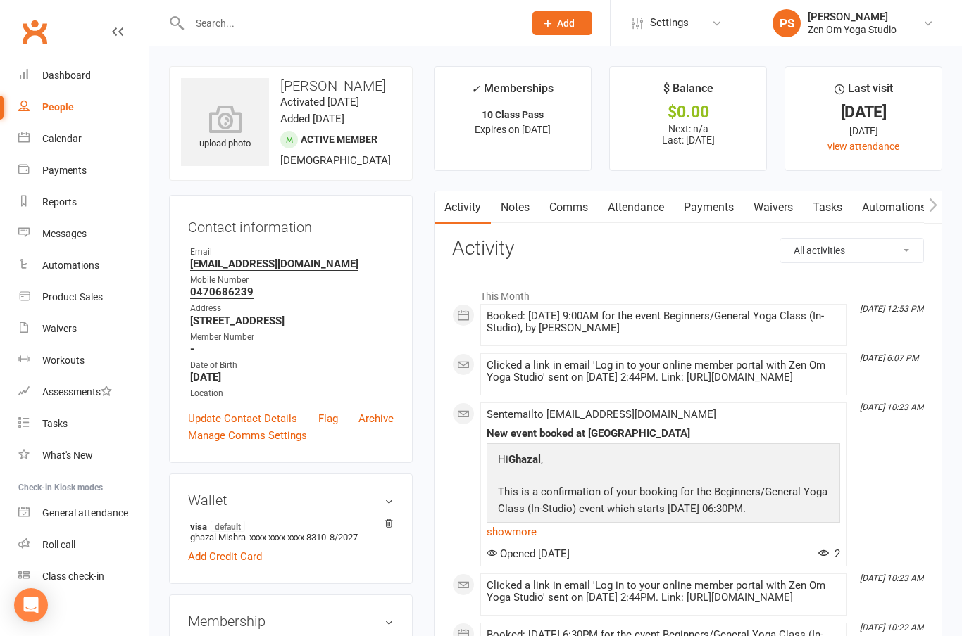
click at [77, 146] on link "Calendar" at bounding box center [83, 139] width 130 height 32
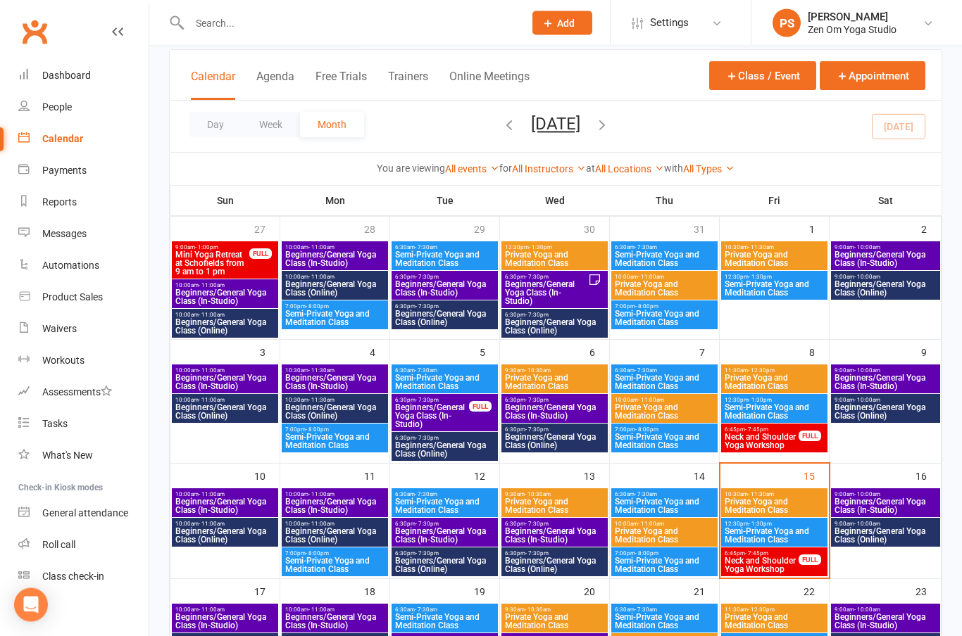
click at [886, 505] on span "Beginners/General Yoga Class (In-Studio)" at bounding box center [884, 506] width 103 height 17
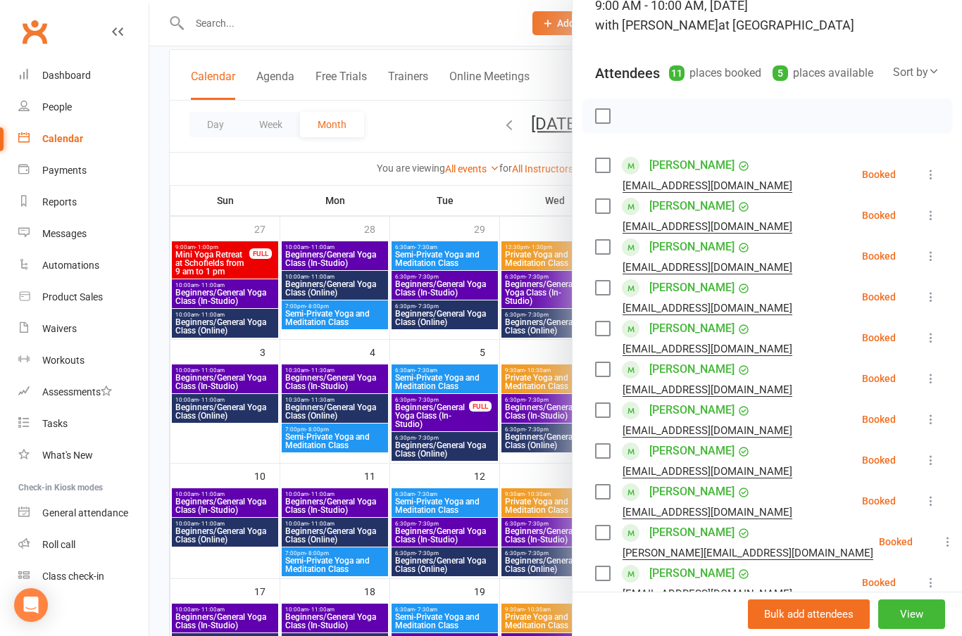
scroll to position [130, 0]
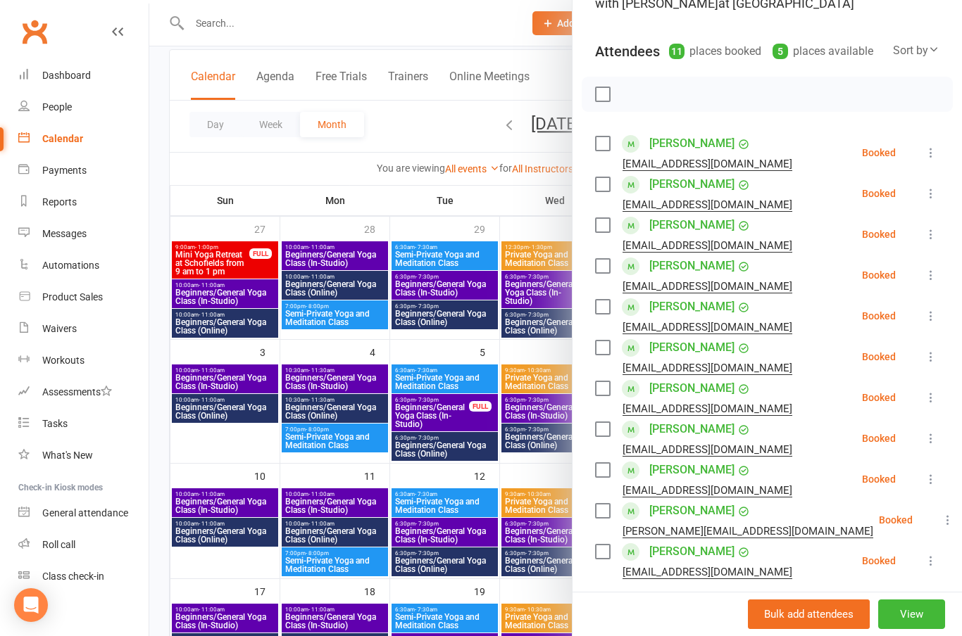
click at [695, 472] on link "[PERSON_NAME]" at bounding box center [691, 470] width 85 height 23
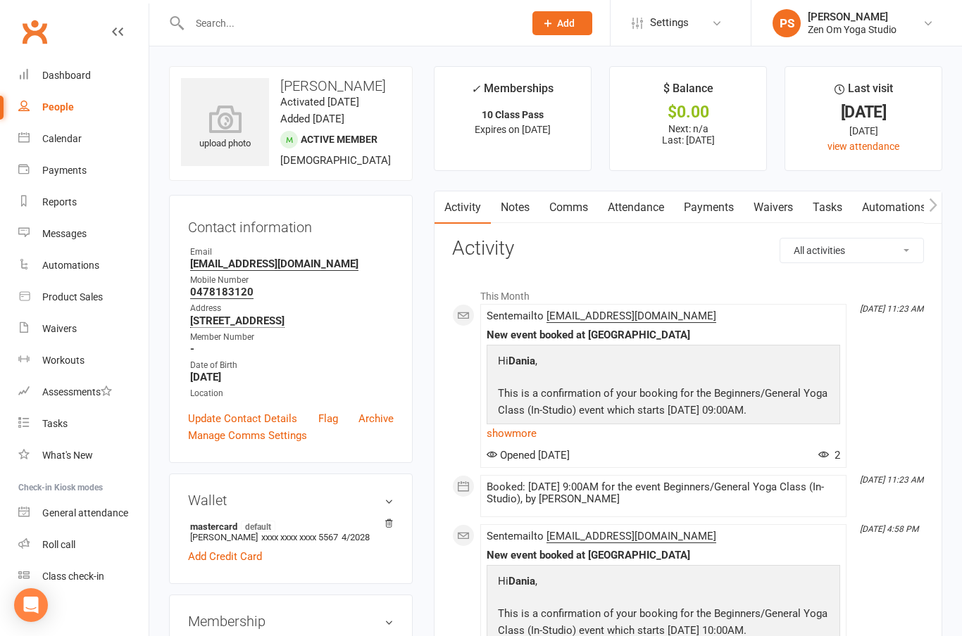
click at [72, 144] on div "Calendar" at bounding box center [61, 138] width 39 height 11
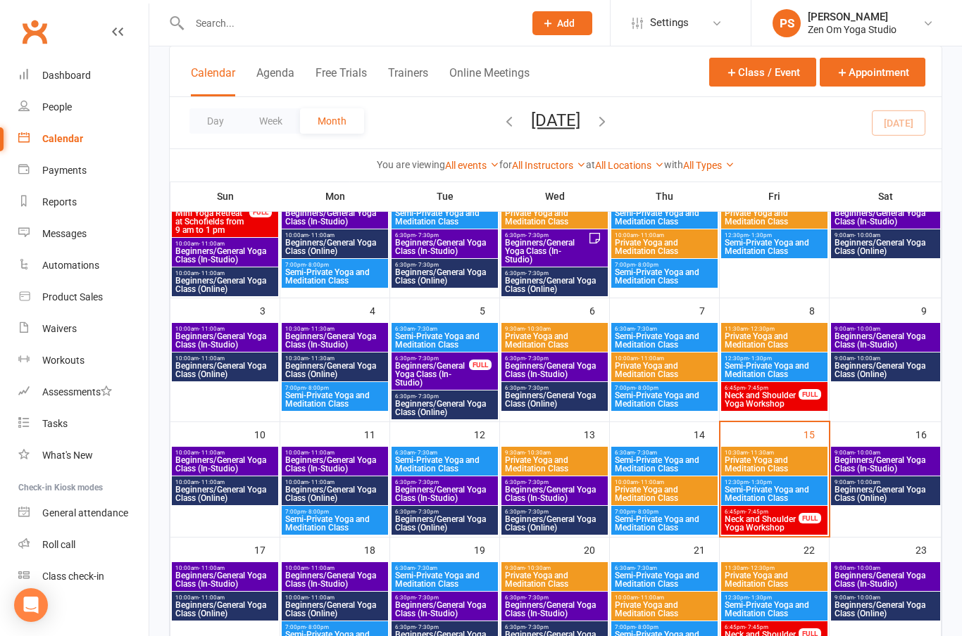
scroll to position [132, 0]
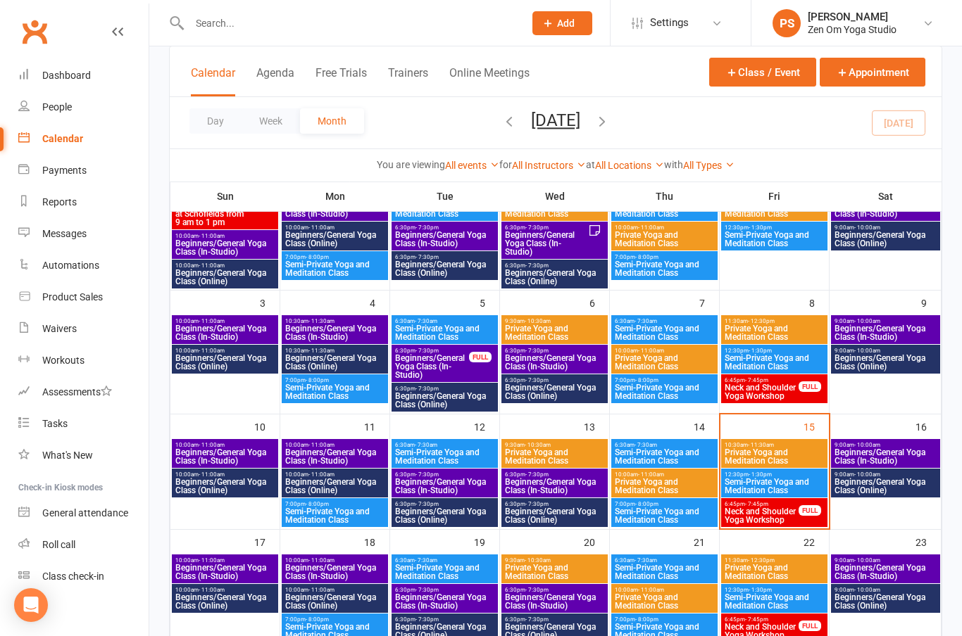
click at [888, 458] on span "Beginners/General Yoga Class (In-Studio)" at bounding box center [884, 456] width 103 height 17
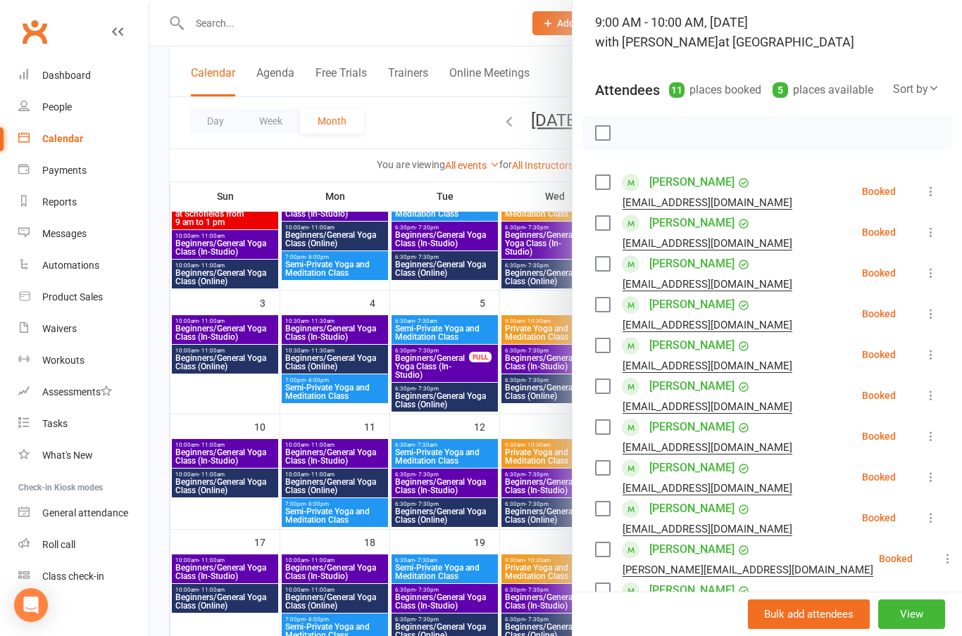
scroll to position [104, 0]
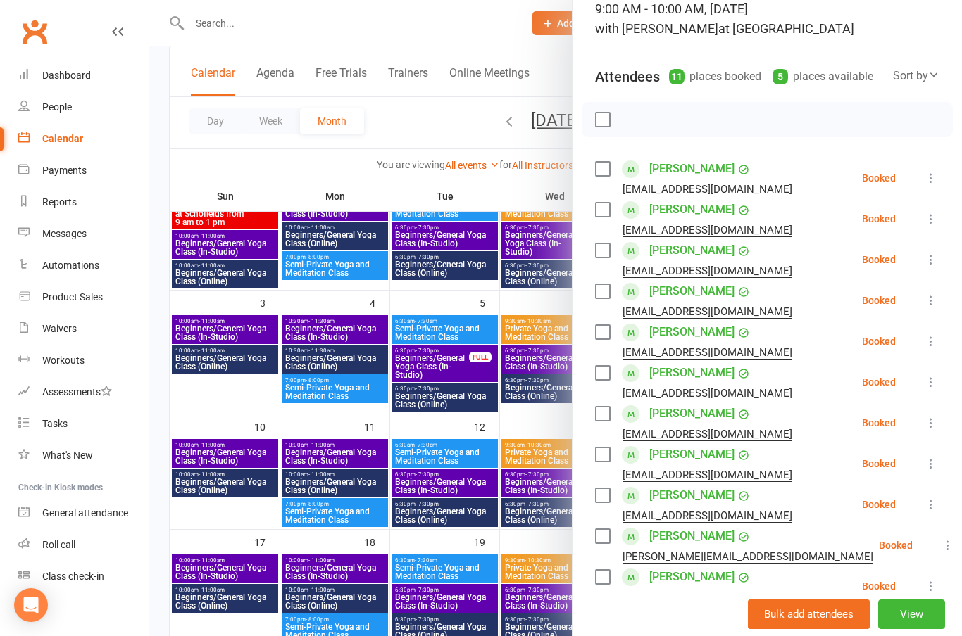
click at [715, 583] on link "[PERSON_NAME]" at bounding box center [691, 577] width 85 height 23
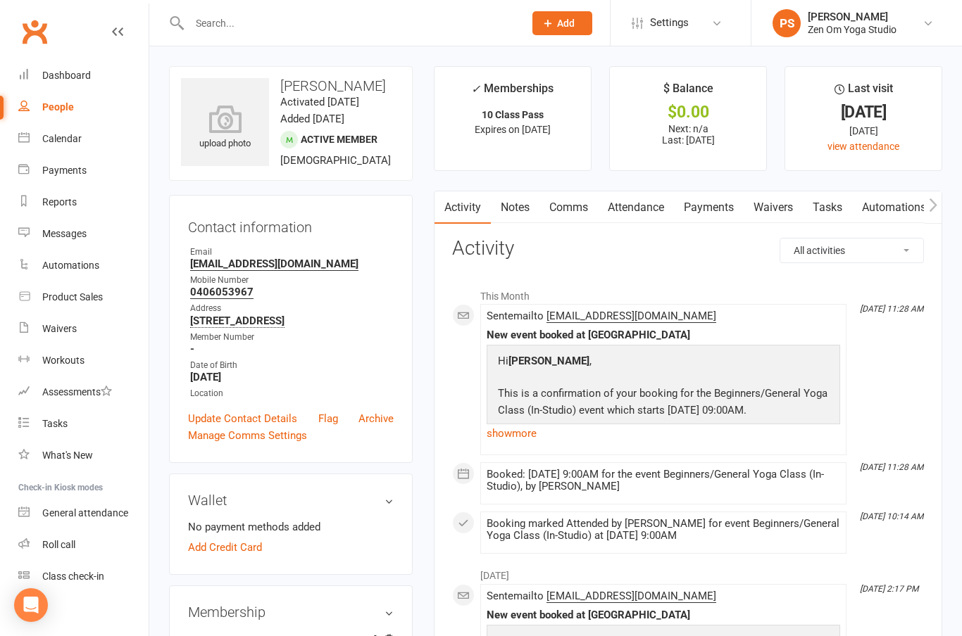
click at [74, 139] on div "Calendar" at bounding box center [61, 138] width 39 height 11
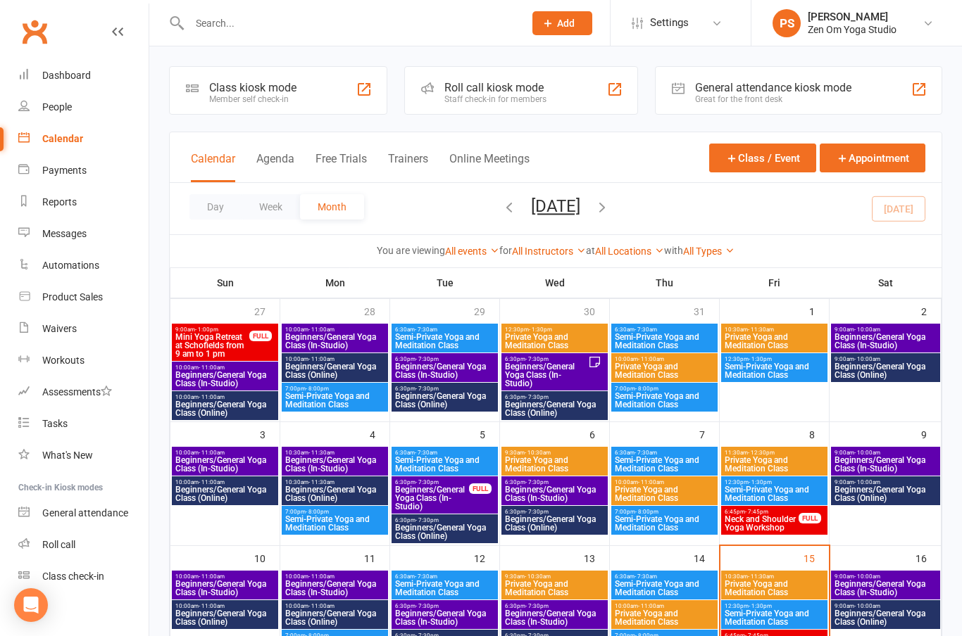
click at [874, 580] on span "Beginners/General Yoga Class (In-Studio)" at bounding box center [884, 588] width 103 height 17
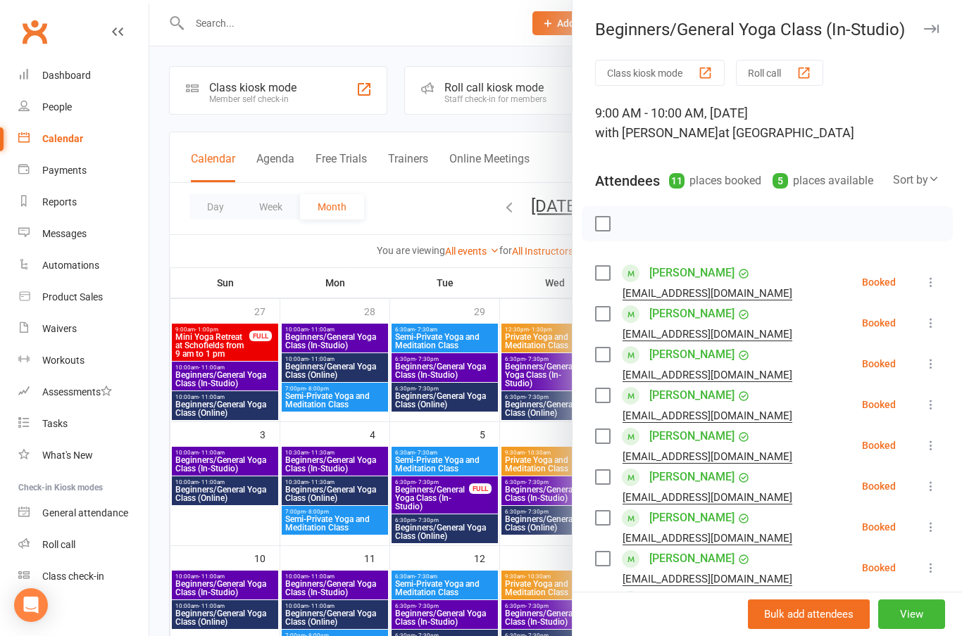
click at [928, 29] on icon "button" at bounding box center [931, 29] width 15 height 8
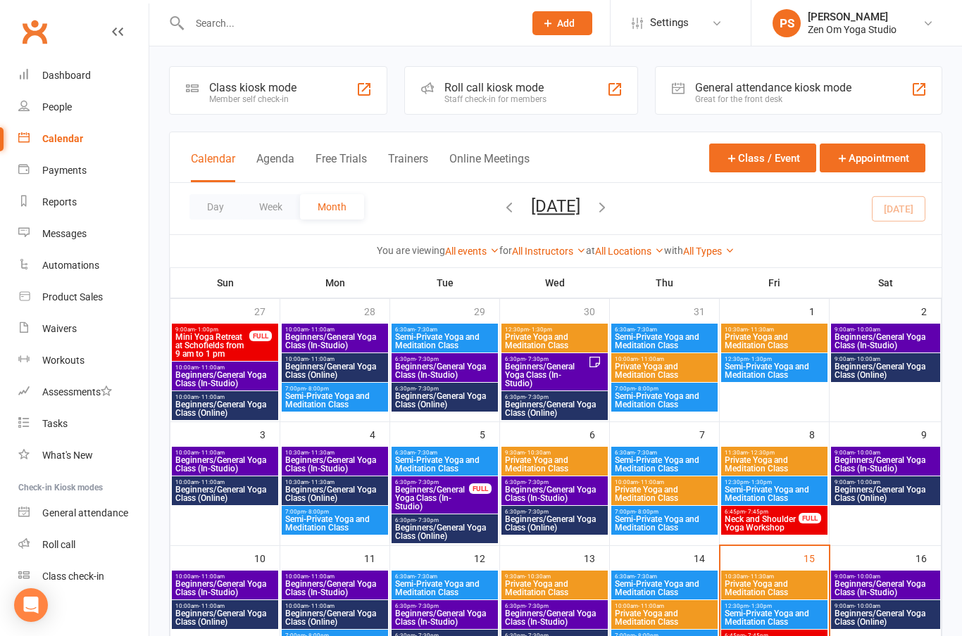
click at [869, 616] on span "Beginners/General Yoga Class (Online)" at bounding box center [884, 618] width 103 height 17
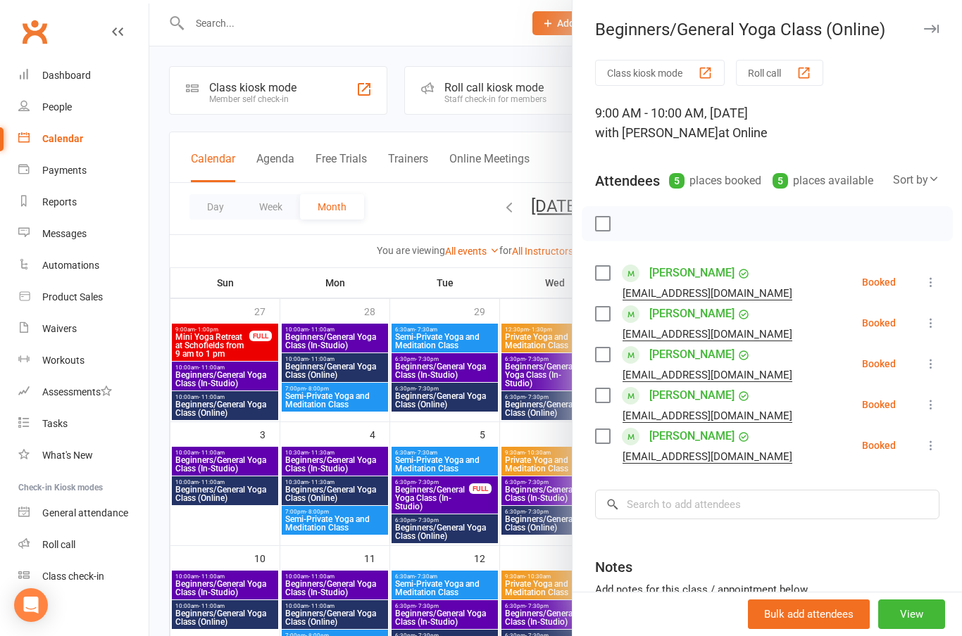
click at [938, 23] on button "button" at bounding box center [930, 28] width 17 height 17
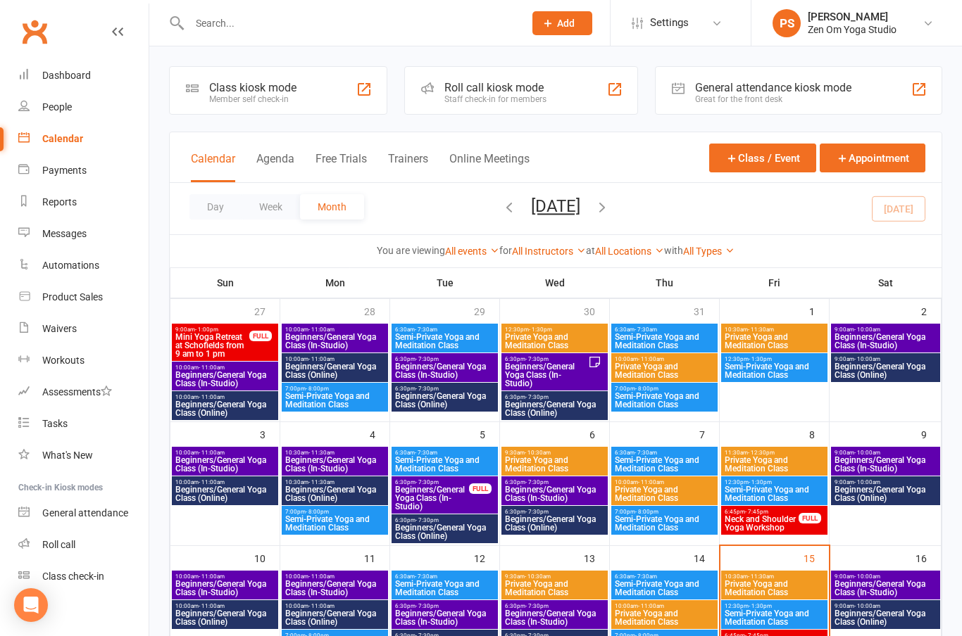
click at [58, 74] on div "Dashboard" at bounding box center [66, 75] width 49 height 11
